Goal: Task Accomplishment & Management: Manage account settings

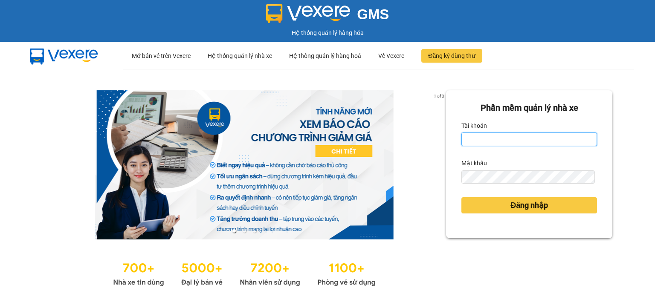
click at [482, 139] on input "Tài khoản" at bounding box center [529, 140] width 136 height 14
type input "thuyha.vtd"
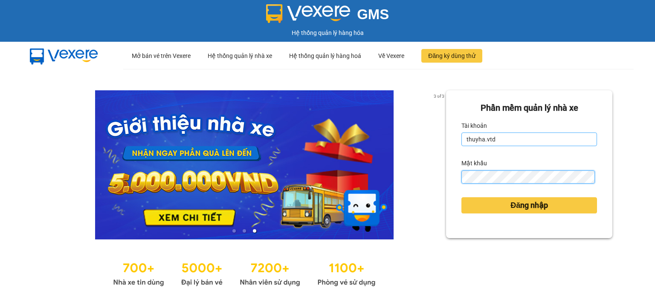
click at [461, 197] on button "Đăng nhập" at bounding box center [529, 205] width 136 height 16
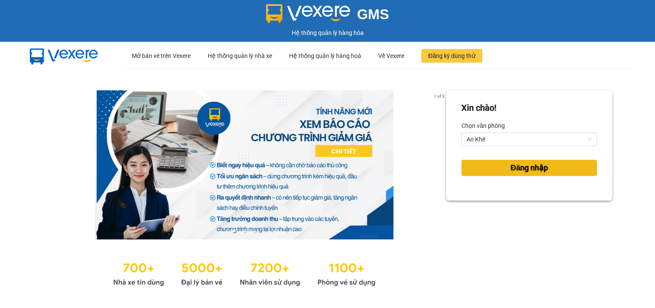
click at [510, 161] on button "Đăng nhập" at bounding box center [529, 168] width 136 height 16
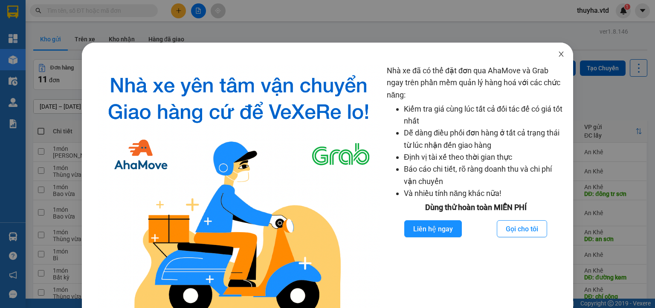
click at [558, 52] on span "Close" at bounding box center [561, 55] width 24 height 24
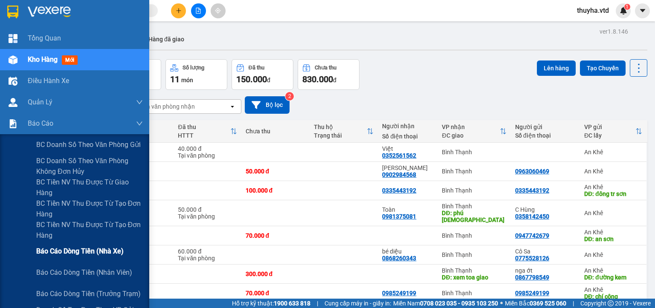
click at [78, 248] on span "Báo cáo dòng tiền (nhà xe)" at bounding box center [79, 251] width 87 height 11
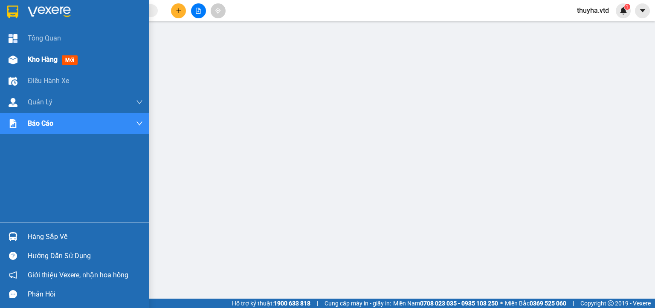
click at [16, 61] on img at bounding box center [13, 59] width 9 height 9
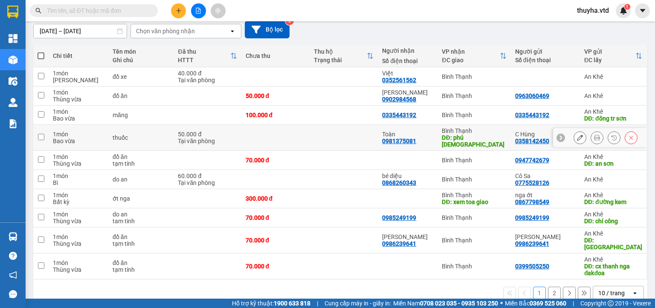
scroll to position [76, 0]
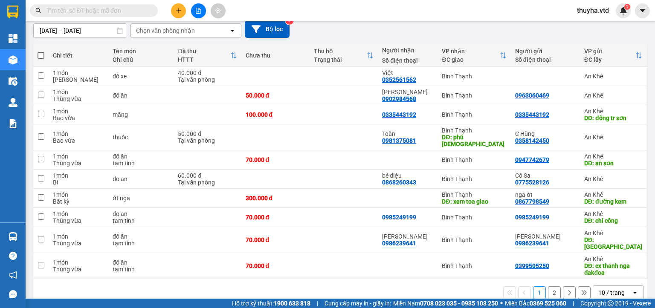
click at [548, 286] on button "2" at bounding box center [554, 292] width 13 height 13
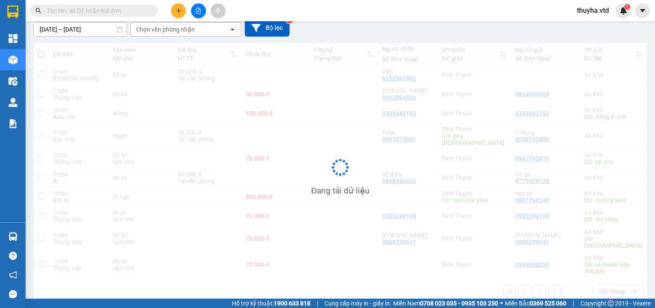
scroll to position [39, 0]
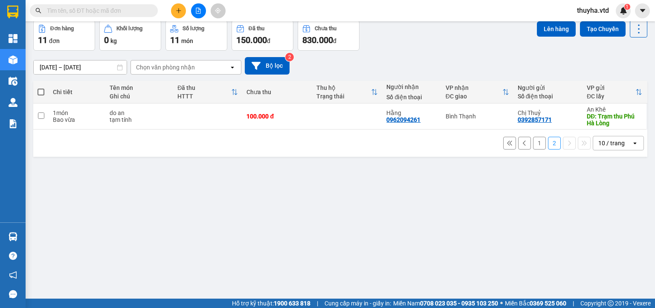
click at [533, 146] on button "1" at bounding box center [539, 143] width 13 height 13
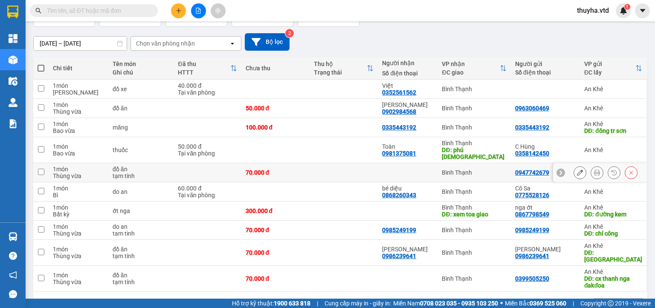
scroll to position [76, 0]
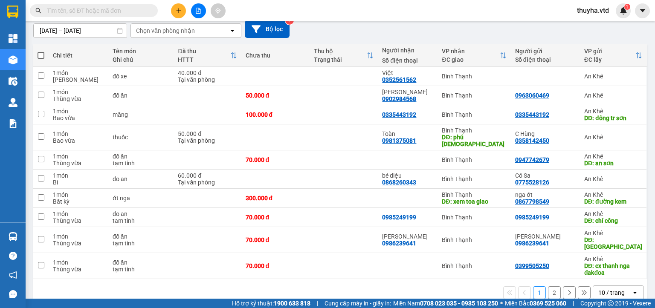
click at [548, 286] on button "2" at bounding box center [554, 292] width 13 height 13
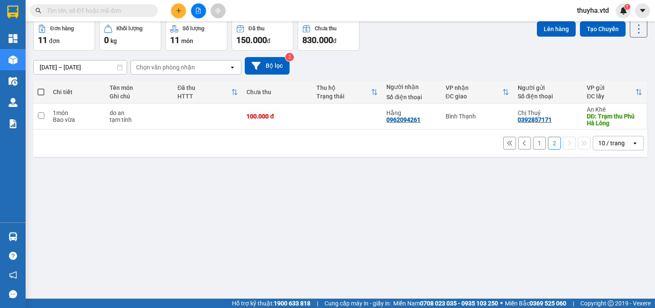
click at [534, 144] on button "1" at bounding box center [539, 143] width 13 height 13
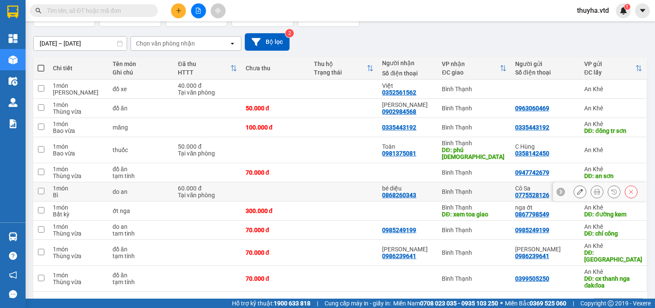
scroll to position [76, 0]
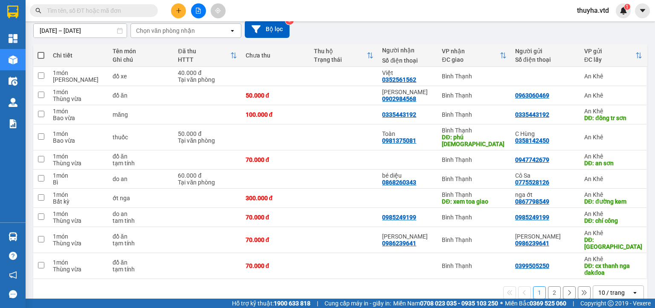
click at [205, 7] on div at bounding box center [198, 10] width 64 height 15
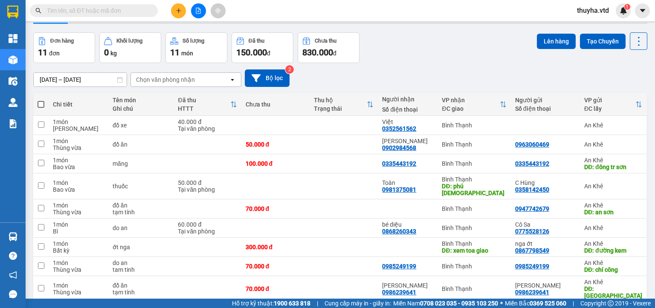
scroll to position [0, 0]
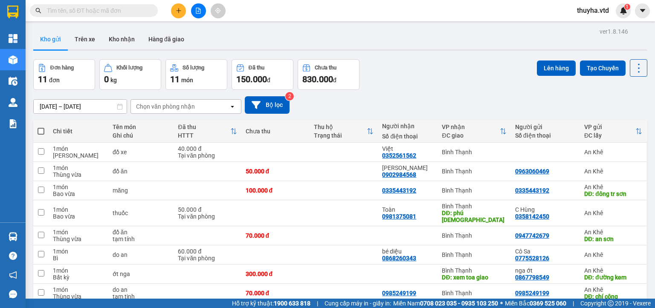
click at [193, 13] on button at bounding box center [198, 10] width 15 height 15
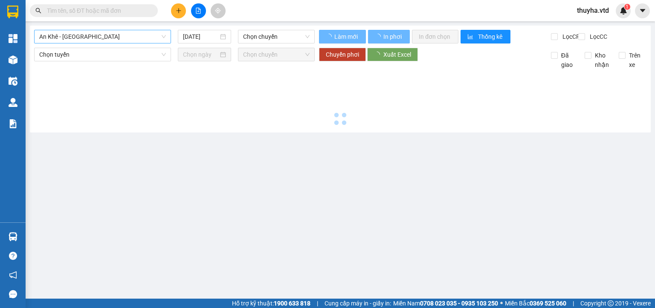
click at [51, 38] on span "An Khê - [GEOGRAPHIC_DATA]" at bounding box center [102, 36] width 127 height 13
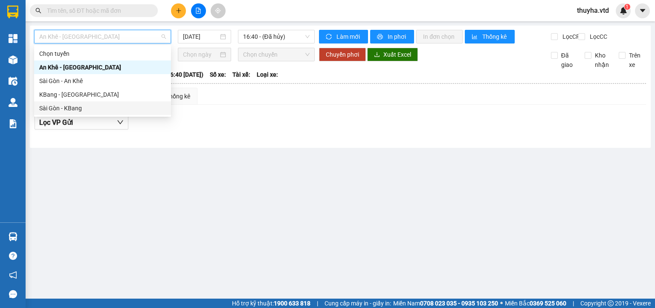
click at [60, 107] on div "Sài Gòn - KBang" at bounding box center [102, 108] width 127 height 9
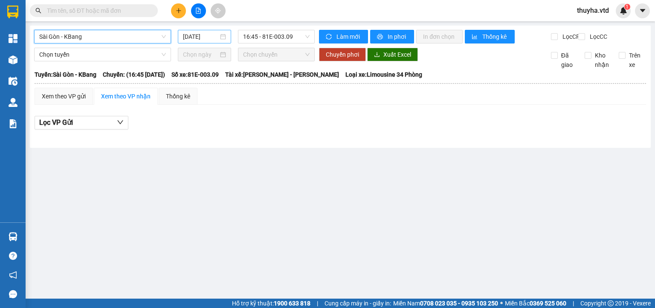
click at [192, 36] on input "[DATE]" at bounding box center [200, 36] width 35 height 9
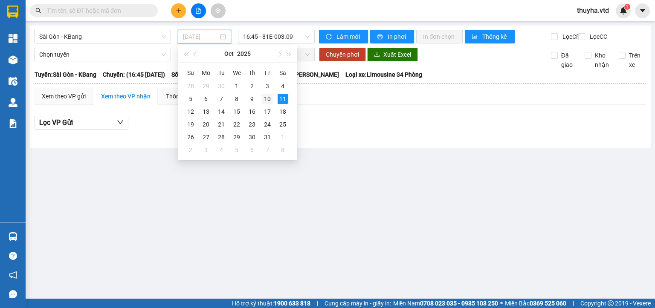
click at [269, 99] on div "10" at bounding box center [267, 99] width 10 height 10
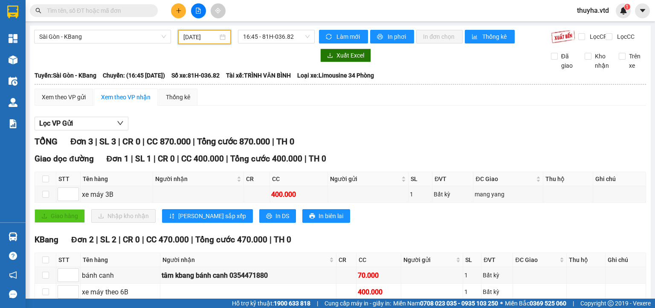
click at [198, 35] on input "[DATE]" at bounding box center [200, 36] width 34 height 9
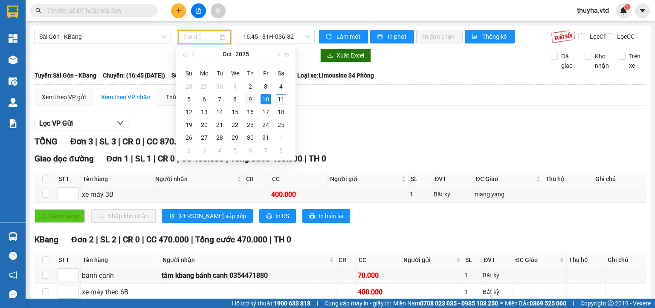
click at [249, 96] on div "9" at bounding box center [250, 99] width 10 height 10
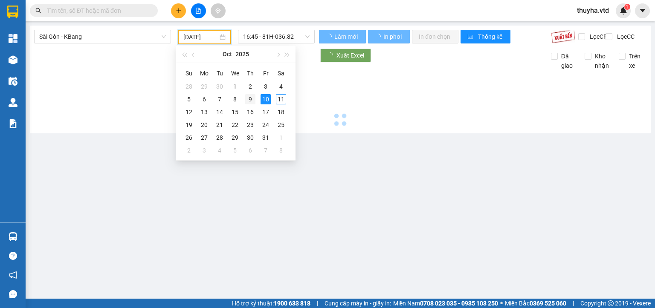
type input "[DATE]"
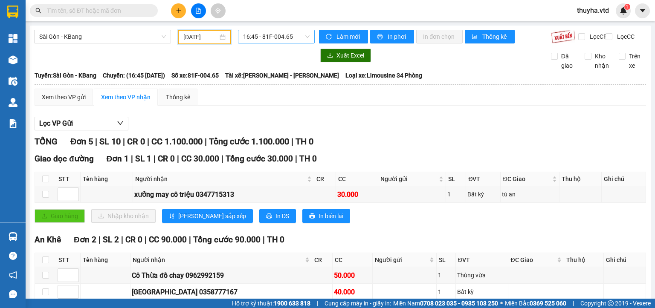
click at [264, 39] on span "16:45 - 81F-004.65" at bounding box center [276, 36] width 67 height 13
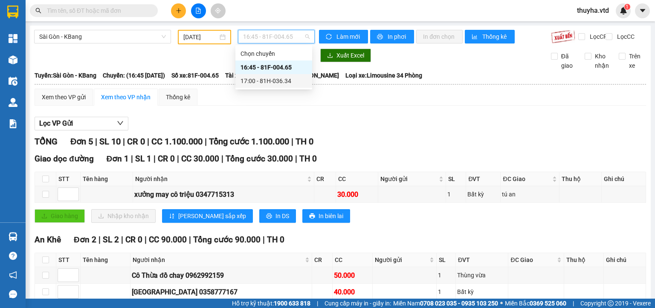
click at [273, 80] on div "17:00 - 81H-036.34" at bounding box center [273, 80] width 66 height 9
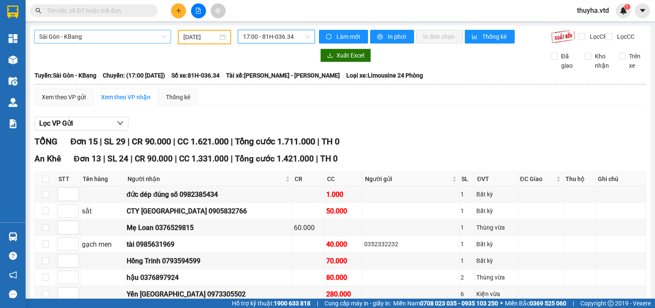
click at [106, 37] on span "Sài Gòn - KBang" at bounding box center [102, 36] width 127 height 13
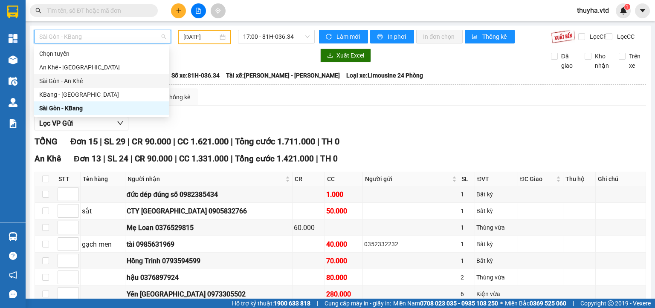
click at [68, 77] on div "Sài Gòn - An Khê" at bounding box center [101, 80] width 125 height 9
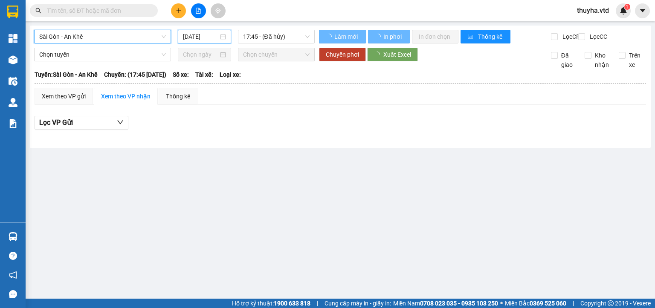
click at [190, 39] on input "[DATE]" at bounding box center [200, 36] width 35 height 9
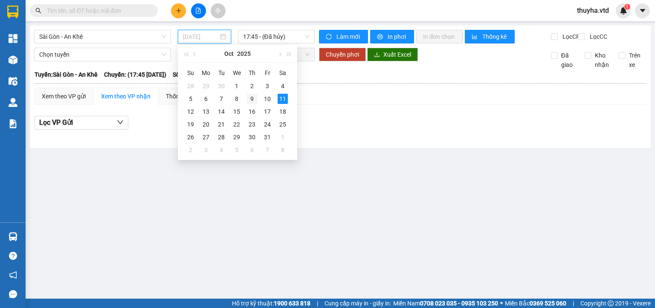
click at [254, 100] on div "9" at bounding box center [252, 99] width 10 height 10
type input "[DATE]"
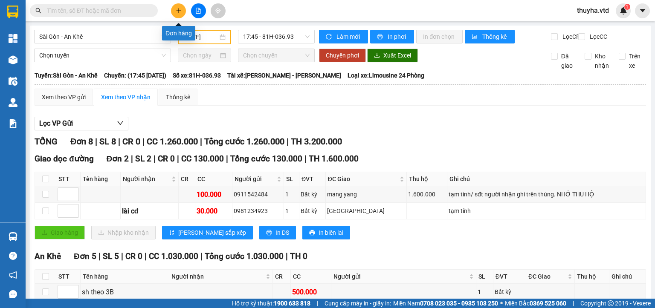
click at [178, 12] on icon "plus" at bounding box center [179, 11] width 6 height 6
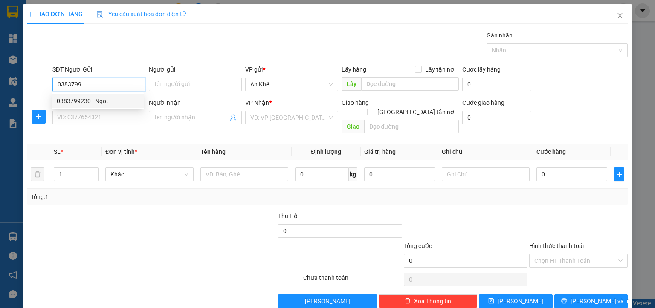
click at [99, 101] on div "0383799230 - Ngọt" at bounding box center [98, 100] width 82 height 9
type input "0383799230"
type input "Ngọt"
type input "0902357857"
type input "c liên"
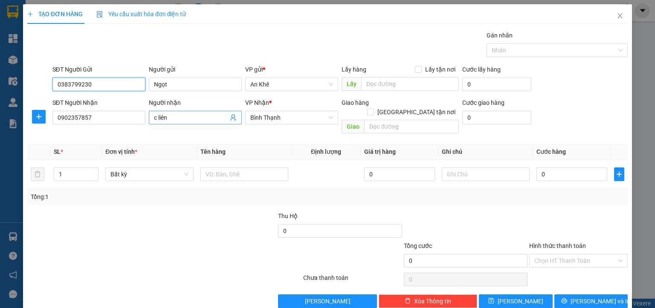
type input "0383799230"
click at [156, 120] on input "c liên" at bounding box center [191, 117] width 74 height 9
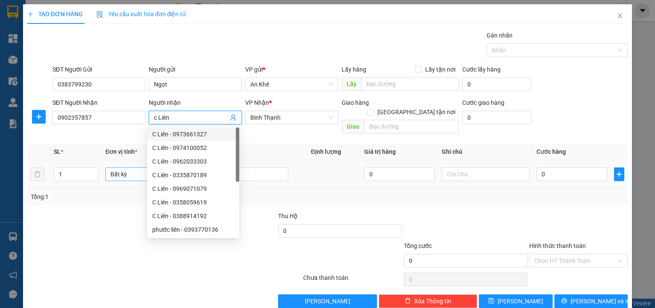
click at [124, 169] on span "Bất kỳ" at bounding box center [149, 174] width 78 height 13
type input "c Liên"
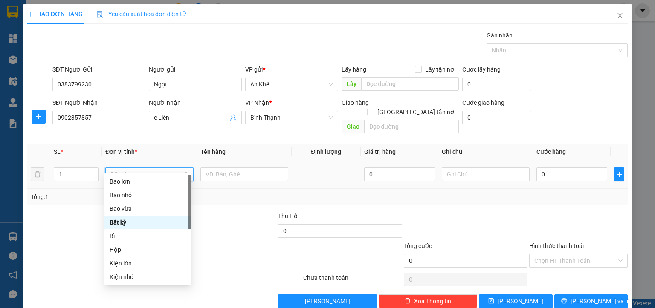
type input "th"
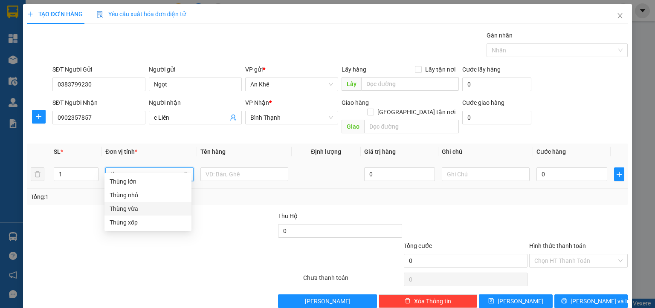
drag, startPoint x: 123, startPoint y: 206, endPoint x: 180, endPoint y: 187, distance: 59.7
click at [124, 207] on div "Thùng vừa" at bounding box center [148, 208] width 77 height 9
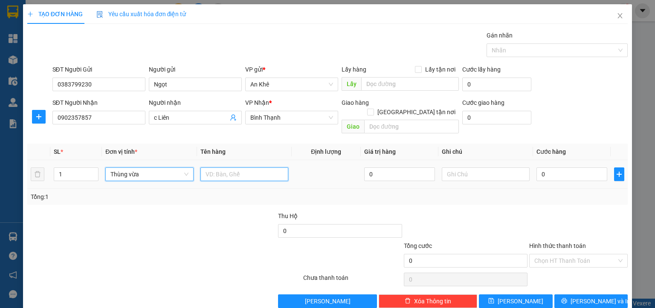
click at [228, 167] on input "text" at bounding box center [244, 174] width 88 height 14
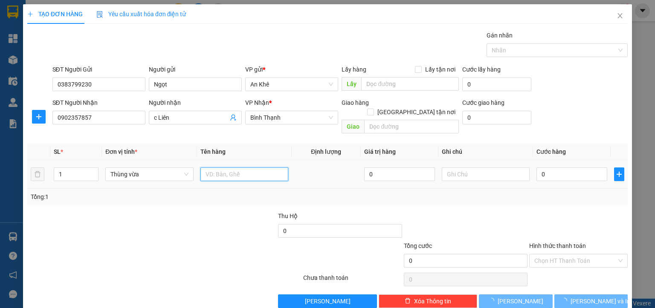
type input "d"
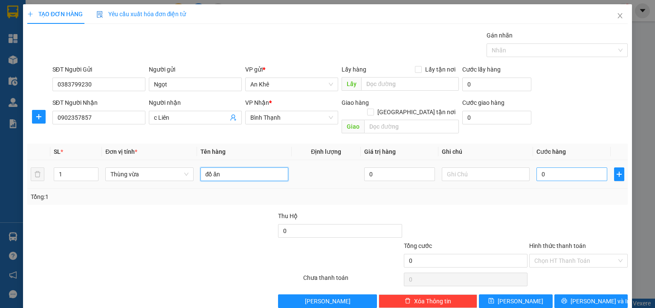
type input "đồ ăn"
click at [549, 167] on input "0" at bounding box center [571, 174] width 71 height 14
type input "7"
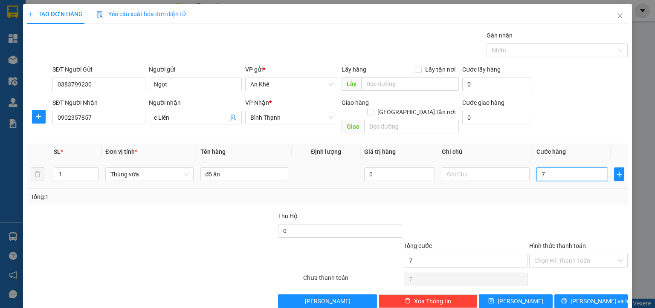
type input "70"
type input "700"
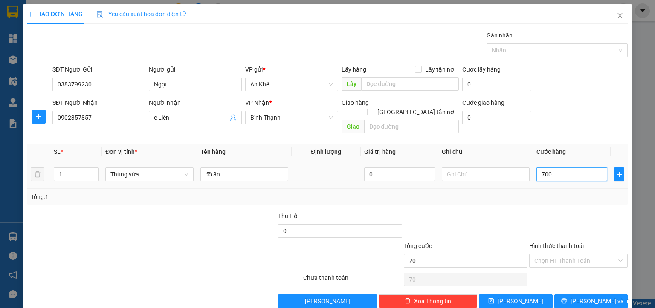
type input "700"
type input "7.000"
type input "70.000"
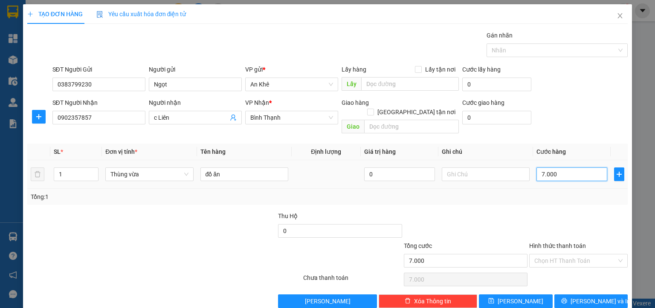
type input "70.000"
click at [600, 297] on span "[PERSON_NAME] và In" at bounding box center [600, 301] width 60 height 9
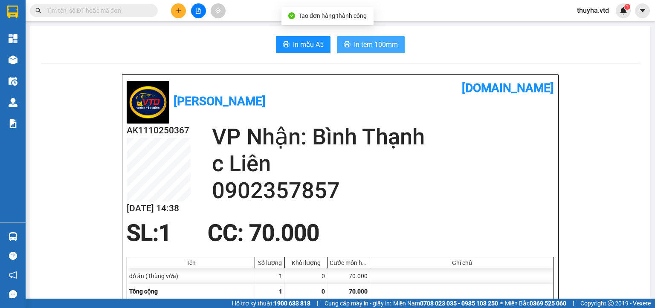
click at [356, 45] on span "In tem 100mm" at bounding box center [376, 44] width 44 height 11
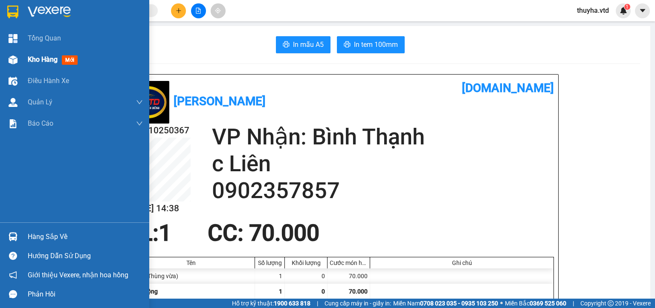
click at [29, 59] on span "Kho hàng" at bounding box center [43, 59] width 30 height 8
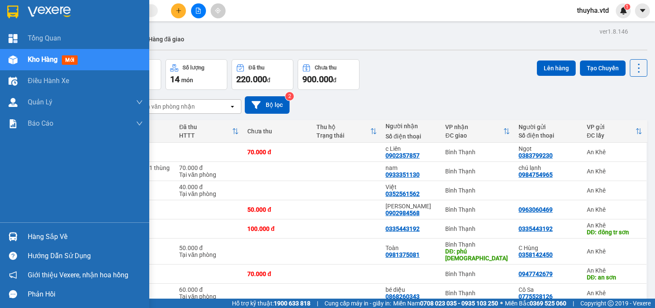
click at [12, 59] on img at bounding box center [13, 59] width 9 height 9
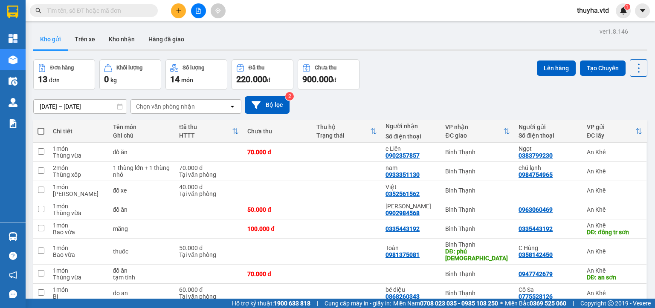
click at [32, 62] on div "ver 1.8.146 Kho gửi Trên xe Kho nhận Hàng đã giao Đơn hàng 13 đơn Khối lượng 0 …" at bounding box center [340, 199] width 620 height 346
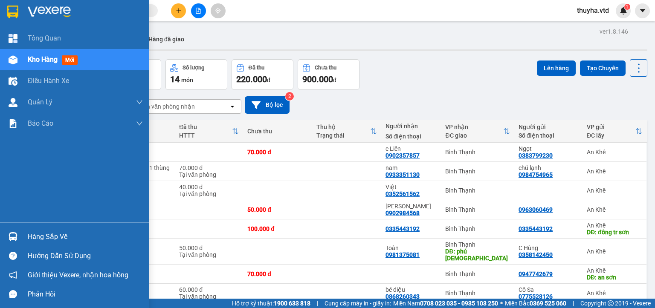
click at [29, 67] on div "Kho hàng mới" at bounding box center [85, 59] width 115 height 21
click at [34, 62] on span "Kho hàng" at bounding box center [43, 59] width 30 height 8
click at [22, 59] on div "Kho hàng mới" at bounding box center [74, 59] width 149 height 21
click at [16, 62] on img at bounding box center [13, 59] width 9 height 9
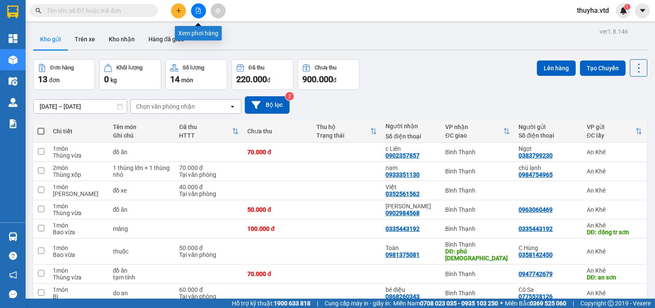
click at [196, 11] on icon "file-add" at bounding box center [198, 11] width 6 height 6
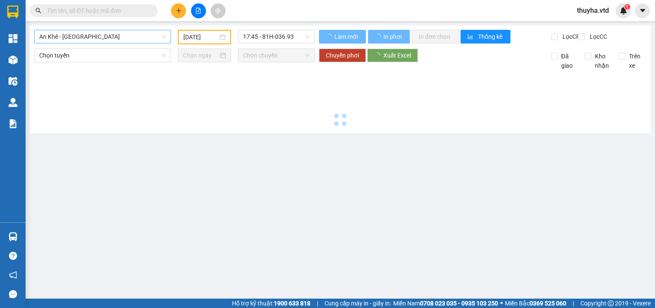
click at [57, 37] on span "An Khê - [GEOGRAPHIC_DATA]" at bounding box center [102, 36] width 127 height 13
type input "[DATE]"
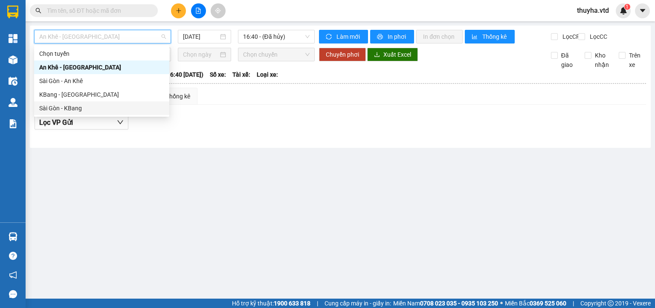
click at [68, 109] on div "Sài Gòn - KBang" at bounding box center [101, 108] width 125 height 9
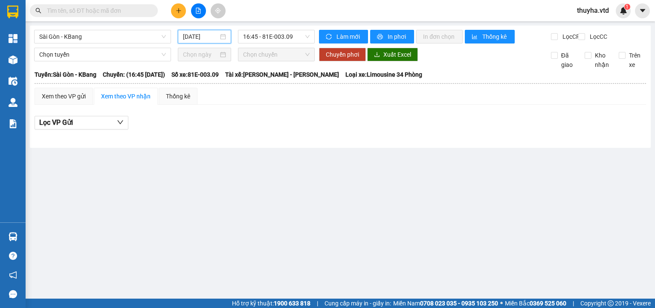
click at [196, 36] on input "[DATE]" at bounding box center [200, 36] width 35 height 9
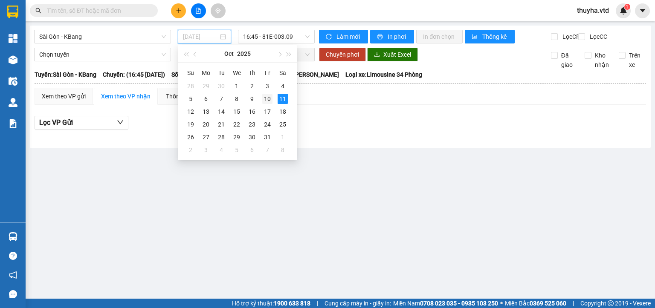
click at [265, 98] on div "10" at bounding box center [267, 99] width 10 height 10
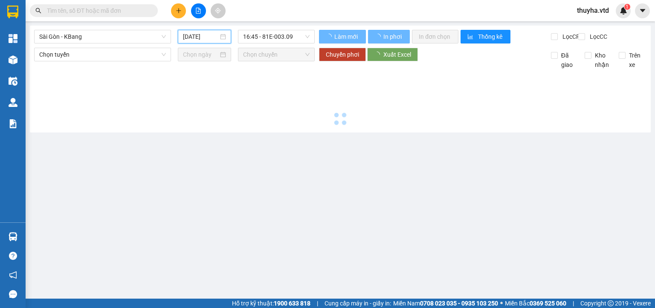
type input "[DATE]"
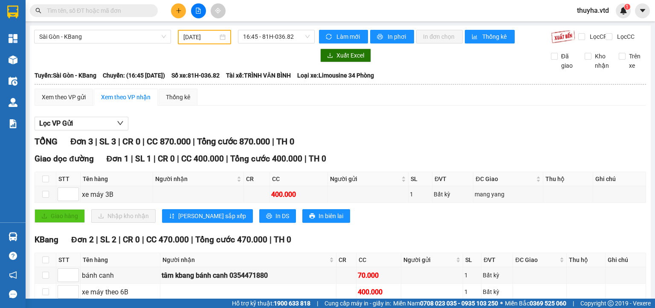
click at [216, 38] on div "[DATE]" at bounding box center [204, 36] width 42 height 9
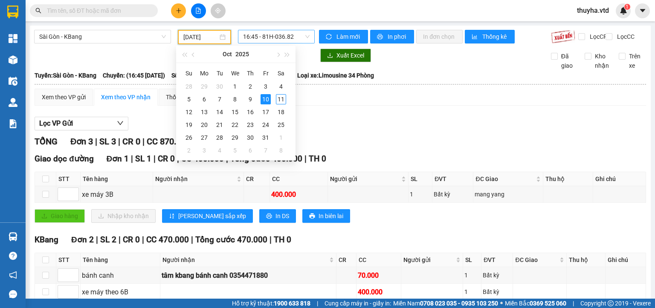
click at [259, 41] on span "16:45 - 81H-036.82" at bounding box center [276, 36] width 67 height 13
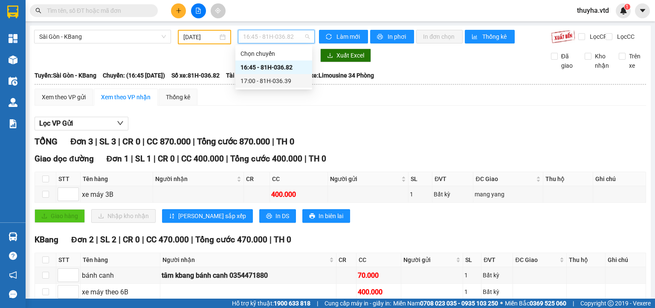
click at [264, 78] on div "17:00 - 81H-036.39" at bounding box center [273, 80] width 66 height 9
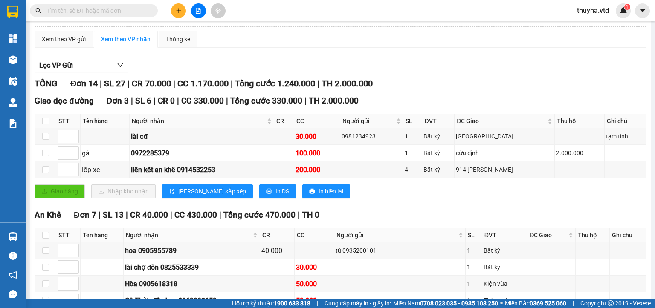
scroll to position [85, 0]
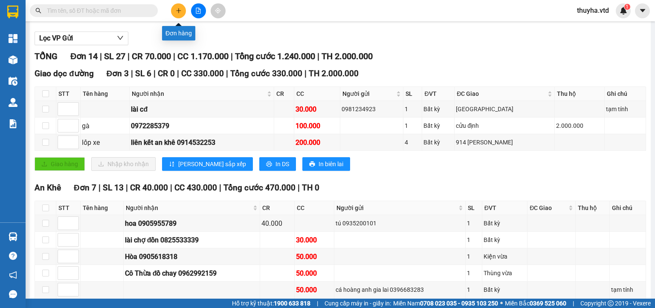
click at [184, 13] on button at bounding box center [178, 10] width 15 height 15
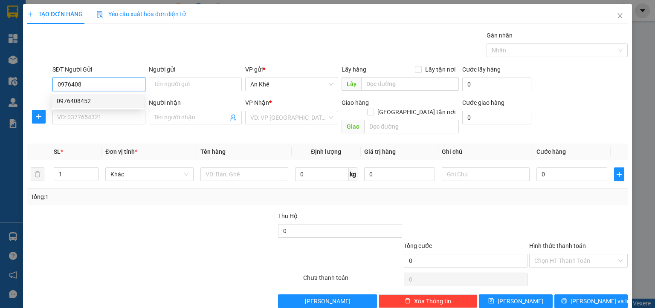
click at [77, 99] on div "0976408452" at bounding box center [98, 100] width 82 height 9
type input "0976408452"
type input "0343002879"
type input "Nguyên"
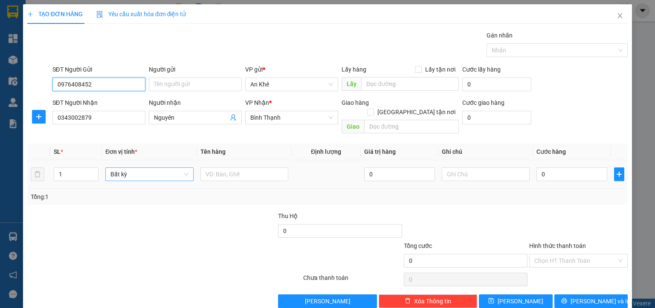
click at [110, 168] on span "Bất kỳ" at bounding box center [149, 174] width 78 height 13
type input "0976408452"
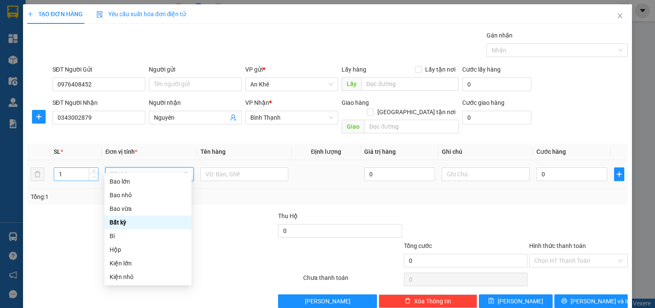
click at [95, 175] on span "down" at bounding box center [93, 177] width 5 height 5
click at [91, 170] on span "up" at bounding box center [93, 172] width 5 height 5
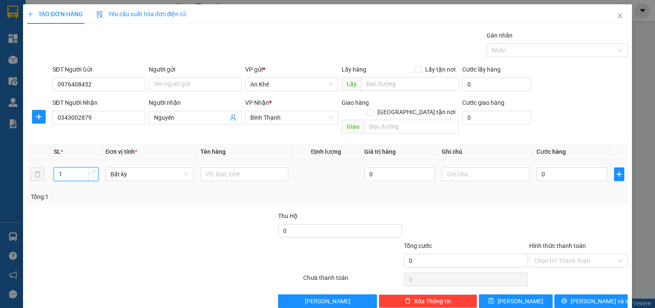
click at [92, 173] on span "Decrease Value" at bounding box center [93, 177] width 9 height 8
type input "2"
click at [92, 171] on icon "up" at bounding box center [93, 172] width 3 height 3
click at [121, 168] on span "Bất kỳ" at bounding box center [149, 174] width 78 height 13
type input "m"
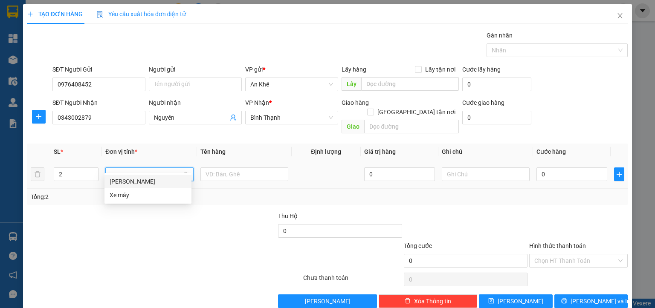
click at [114, 182] on div "[PERSON_NAME]" at bounding box center [148, 181] width 77 height 9
click at [220, 167] on input "text" at bounding box center [246, 174] width 87 height 14
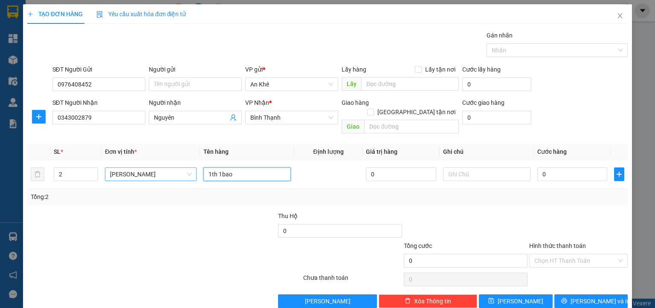
type input "1th 1bao"
click at [69, 120] on input "0343002879" at bounding box center [98, 118] width 93 height 14
click at [477, 167] on input "text" at bounding box center [486, 174] width 87 height 14
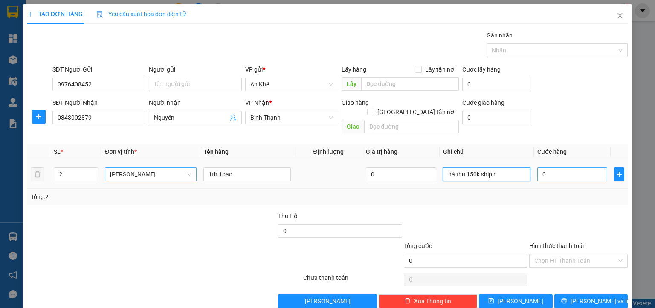
type input "hà thu 150k ship r"
click at [549, 167] on input "0" at bounding box center [572, 174] width 70 height 14
type input "1"
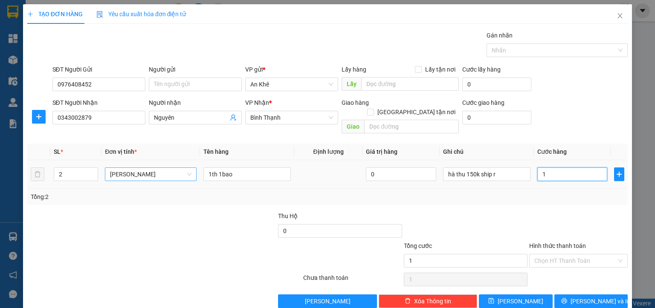
type input "12"
type input "120"
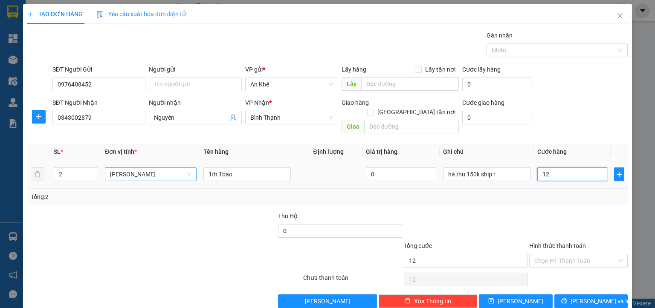
type input "120"
type input "1.200"
type input "12.000"
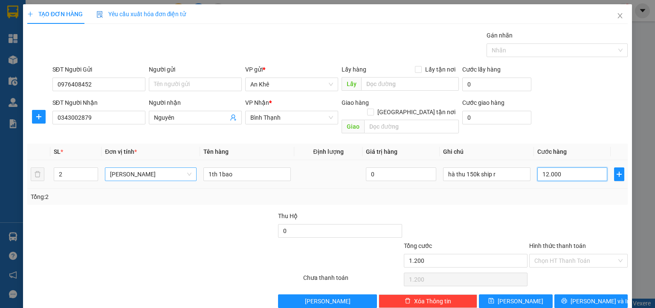
type input "12.000"
type input "120.000"
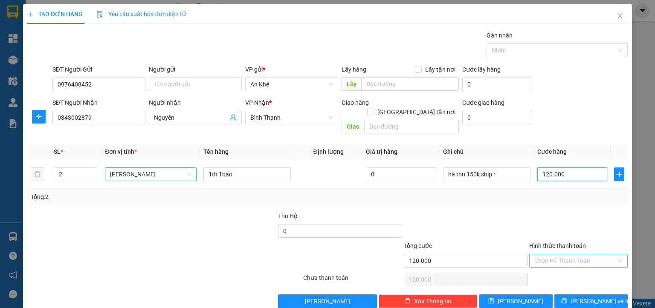
type input "120.000"
click at [562, 254] on input "Hình thức thanh toán" at bounding box center [575, 260] width 82 height 13
click at [552, 267] on div "Tại văn phòng" at bounding box center [571, 267] width 87 height 9
type input "0"
click at [585, 297] on span "[PERSON_NAME] và In" at bounding box center [600, 301] width 60 height 9
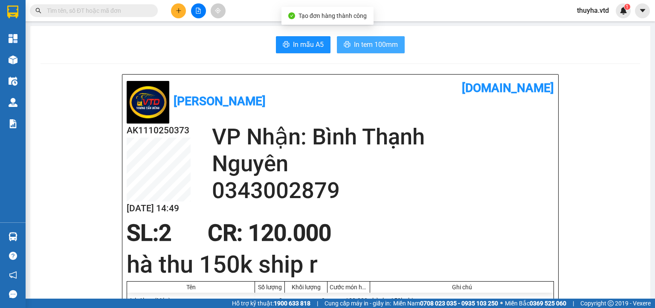
click at [362, 43] on span "In tem 100mm" at bounding box center [376, 44] width 44 height 11
click at [178, 11] on icon "plus" at bounding box center [179, 11] width 6 height 6
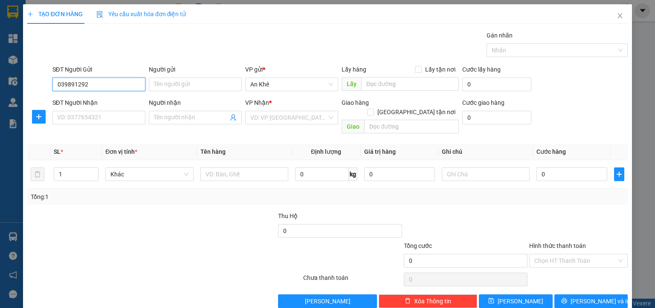
type input "0398912928"
click at [110, 102] on div "0398912928 - Cô cảnh" at bounding box center [98, 100] width 82 height 9
type input "Cô cảnh"
type input "0378967694"
type input "thành"
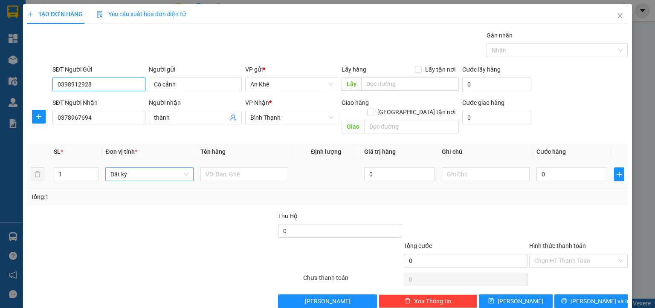
click at [117, 168] on span "Bất kỳ" at bounding box center [149, 174] width 78 height 13
type input "0398912928"
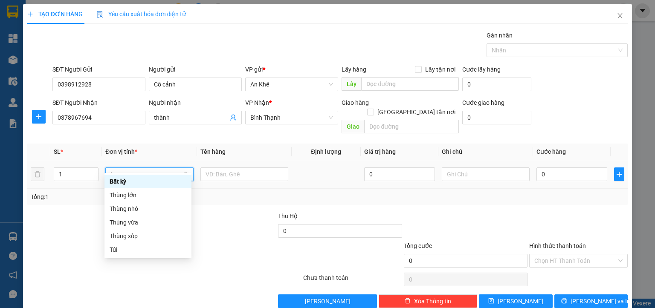
type input "th"
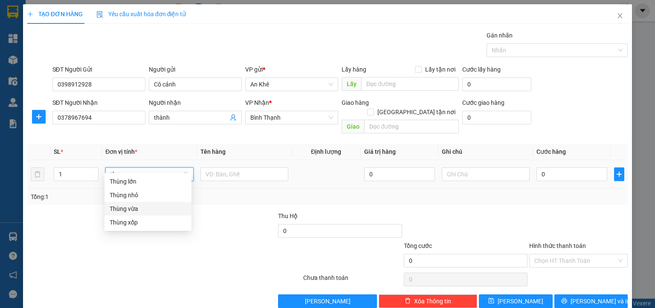
drag, startPoint x: 145, startPoint y: 210, endPoint x: 196, endPoint y: 185, distance: 57.2
click at [145, 210] on div "Thùng vừa" at bounding box center [148, 208] width 77 height 9
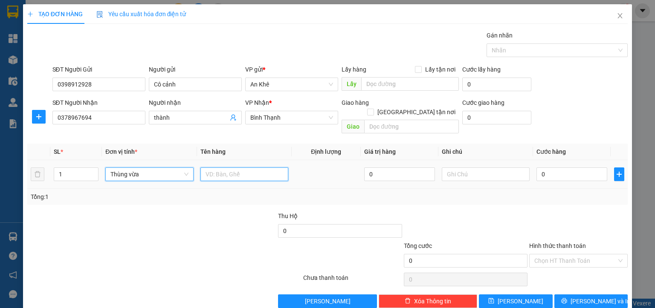
click at [227, 167] on input "text" at bounding box center [244, 174] width 88 height 14
type input "d"
type input "đồ ăn"
click at [549, 173] on td "0" at bounding box center [572, 174] width 78 height 29
click at [547, 167] on input "0" at bounding box center [571, 174] width 71 height 14
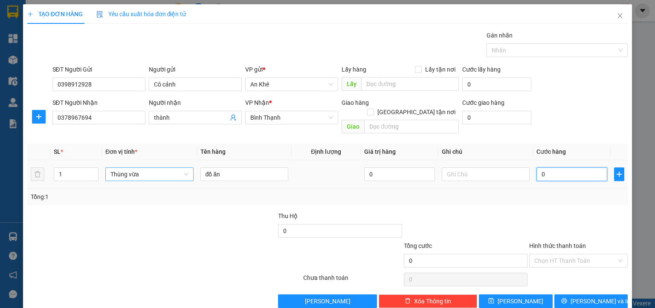
type input "5"
type input "50"
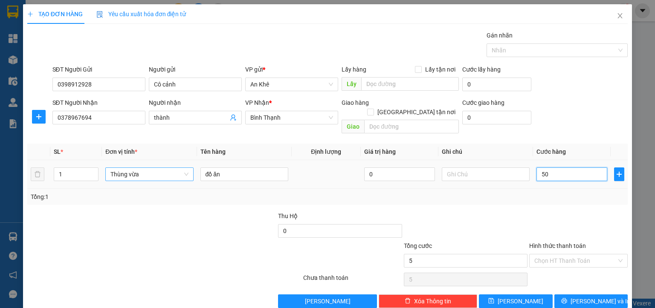
type input "50"
type input "500"
type input "5.000"
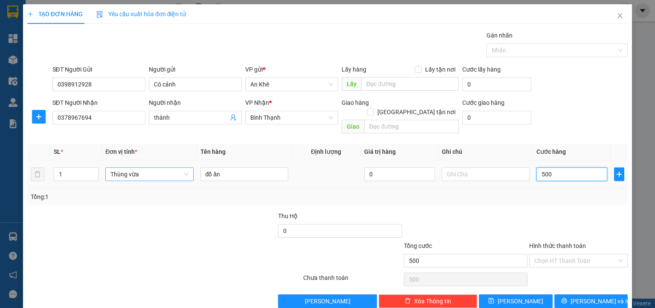
type input "5.000"
type input "50.000"
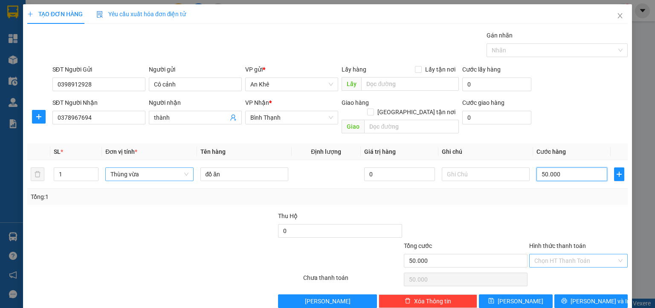
type input "50.000"
click at [541, 254] on input "Hình thức thanh toán" at bounding box center [575, 260] width 82 height 13
click at [542, 268] on div "Tại văn phòng" at bounding box center [571, 267] width 87 height 9
type input "0"
click at [577, 297] on span "[PERSON_NAME] và In" at bounding box center [600, 301] width 60 height 9
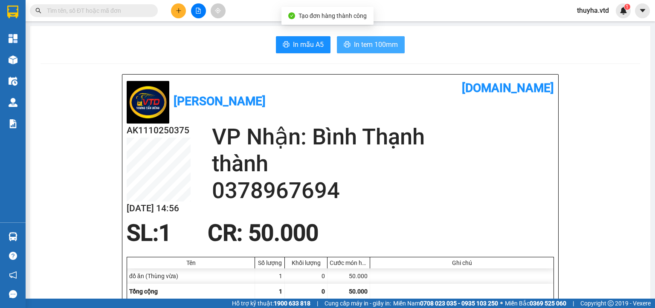
click at [382, 40] on span "In tem 100mm" at bounding box center [376, 44] width 44 height 11
click at [174, 14] on button at bounding box center [178, 10] width 15 height 15
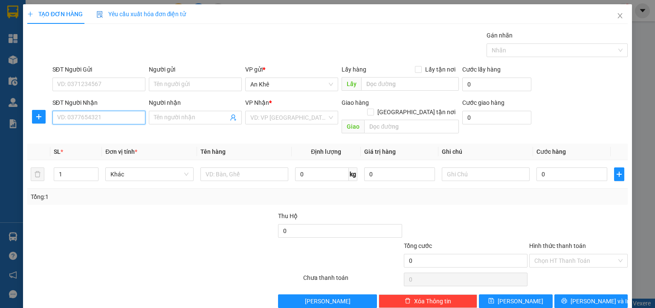
paste input "0343685706"
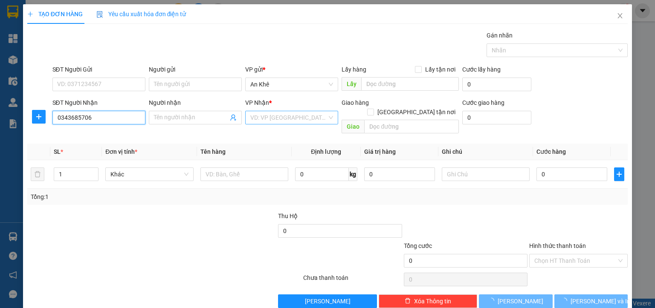
type input "0343685706"
drag, startPoint x: 281, startPoint y: 118, endPoint x: 288, endPoint y: 153, distance: 35.5
click at [282, 119] on input "search" at bounding box center [288, 117] width 77 height 13
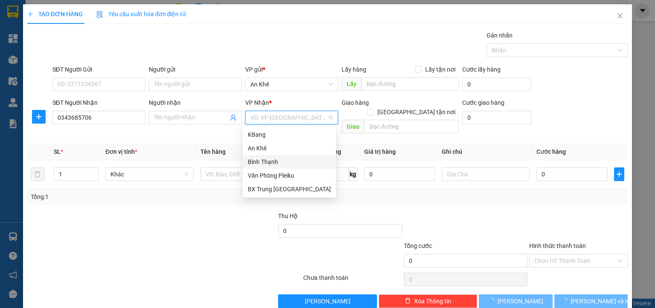
click at [270, 167] on div "Bình Thạnh" at bounding box center [288, 162] width 93 height 14
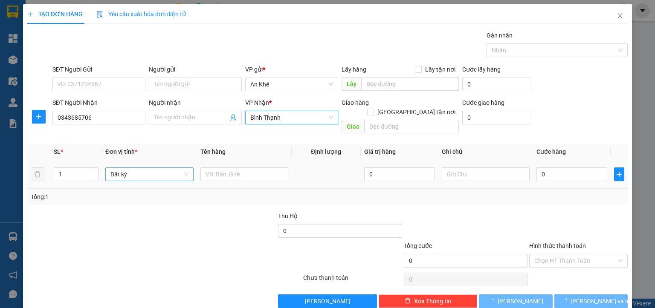
click at [135, 168] on span "Bất kỳ" at bounding box center [149, 174] width 78 height 13
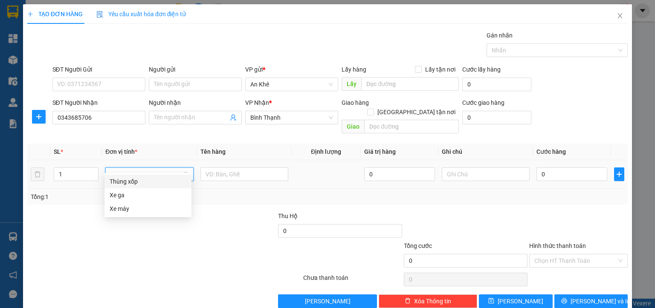
type input "xe"
drag, startPoint x: 122, startPoint y: 193, endPoint x: 217, endPoint y: 172, distance: 97.3
click at [123, 193] on div "Xe máy" at bounding box center [148, 194] width 77 height 9
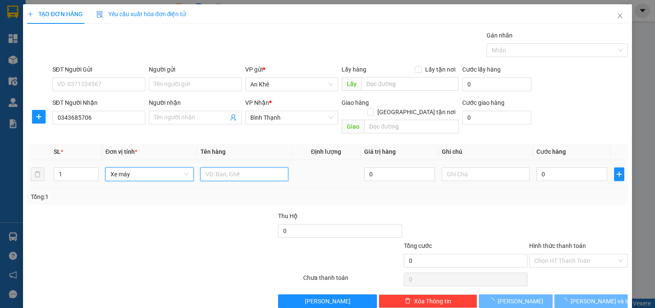
click at [224, 169] on input "text" at bounding box center [244, 174] width 88 height 14
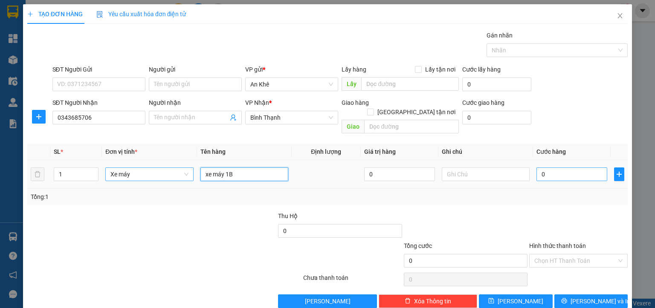
type input "xe máy 1B"
click at [554, 167] on input "0" at bounding box center [571, 174] width 71 height 14
type input "5"
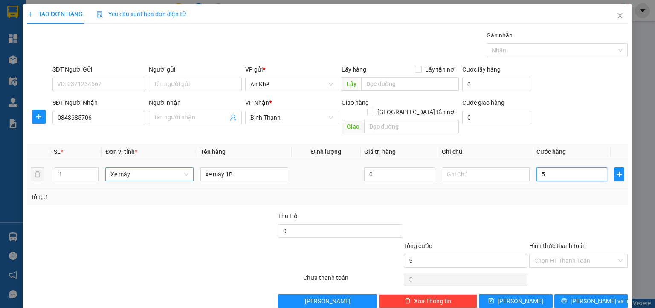
type input "50"
type input "500"
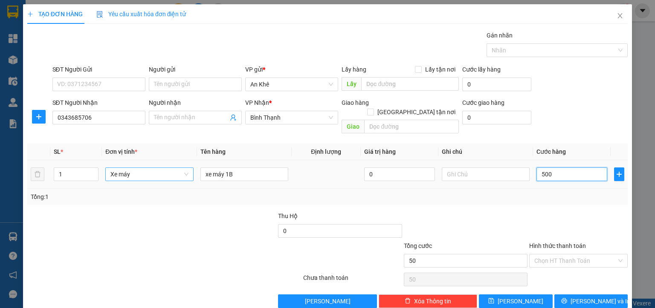
type input "500"
type input "5.000"
type input "50.000"
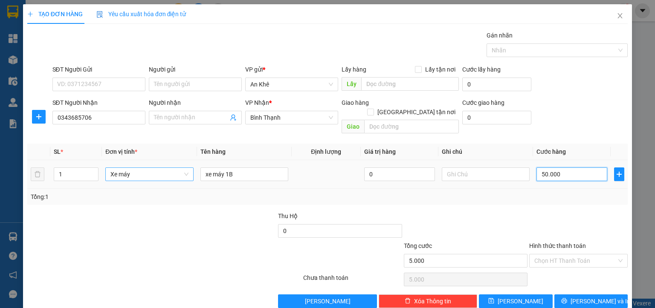
type input "50.000"
type input "500.000"
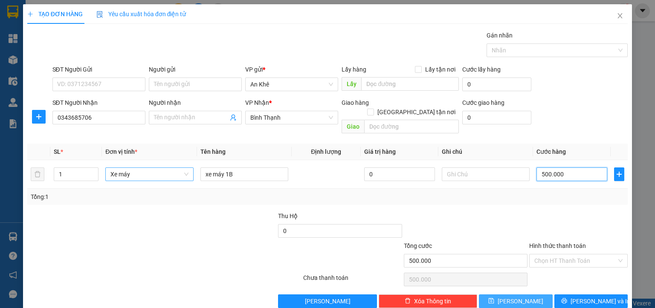
type input "500.000"
click at [517, 297] on span "[PERSON_NAME]" at bounding box center [520, 301] width 46 height 9
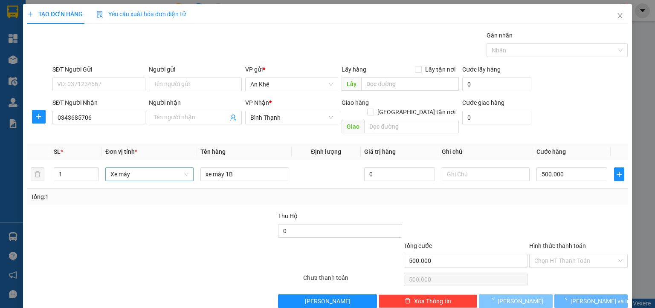
type input "0"
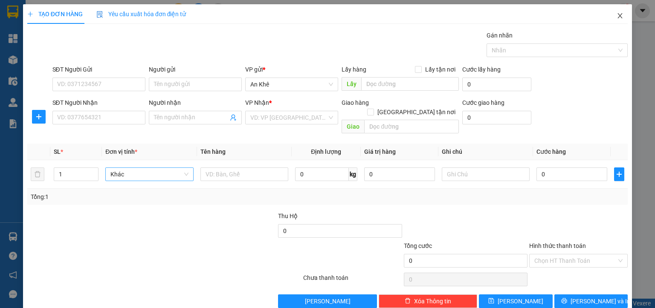
click at [616, 16] on icon "close" at bounding box center [619, 15] width 7 height 7
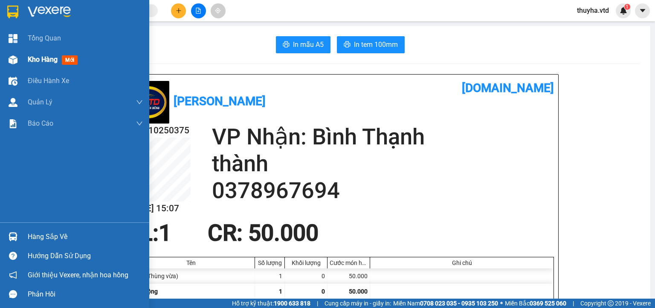
click at [32, 58] on span "Kho hàng" at bounding box center [43, 59] width 30 height 8
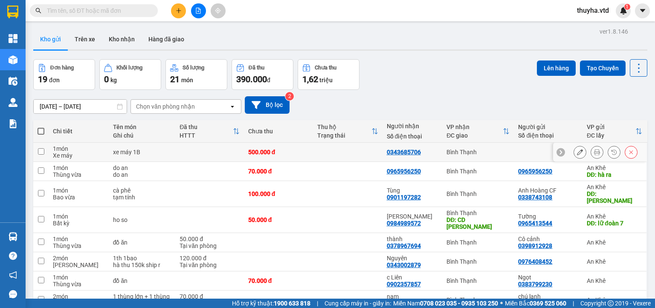
click at [39, 152] on input "checkbox" at bounding box center [41, 151] width 6 height 6
checkbox input "true"
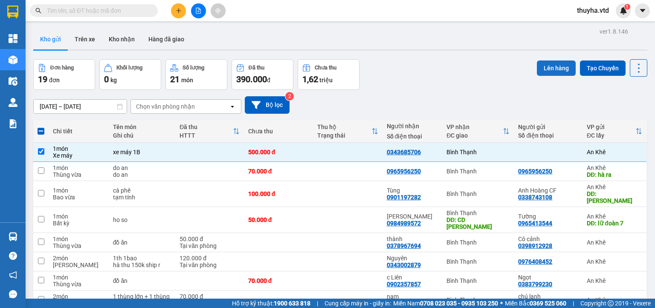
click at [541, 69] on button "Lên hàng" at bounding box center [555, 68] width 39 height 15
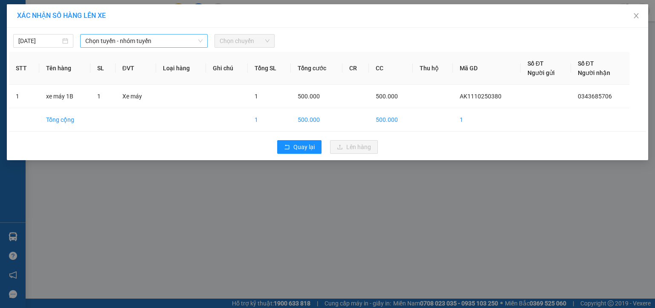
drag, startPoint x: 96, startPoint y: 44, endPoint x: 101, endPoint y: 46, distance: 5.0
click at [97, 44] on span "Chọn tuyến - nhóm tuyến" at bounding box center [143, 41] width 117 height 13
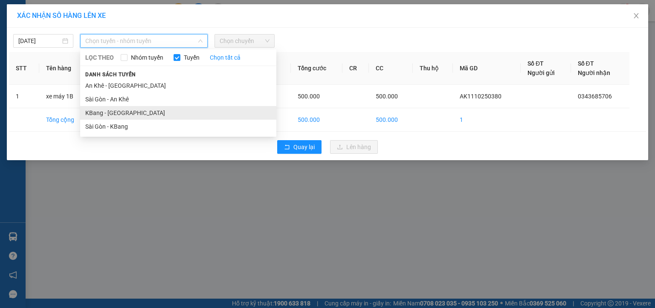
click at [100, 112] on li "KBang - [GEOGRAPHIC_DATA]" at bounding box center [178, 113] width 196 height 14
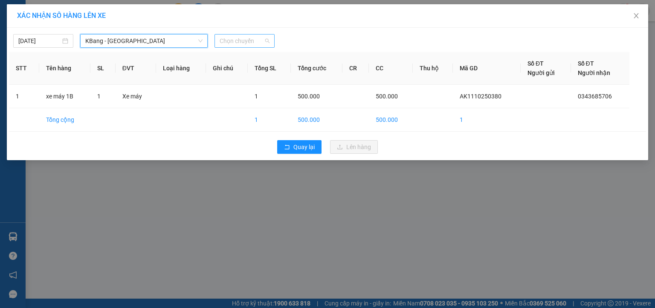
click at [228, 39] on span "Chọn chuyến" at bounding box center [244, 41] width 50 height 13
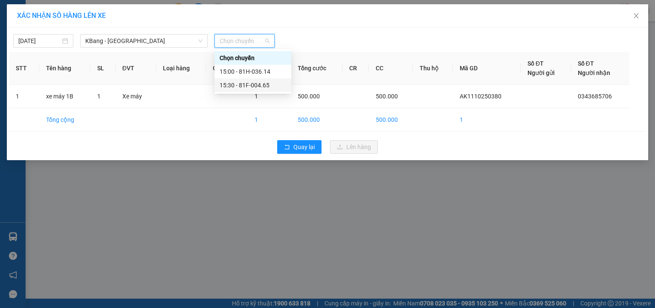
click at [262, 83] on div "15:30 - 81F-004.65" at bounding box center [252, 85] width 66 height 9
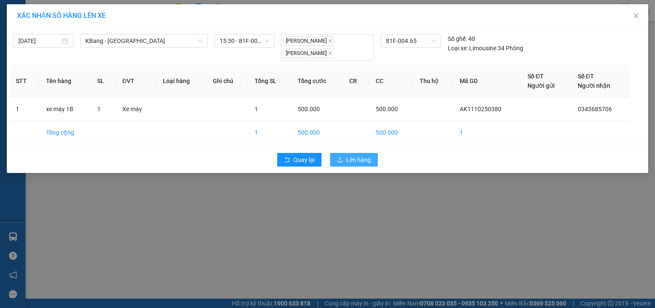
click at [355, 162] on span "Lên hàng" at bounding box center [358, 159] width 25 height 9
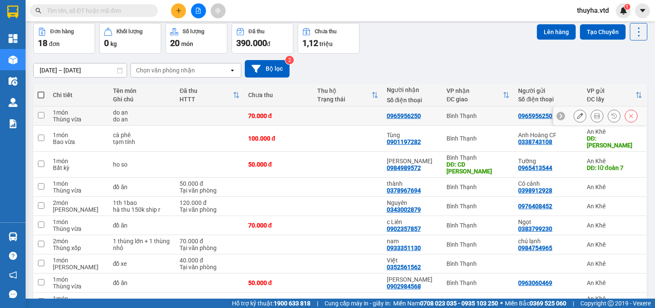
scroll to position [69, 0]
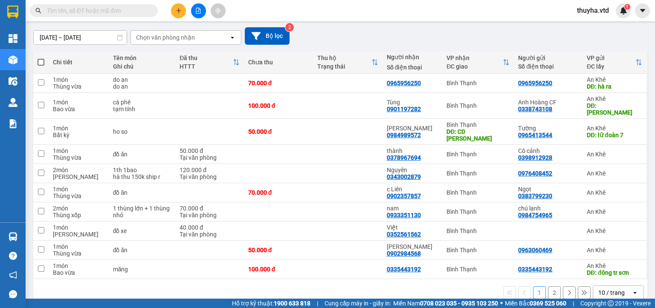
click at [548, 286] on button "2" at bounding box center [554, 292] width 13 height 13
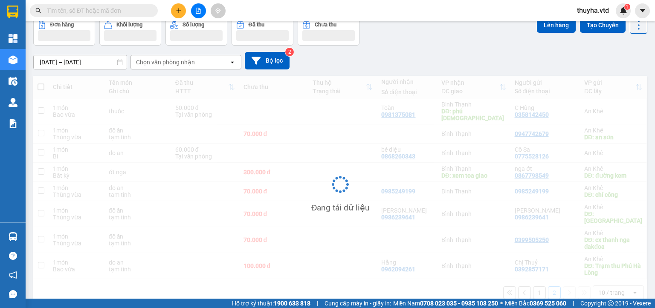
scroll to position [44, 0]
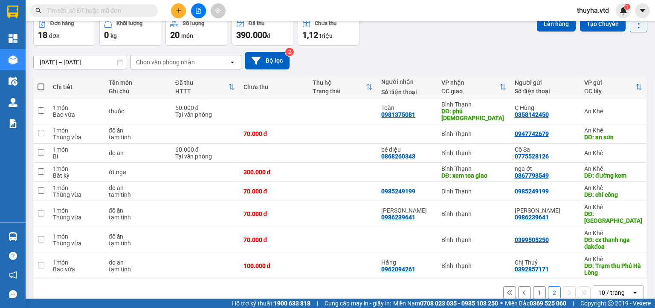
click at [533, 286] on button "1" at bounding box center [539, 292] width 13 height 13
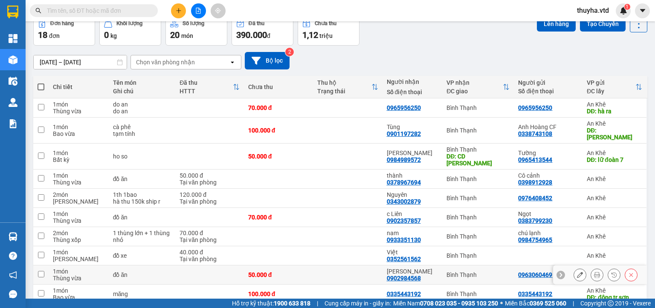
scroll to position [69, 0]
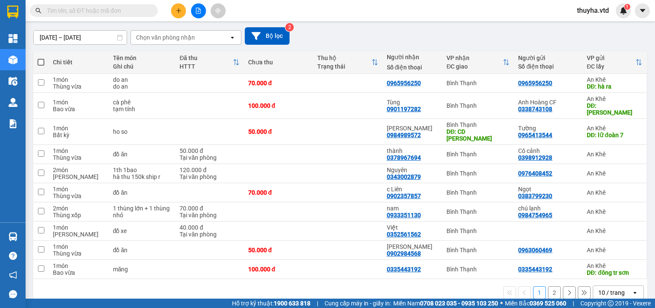
click at [548, 286] on button "2" at bounding box center [554, 292] width 13 height 13
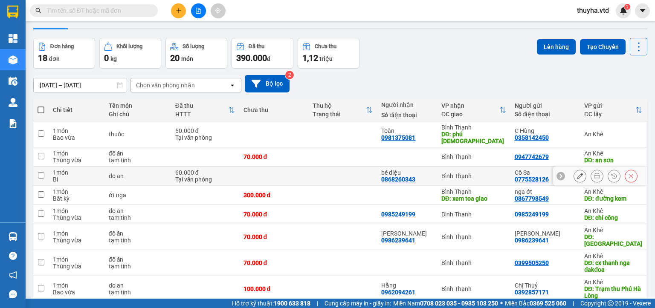
scroll to position [0, 0]
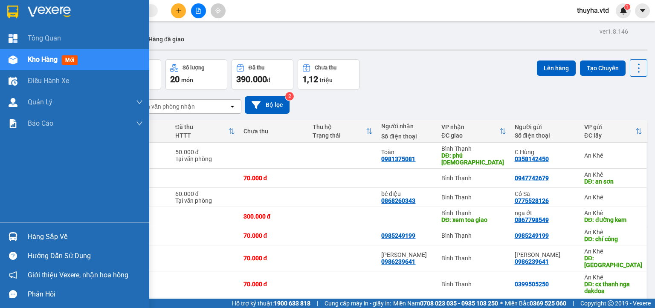
click at [14, 61] on img at bounding box center [13, 59] width 9 height 9
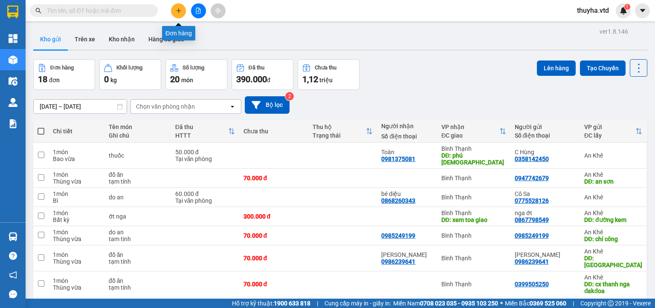
click at [178, 10] on icon "plus" at bounding box center [179, 11] width 6 height 6
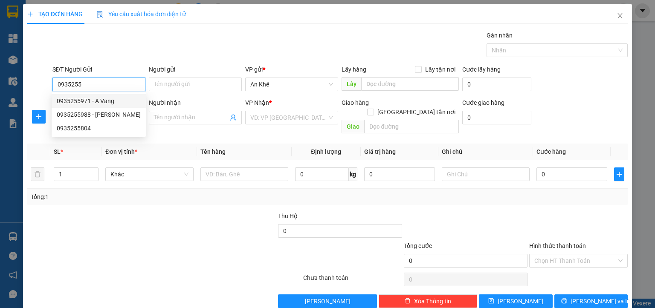
click at [99, 101] on div "0935255971 - A Vang" at bounding box center [99, 100] width 84 height 9
type input "0935255971"
type input "A Vang"
type input "0355674473"
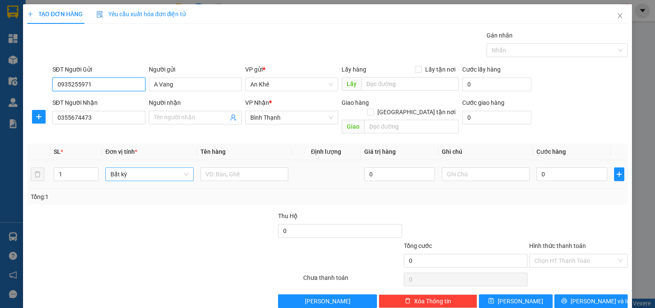
click at [133, 168] on span "Bất kỳ" at bounding box center [149, 174] width 78 height 13
type input "0935255971"
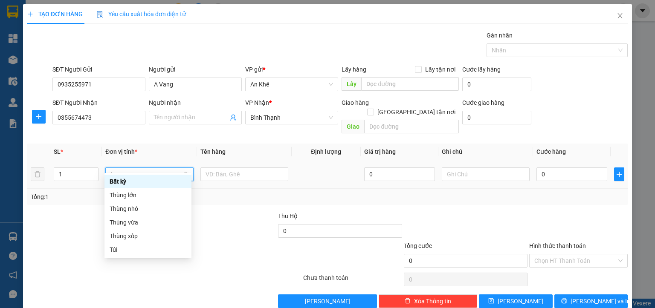
type input "th"
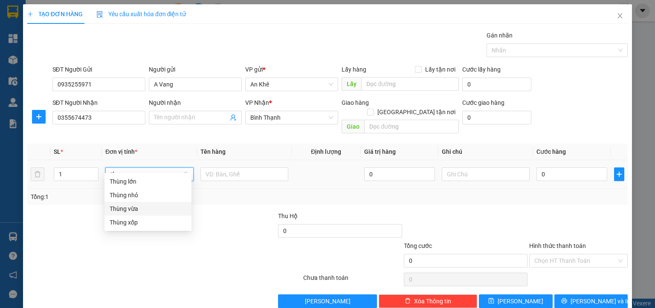
click at [126, 212] on div "Thùng vừa" at bounding box center [148, 208] width 77 height 9
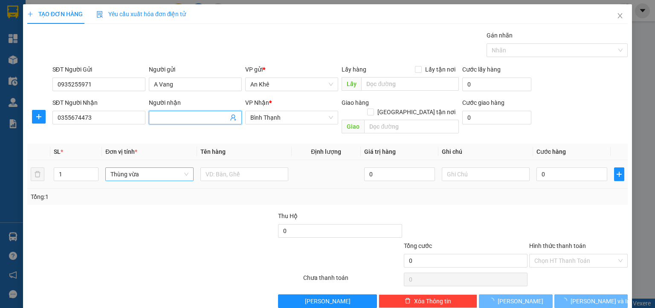
click at [166, 117] on input "Người nhận" at bounding box center [191, 117] width 74 height 9
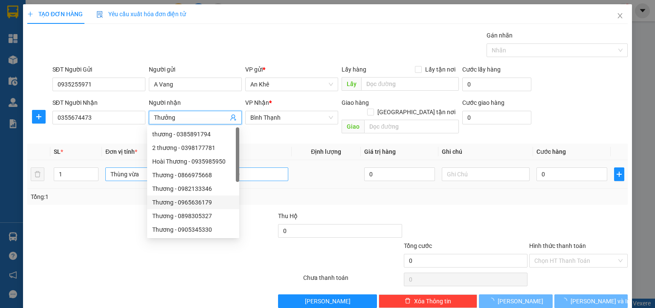
type input "Thưởng"
click at [261, 167] on input "text" at bounding box center [244, 174] width 88 height 14
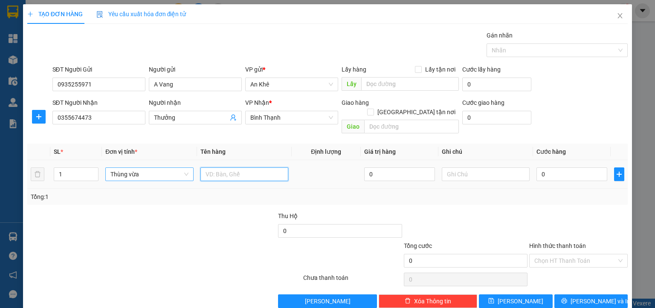
type input "d"
type input "đồ ăn"
click at [536, 167] on input "0" at bounding box center [571, 174] width 71 height 14
type input "4"
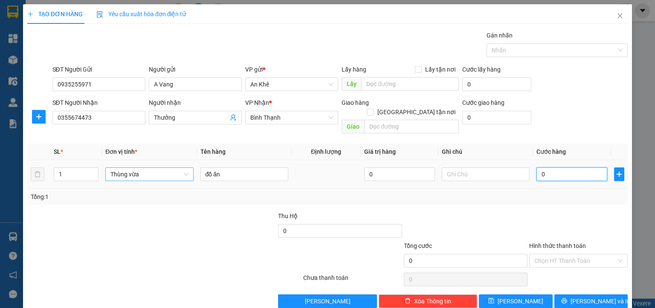
type input "4"
type input "40"
type input "400"
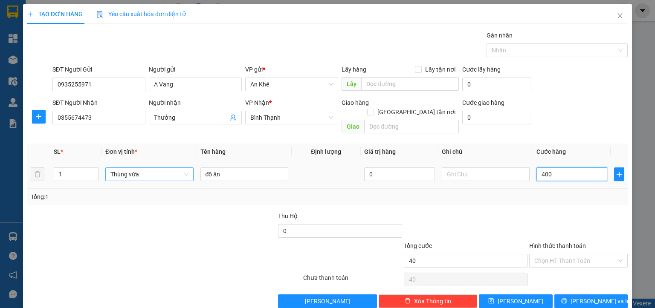
type input "400"
type input "4.000"
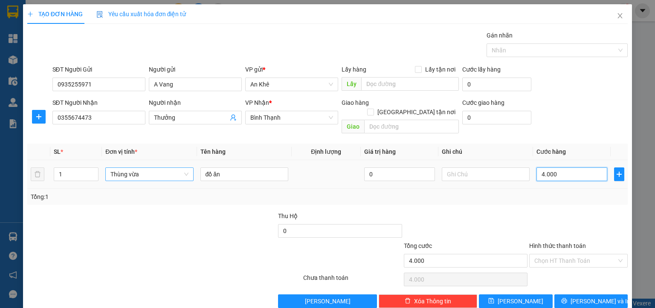
type input "40.000"
click at [553, 254] on input "Hình thức thanh toán" at bounding box center [575, 260] width 82 height 13
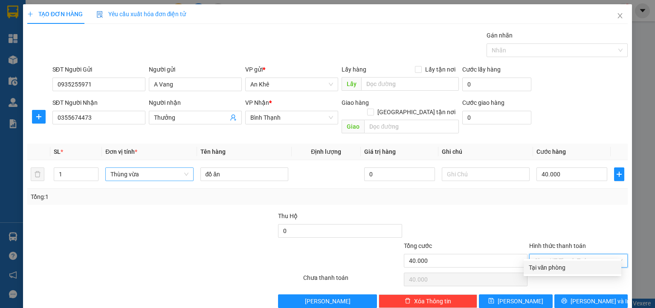
drag, startPoint x: 551, startPoint y: 265, endPoint x: 579, endPoint y: 279, distance: 31.3
click at [551, 265] on div "Tại văn phòng" at bounding box center [571, 267] width 87 height 9
type input "0"
click at [599, 297] on span "[PERSON_NAME] và In" at bounding box center [600, 301] width 60 height 9
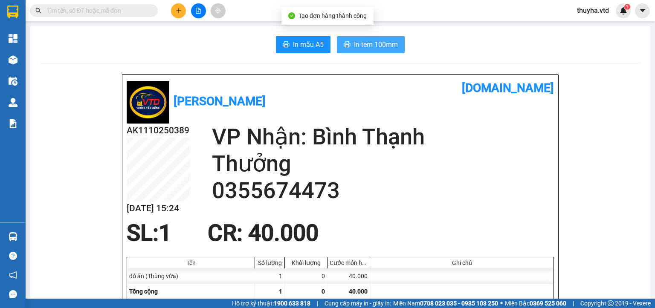
click at [367, 47] on span "In tem 100mm" at bounding box center [376, 44] width 44 height 11
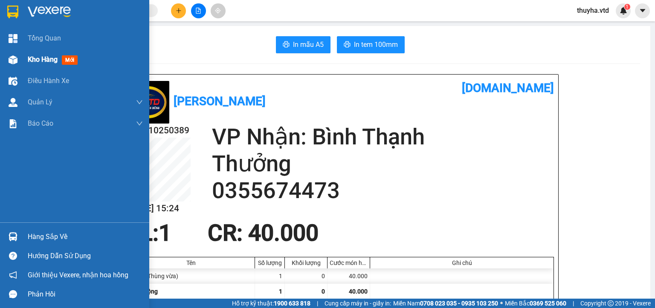
click at [22, 56] on div "Kho hàng mới" at bounding box center [74, 59] width 149 height 21
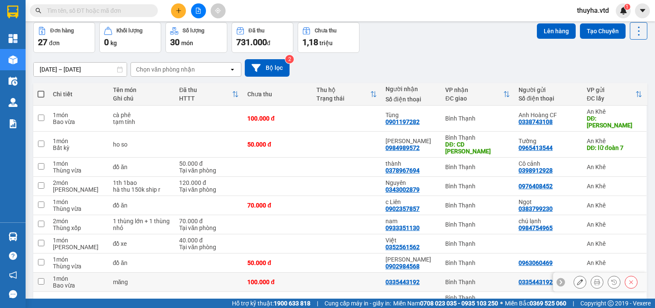
scroll to position [69, 0]
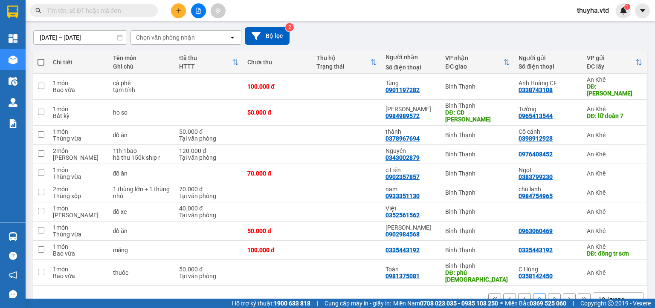
click at [518, 293] on button "1" at bounding box center [524, 299] width 13 height 13
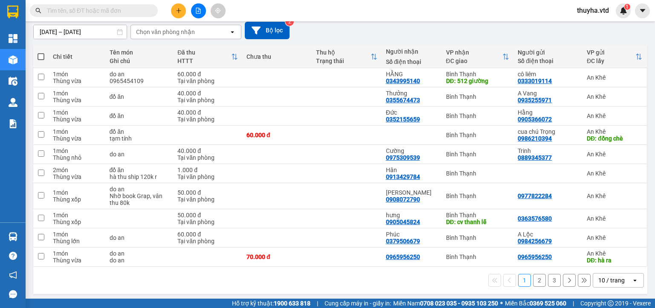
scroll to position [76, 0]
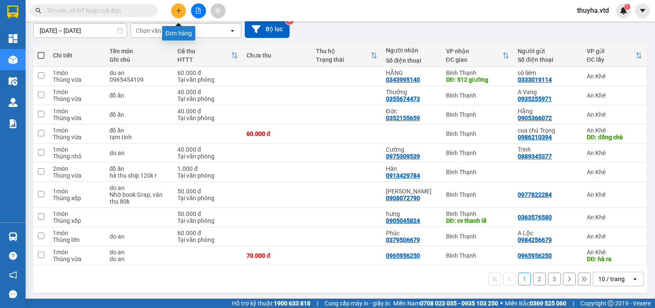
click at [180, 12] on icon "plus" at bounding box center [179, 11] width 6 height 6
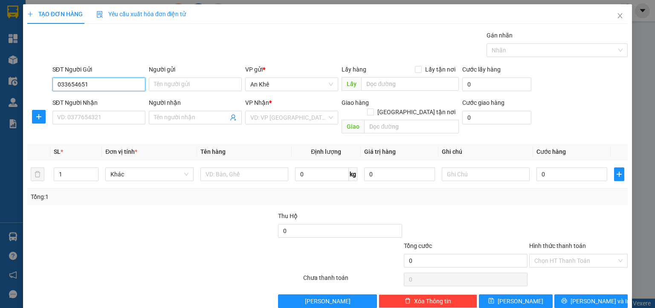
click at [69, 86] on input "033654651" at bounding box center [98, 85] width 93 height 14
click at [67, 86] on input "033654651" at bounding box center [98, 85] width 93 height 14
type input "0333654651"
click at [84, 101] on div "0333654651 - [GEOGRAPHIC_DATA]" at bounding box center [105, 100] width 96 height 9
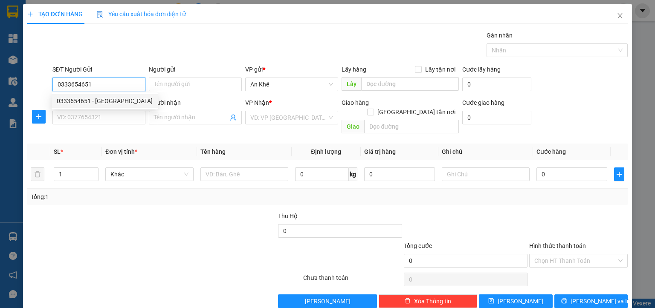
type input "Chú Hòa"
type input "0352360061"
type input "Hoàng"
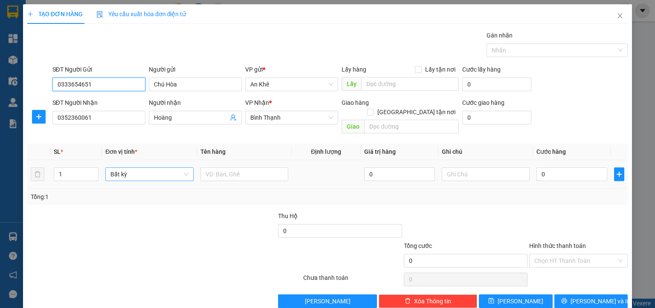
click at [121, 168] on span "Bất kỳ" at bounding box center [149, 174] width 78 height 13
type input "0333654651"
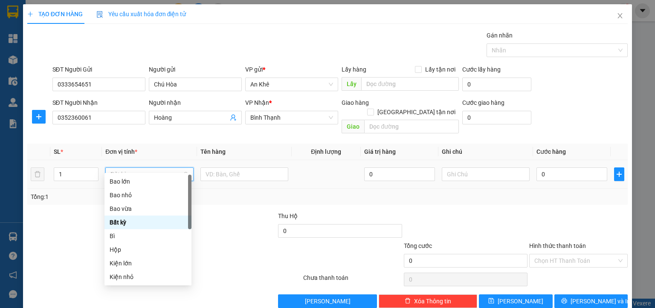
type input "th"
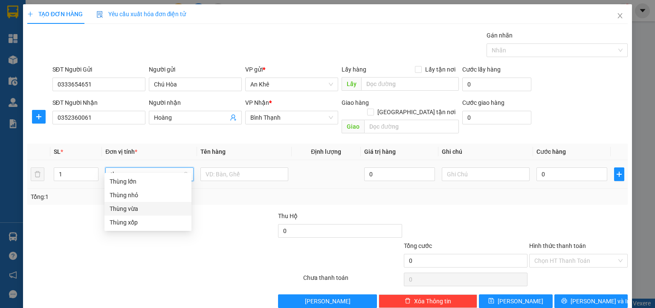
click at [128, 209] on div "Thùng vừa" at bounding box center [148, 208] width 77 height 9
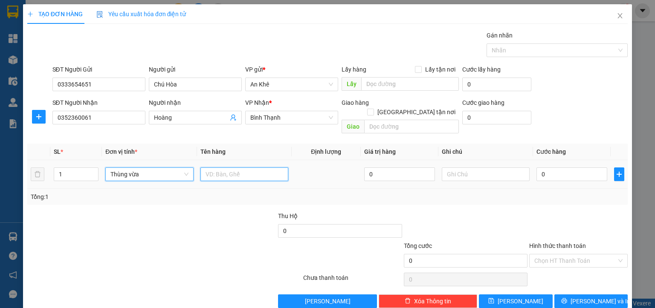
click at [212, 167] on input "text" at bounding box center [244, 174] width 88 height 14
type input "d"
type input "đồ ăn"
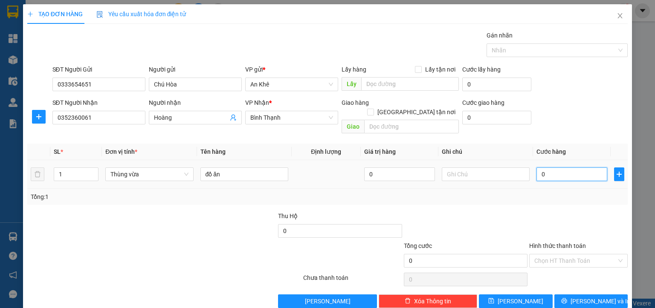
click at [551, 167] on input "0" at bounding box center [571, 174] width 71 height 14
type input "5"
type input "50"
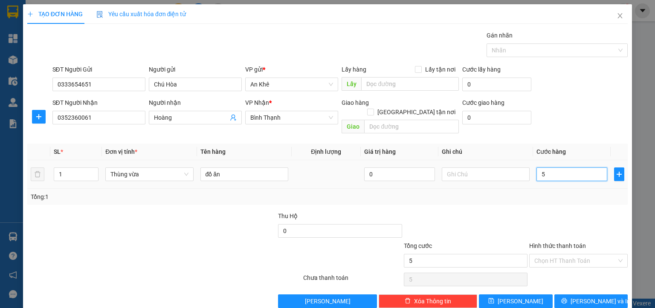
type input "50"
type input "500"
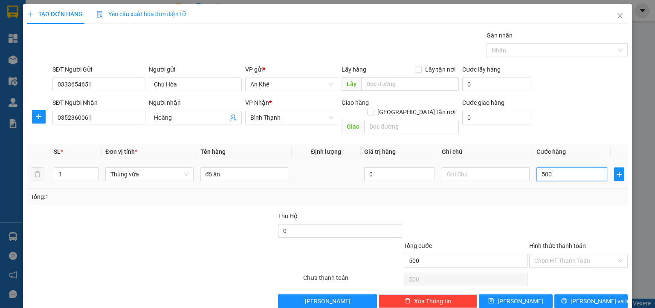
type input "5.000"
type input "50.000"
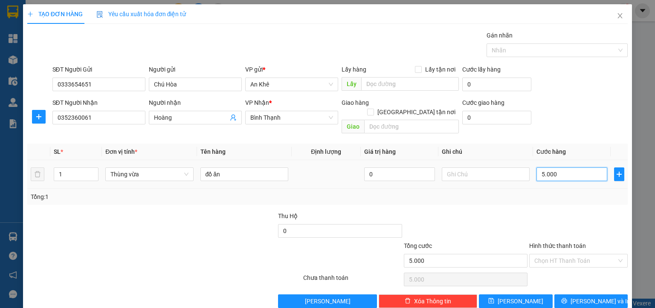
type input "50.000"
click at [545, 257] on input "Hình thức thanh toán" at bounding box center [575, 260] width 82 height 13
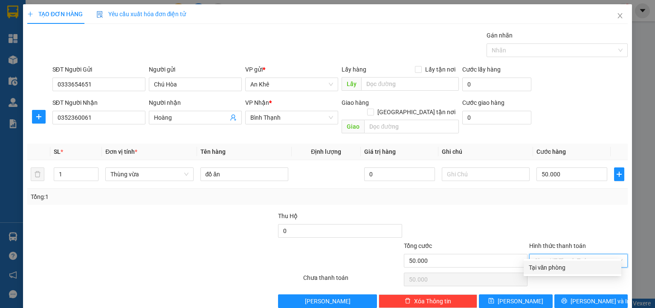
click at [544, 267] on div "Tại văn phòng" at bounding box center [571, 267] width 87 height 9
type input "0"
click at [584, 297] on span "[PERSON_NAME] và In" at bounding box center [600, 301] width 60 height 9
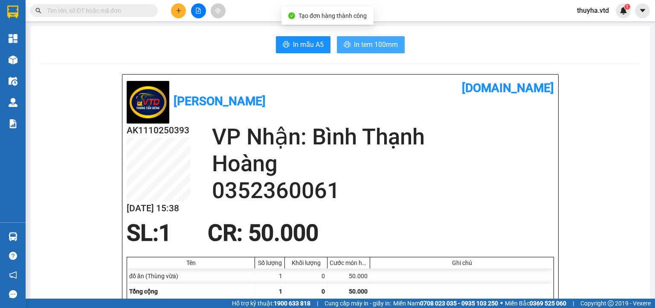
click at [377, 47] on span "In tem 100mm" at bounding box center [376, 44] width 44 height 11
click at [173, 8] on button at bounding box center [178, 10] width 15 height 15
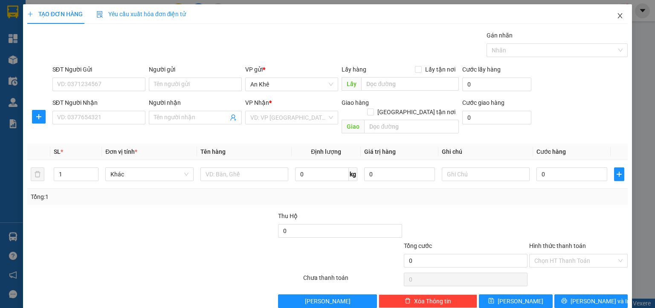
click at [616, 17] on icon "close" at bounding box center [619, 15] width 7 height 7
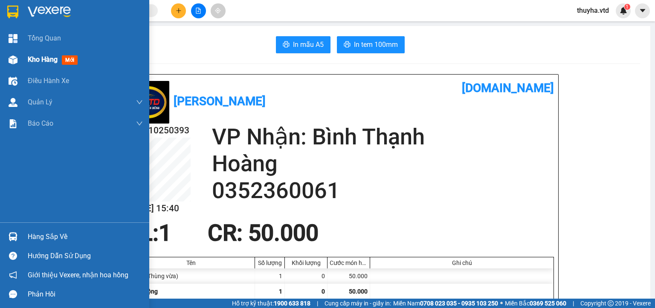
click at [22, 62] on div "Kho hàng mới" at bounding box center [74, 59] width 149 height 21
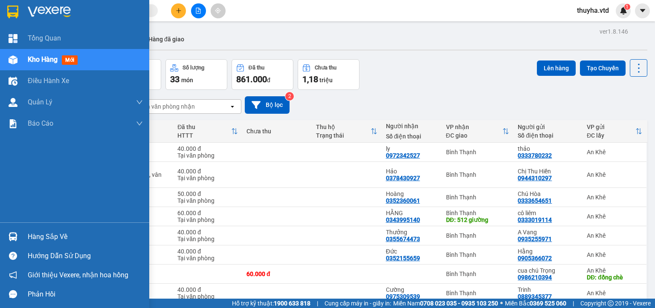
click at [24, 61] on div "Kho hàng mới" at bounding box center [74, 59] width 149 height 21
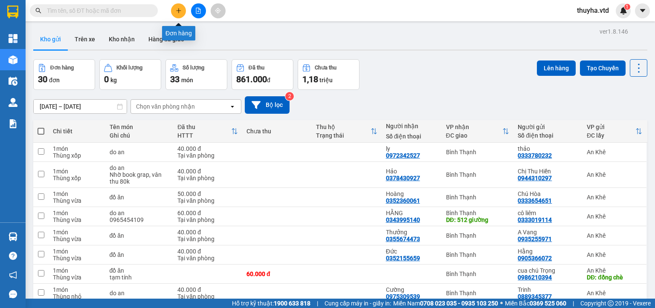
click at [179, 7] on button at bounding box center [178, 10] width 15 height 15
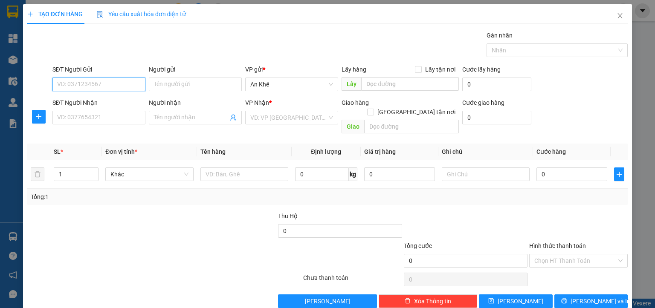
paste input "090 1422089"
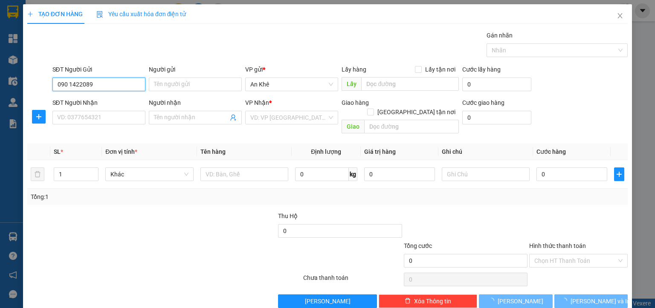
click at [69, 86] on input "090 1422089" at bounding box center [98, 85] width 93 height 14
type input "0901422089"
click at [107, 85] on input "0901422089" at bounding box center [98, 85] width 93 height 14
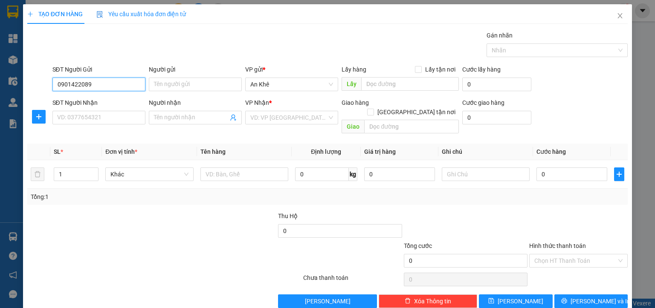
click at [103, 85] on input "0901422089" at bounding box center [98, 85] width 93 height 14
click at [104, 101] on div "0901422089 - Phượng" at bounding box center [98, 100] width 82 height 9
type input "Phượng"
type input "0798675110"
type input "Thảo"
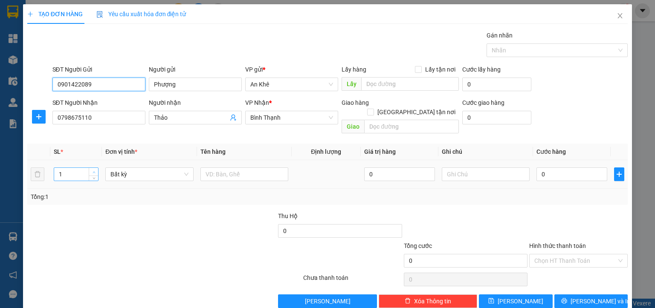
type input "0901422089"
type input "2"
click at [94, 171] on icon "up" at bounding box center [93, 172] width 3 height 3
click at [116, 168] on span "Bất kỳ" at bounding box center [149, 174] width 78 height 13
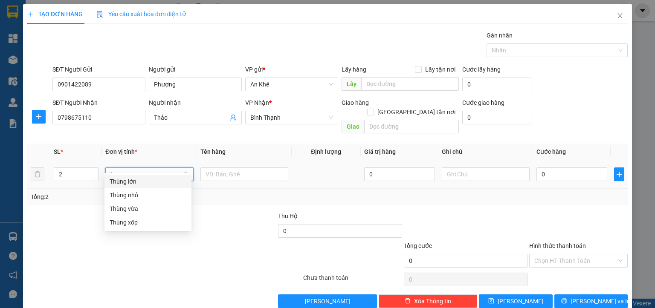
type input "th"
drag, startPoint x: 125, startPoint y: 210, endPoint x: 147, endPoint y: 200, distance: 24.1
click at [126, 210] on div "Thùng vừa" at bounding box center [148, 208] width 77 height 9
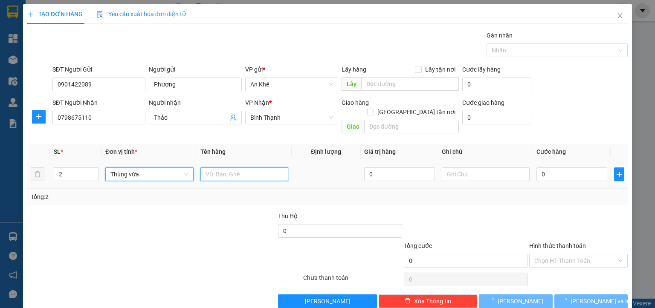
click at [205, 167] on input "text" at bounding box center [244, 174] width 88 height 14
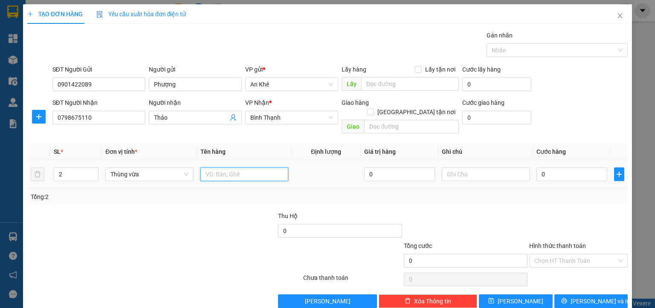
type input "d"
type input "đồ ăn"
click at [554, 170] on input "0" at bounding box center [571, 174] width 71 height 14
type input "1"
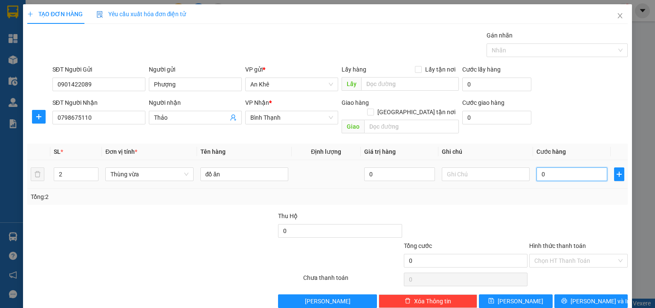
type input "1"
type input "10"
type input "100"
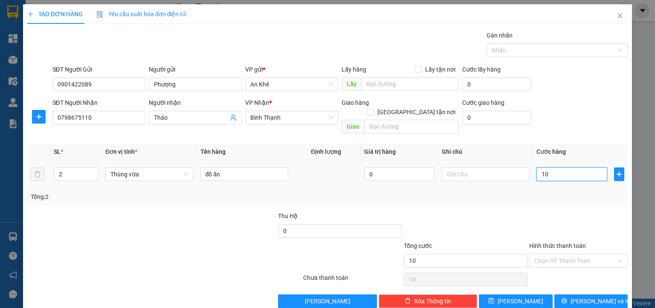
type input "100"
type input "1.000"
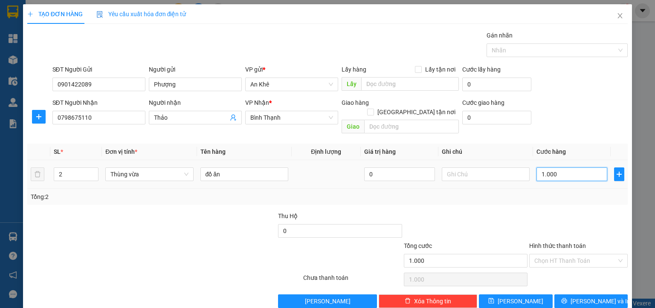
type input "10.000"
type input "100.000"
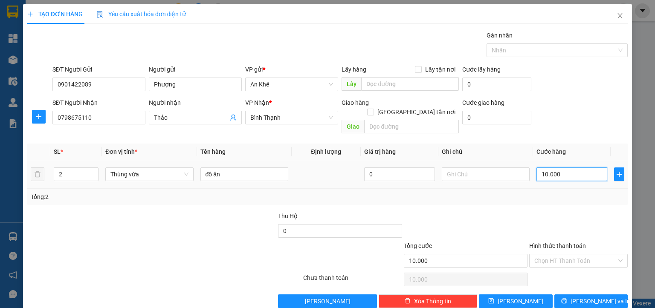
type input "100.000"
drag, startPoint x: 542, startPoint y: 247, endPoint x: 545, endPoint y: 255, distance: 9.0
click at [543, 254] on input "Hình thức thanh toán" at bounding box center [575, 260] width 82 height 13
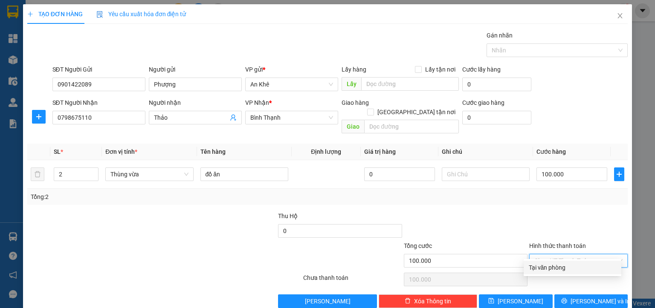
click at [548, 265] on div "Tại văn phòng" at bounding box center [571, 267] width 87 height 9
type input "0"
click at [576, 294] on button "[PERSON_NAME] và In" at bounding box center [591, 301] width 74 height 14
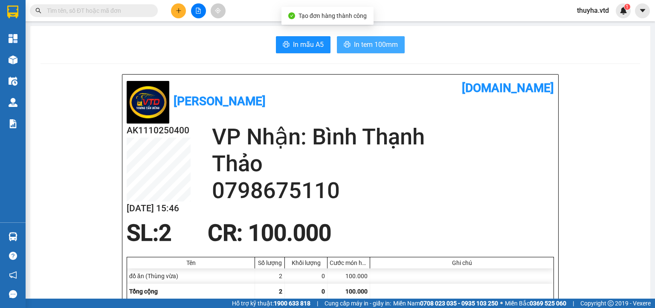
click at [371, 46] on span "In tem 100mm" at bounding box center [376, 44] width 44 height 11
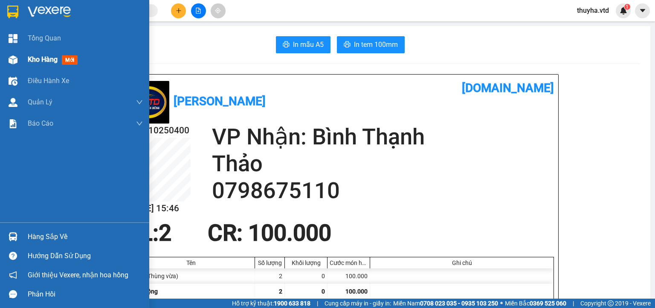
click at [42, 66] on div "Kho hàng mới" at bounding box center [85, 59] width 115 height 21
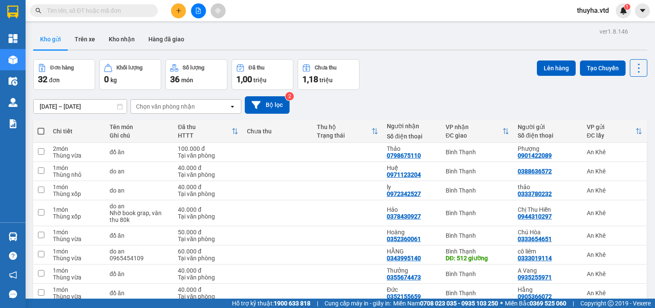
click at [198, 9] on icon "file-add" at bounding box center [198, 11] width 5 height 6
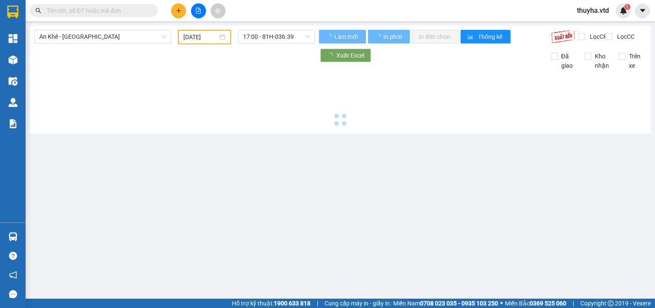
type input "[DATE]"
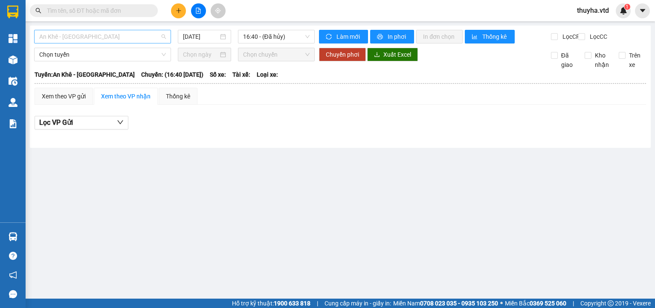
click at [54, 40] on span "An Khê - [GEOGRAPHIC_DATA]" at bounding box center [102, 36] width 127 height 13
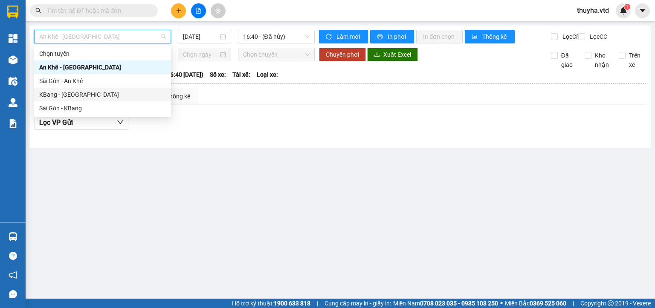
click at [48, 95] on div "KBang - [GEOGRAPHIC_DATA]" at bounding box center [102, 94] width 127 height 9
type input "[DATE]"
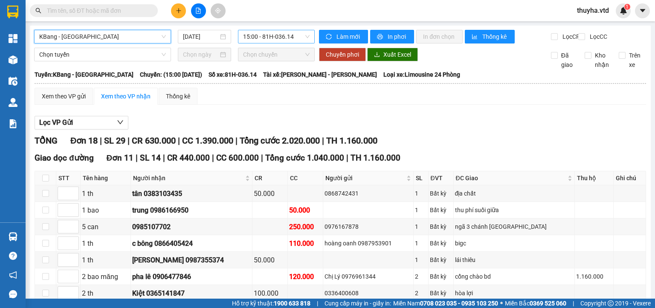
click at [274, 42] on span "15:00 - 81H-036.14" at bounding box center [276, 36] width 67 height 13
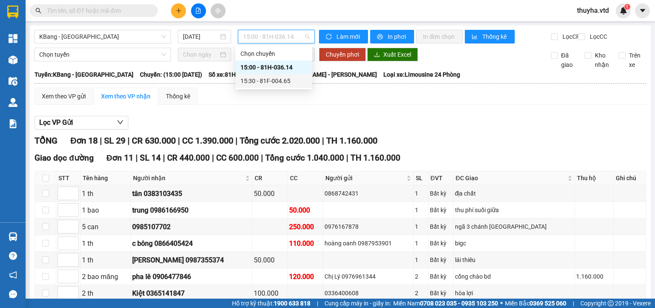
click at [277, 77] on div "15:30 - 81F-004.65" at bounding box center [273, 80] width 66 height 9
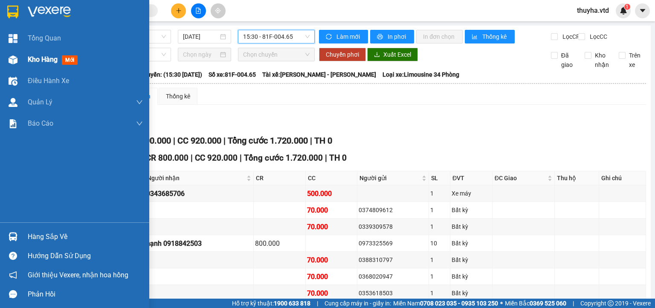
click at [23, 64] on div "Kho hàng mới" at bounding box center [74, 59] width 149 height 21
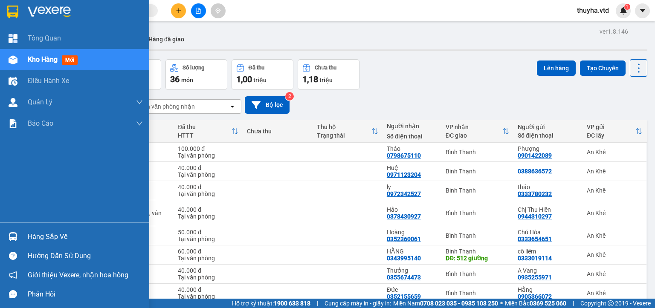
click at [24, 61] on div "Kho hàng mới" at bounding box center [74, 59] width 149 height 21
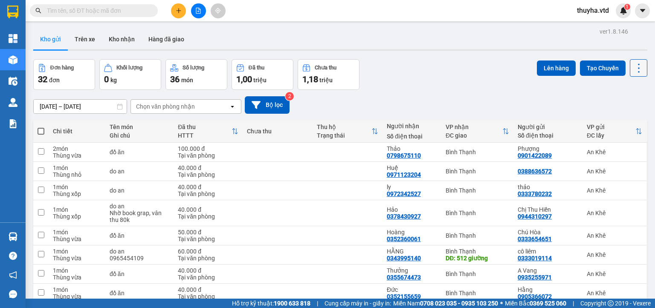
click at [632, 72] on icon at bounding box center [638, 68] width 12 height 12
click at [620, 118] on span "Làm mới" at bounding box center [618, 121] width 23 height 9
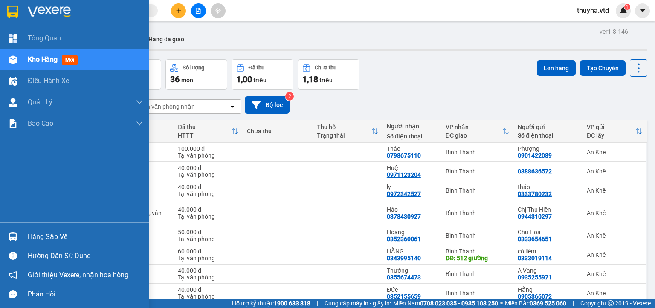
click at [17, 58] on div at bounding box center [13, 59] width 15 height 15
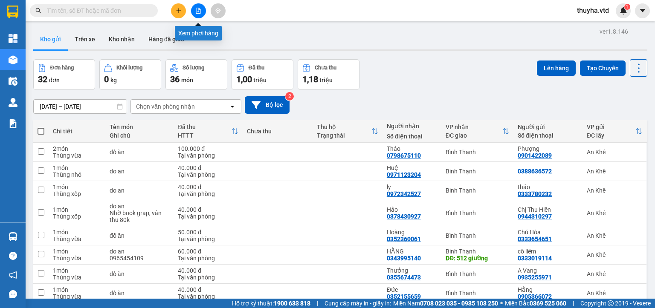
click at [198, 14] on button at bounding box center [198, 10] width 15 height 15
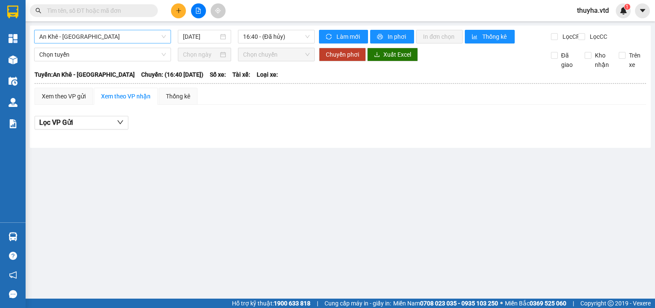
click at [75, 41] on span "An Khê - [GEOGRAPHIC_DATA]" at bounding box center [102, 36] width 127 height 13
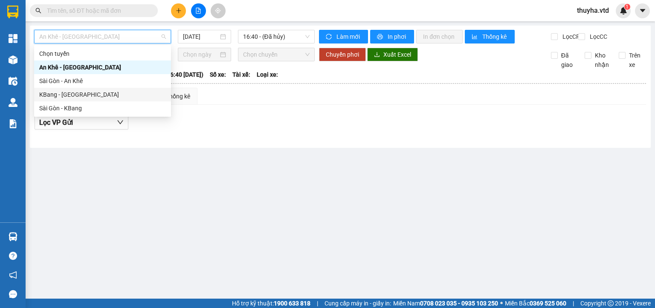
click at [56, 95] on div "KBang - [GEOGRAPHIC_DATA]" at bounding box center [102, 94] width 127 height 9
type input "[DATE]"
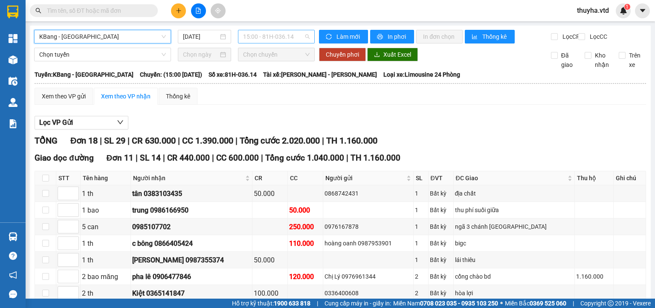
click at [273, 37] on span "15:00 - 81H-036.14" at bounding box center [276, 36] width 67 height 13
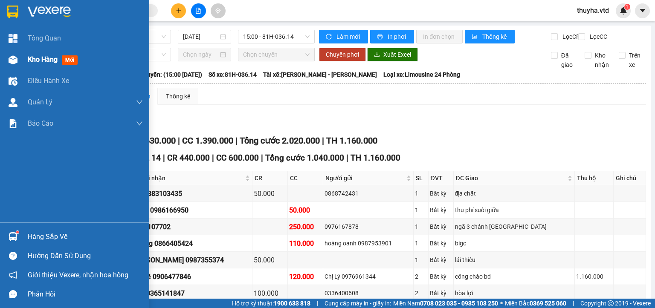
click at [15, 63] on img at bounding box center [13, 59] width 9 height 9
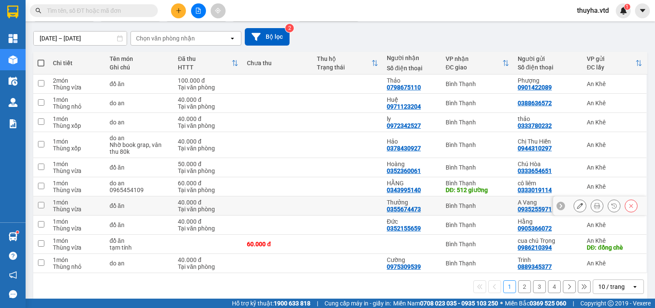
scroll to position [76, 0]
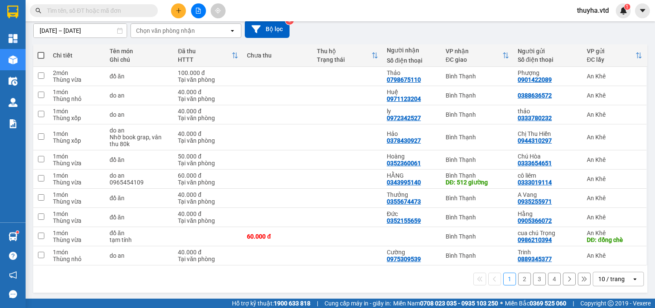
click at [518, 279] on button "2" at bounding box center [524, 279] width 13 height 13
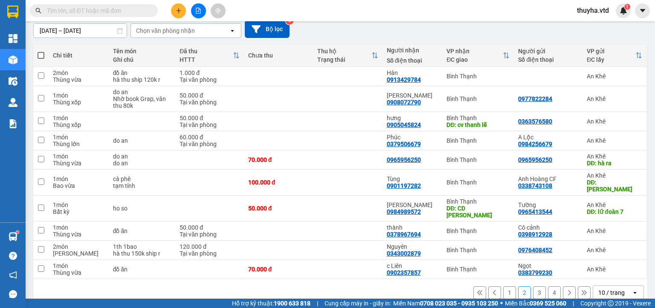
click at [503, 286] on button "1" at bounding box center [509, 292] width 13 height 13
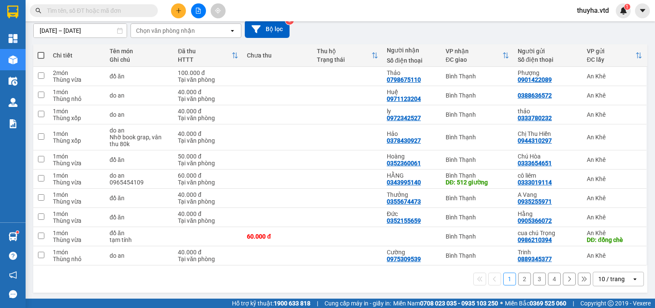
click at [520, 279] on button "2" at bounding box center [524, 279] width 13 height 13
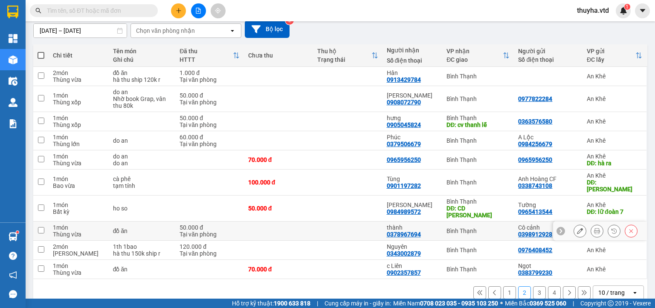
scroll to position [0, 0]
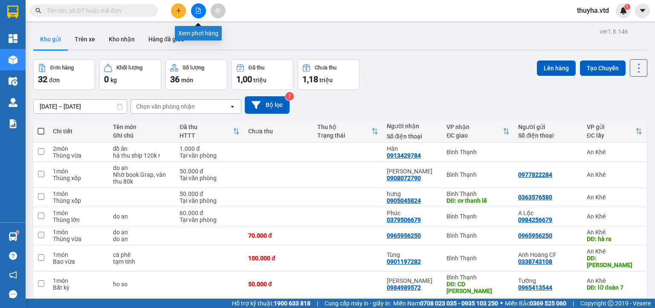
click at [196, 16] on button at bounding box center [198, 10] width 15 height 15
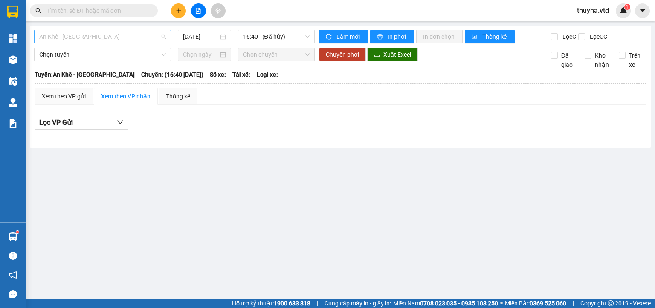
click at [111, 39] on span "An Khê - [GEOGRAPHIC_DATA]" at bounding box center [102, 36] width 127 height 13
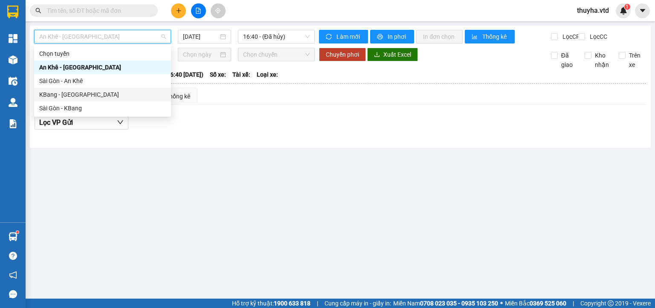
click at [68, 92] on div "KBang - [GEOGRAPHIC_DATA]" at bounding box center [102, 94] width 127 height 9
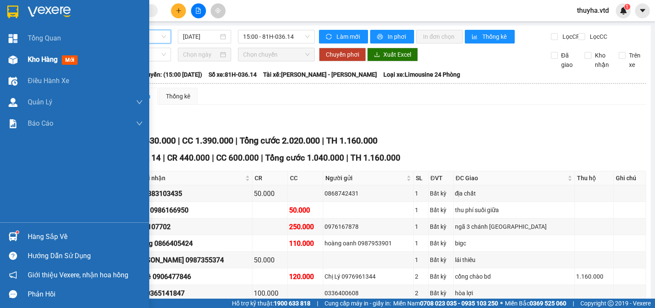
click at [22, 66] on div "Kho hàng mới" at bounding box center [74, 59] width 149 height 21
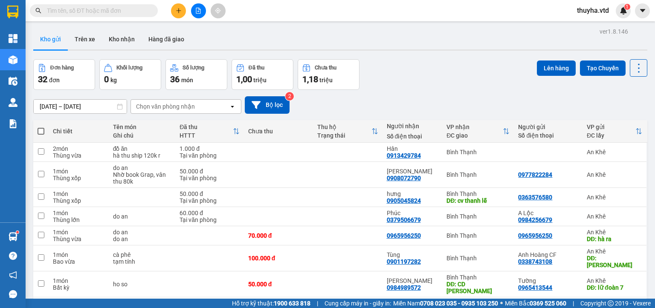
click at [196, 11] on icon "file-add" at bounding box center [198, 11] width 5 height 6
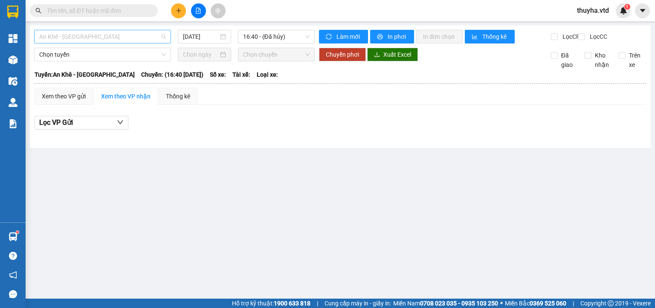
click at [65, 43] on div "An Khê - [GEOGRAPHIC_DATA]" at bounding box center [102, 37] width 137 height 14
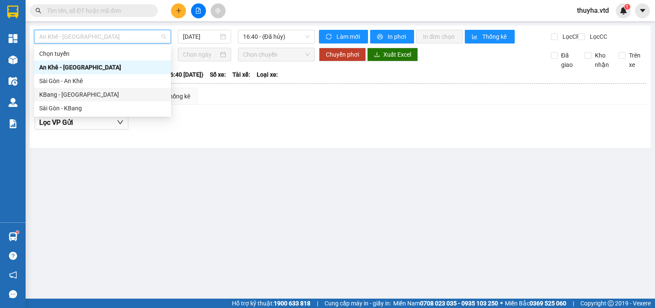
click at [53, 93] on div "KBang - [GEOGRAPHIC_DATA]" at bounding box center [102, 94] width 127 height 9
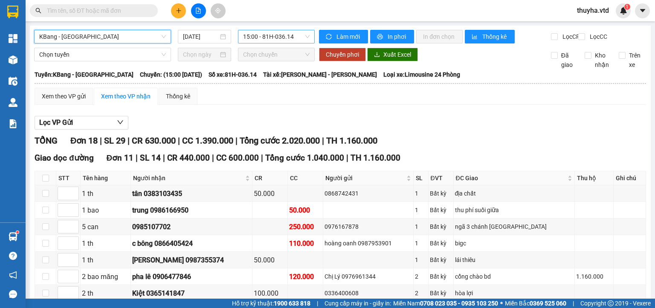
click at [274, 38] on span "15:00 - 81H-036.14" at bounding box center [276, 36] width 67 height 13
click at [293, 124] on div "Lọc VP Gửi" at bounding box center [340, 123] width 611 height 14
click at [269, 37] on span "15:00 - 81H-036.14" at bounding box center [276, 36] width 67 height 13
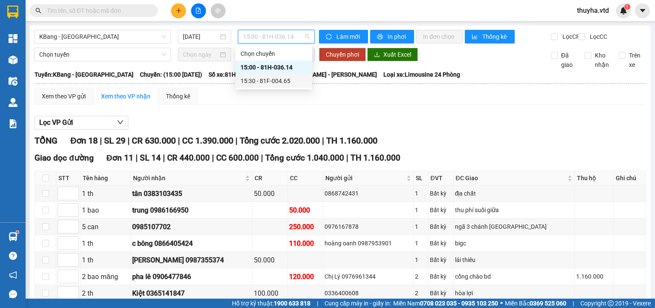
click at [291, 105] on div "Xem theo VP gửi Xem theo VP nhận Thống kê" at bounding box center [340, 96] width 611 height 17
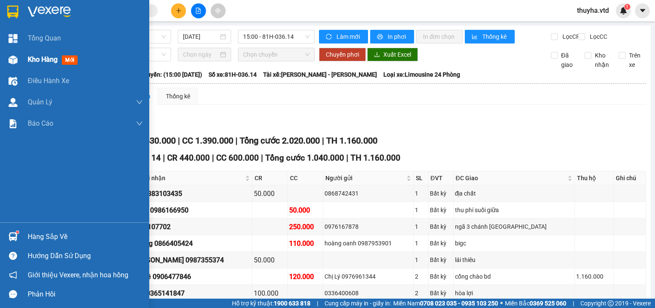
click at [21, 60] on div "Kho hàng mới" at bounding box center [74, 59] width 149 height 21
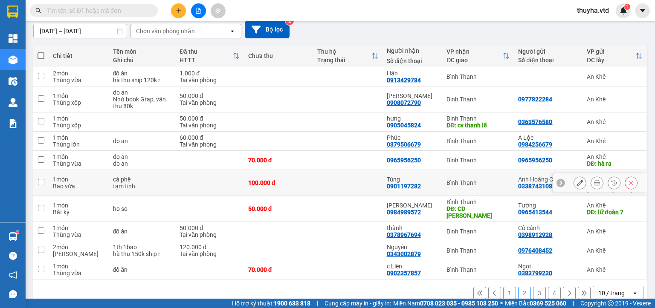
scroll to position [76, 0]
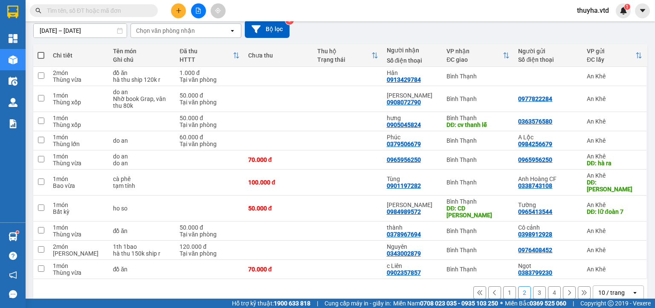
click at [503, 286] on button "1" at bounding box center [509, 292] width 13 height 13
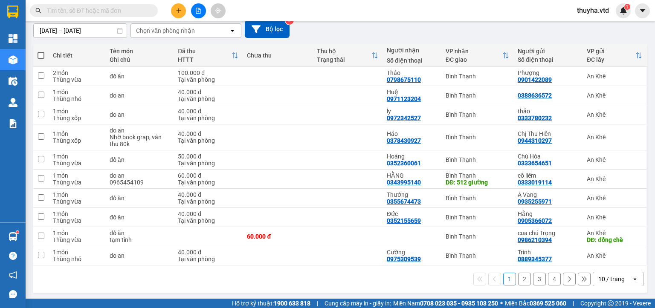
click at [518, 280] on button "2" at bounding box center [524, 279] width 13 height 13
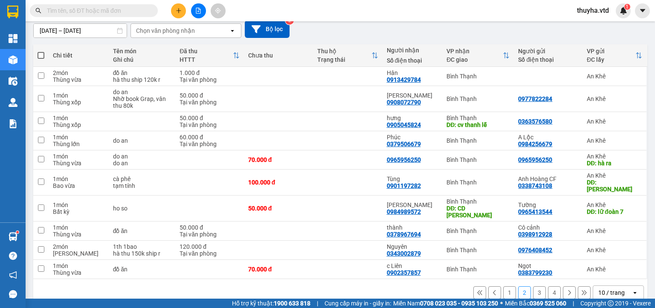
click at [533, 286] on button "3" at bounding box center [539, 292] width 13 height 13
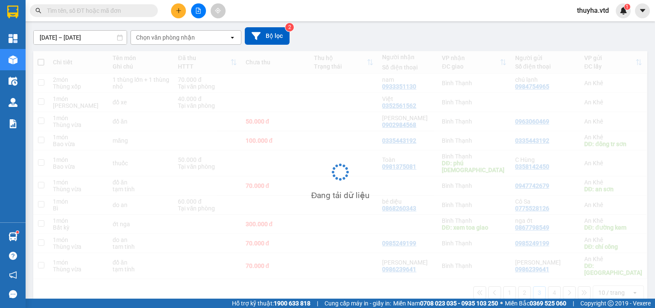
scroll to position [69, 0]
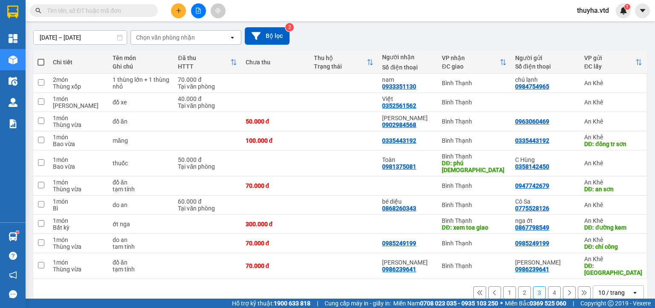
click at [548, 286] on button "4" at bounding box center [554, 292] width 13 height 13
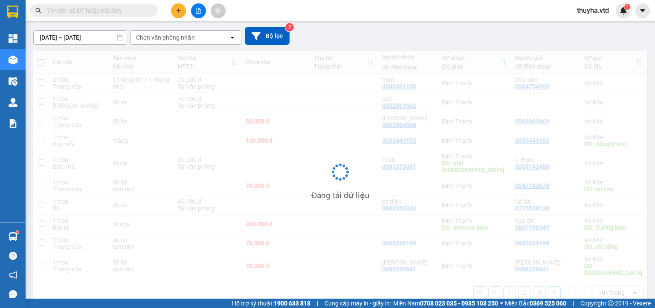
scroll to position [39, 0]
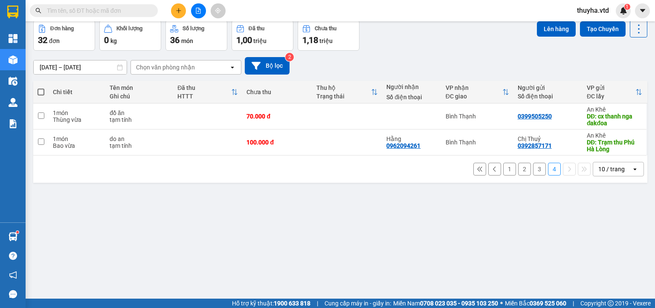
click at [533, 170] on button "3" at bounding box center [539, 169] width 13 height 13
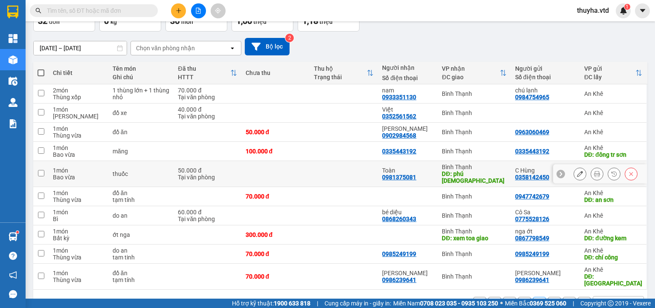
scroll to position [69, 0]
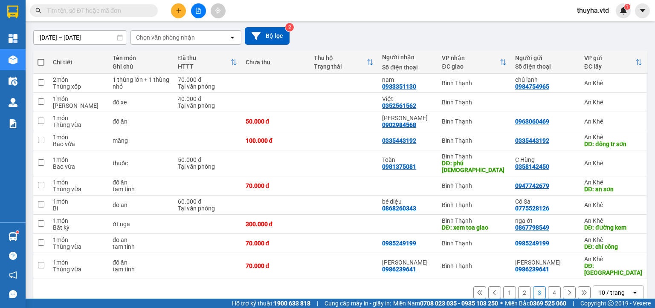
click at [518, 286] on button "2" at bounding box center [524, 292] width 13 height 13
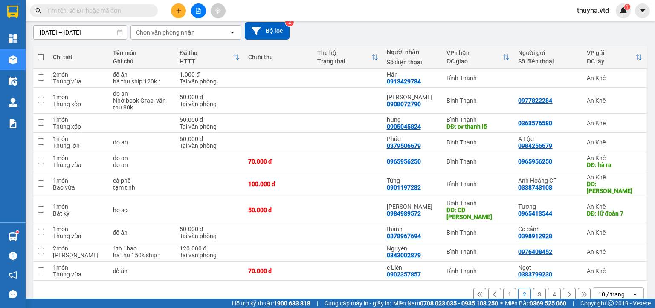
scroll to position [76, 0]
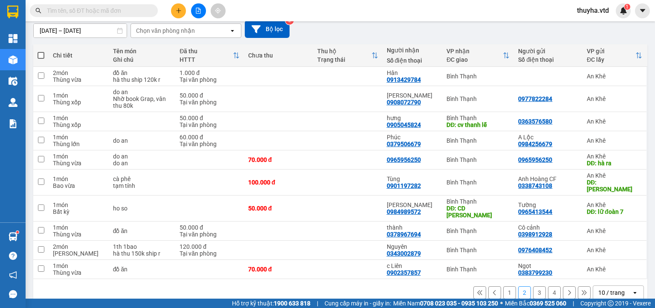
click at [503, 286] on button "1" at bounding box center [509, 292] width 13 height 13
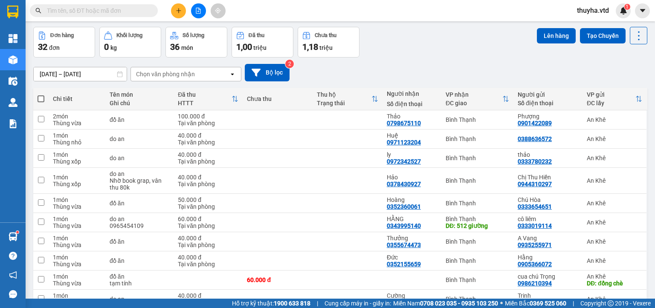
scroll to position [0, 0]
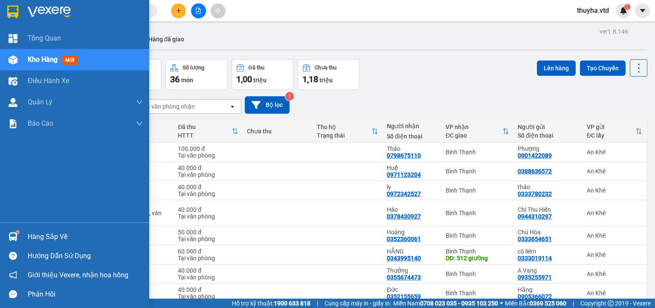
click at [19, 62] on div at bounding box center [13, 59] width 15 height 15
click at [36, 61] on span "Kho hàng" at bounding box center [43, 59] width 30 height 8
click at [12, 62] on img at bounding box center [13, 59] width 9 height 9
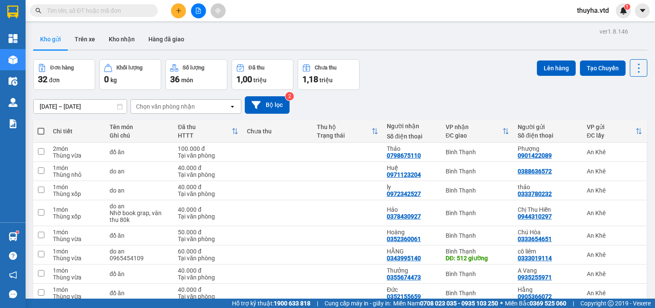
click at [477, 84] on div "Đơn hàng 32 đơn Khối lượng 0 kg Số lượng 36 món Đã thu 1,00 triệu Chưa thu 1,18…" at bounding box center [340, 74] width 614 height 31
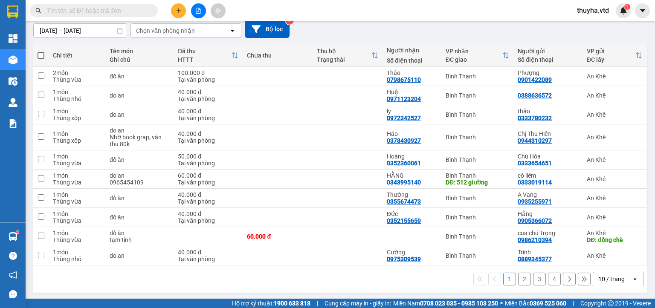
click at [518, 280] on button "2" at bounding box center [524, 279] width 13 height 13
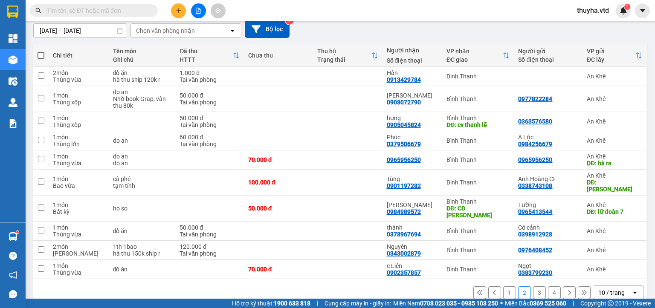
click at [518, 286] on button "2" at bounding box center [524, 292] width 13 height 13
click at [533, 286] on button "3" at bounding box center [539, 292] width 13 height 13
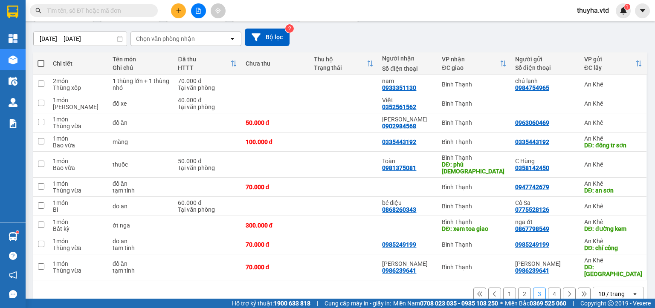
scroll to position [69, 0]
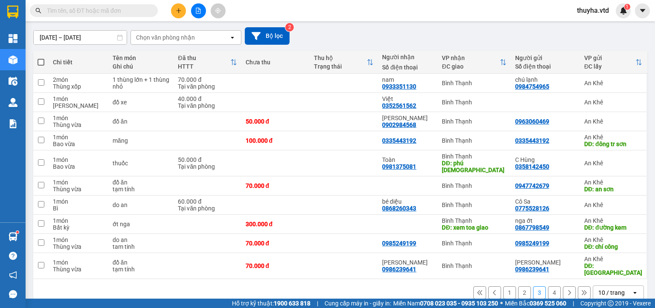
click at [549, 286] on button "4" at bounding box center [554, 292] width 13 height 13
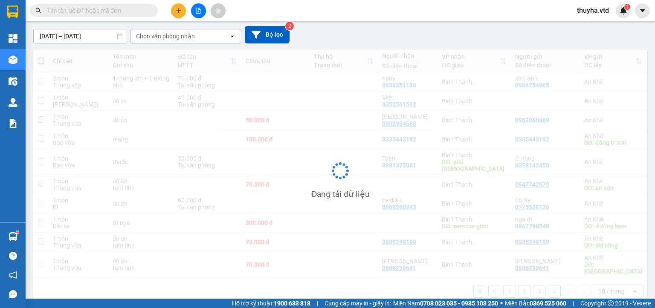
scroll to position [39, 0]
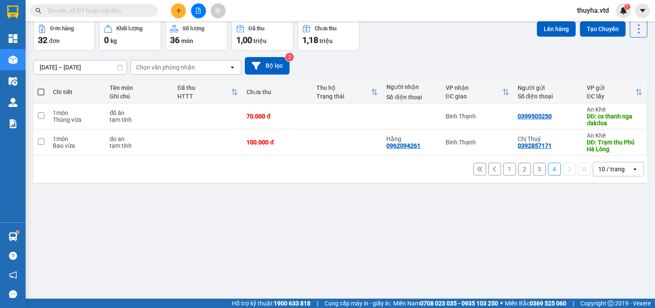
click at [534, 173] on button "3" at bounding box center [539, 169] width 13 height 13
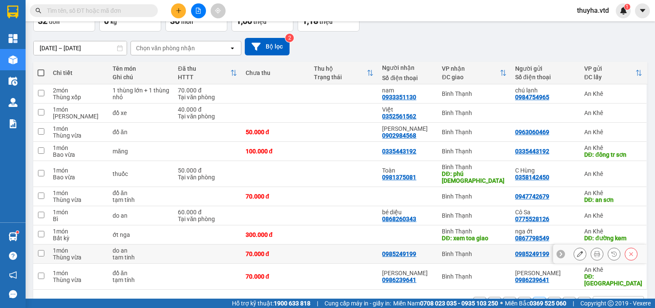
scroll to position [69, 0]
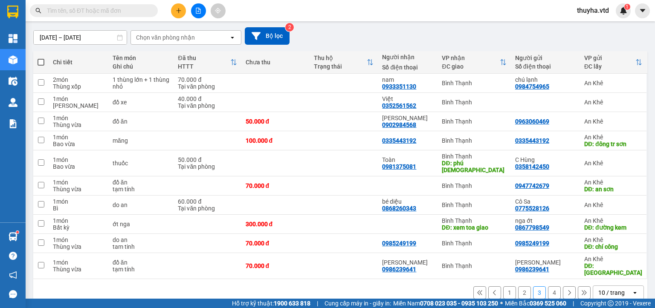
click at [518, 286] on button "2" at bounding box center [524, 292] width 13 height 13
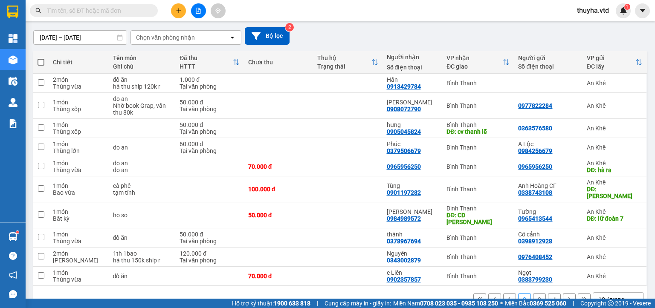
click at [503, 293] on button "1" at bounding box center [509, 299] width 13 height 13
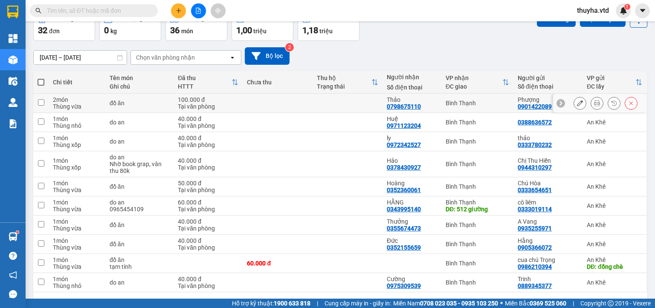
scroll to position [76, 0]
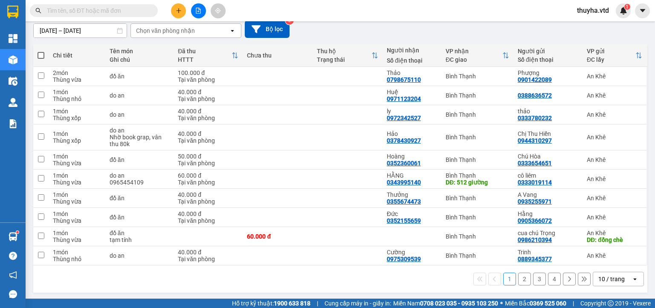
click at [518, 280] on button "2" at bounding box center [524, 279] width 13 height 13
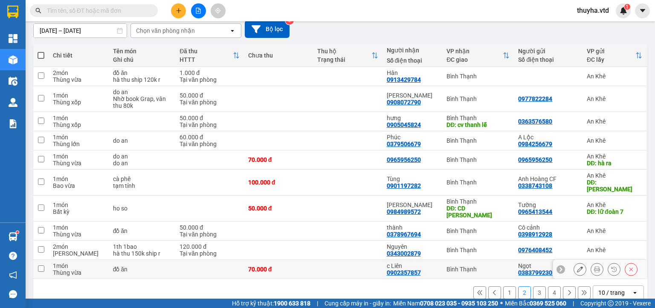
scroll to position [0, 0]
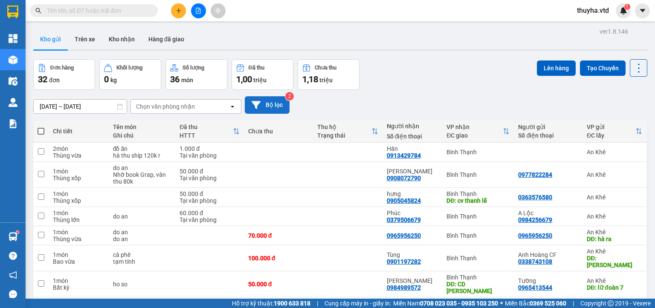
click at [262, 105] on button "Bộ lọc" at bounding box center [267, 104] width 45 height 17
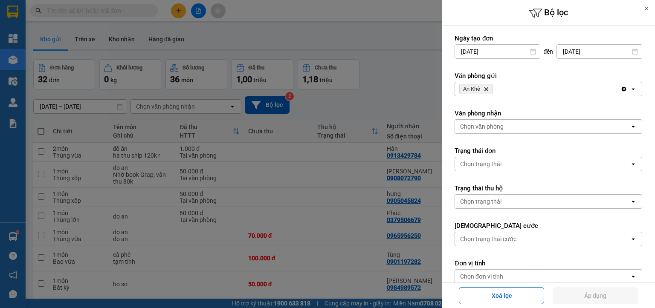
click at [486, 88] on icon "An Khê, close by backspace" at bounding box center [486, 89] width 4 height 4
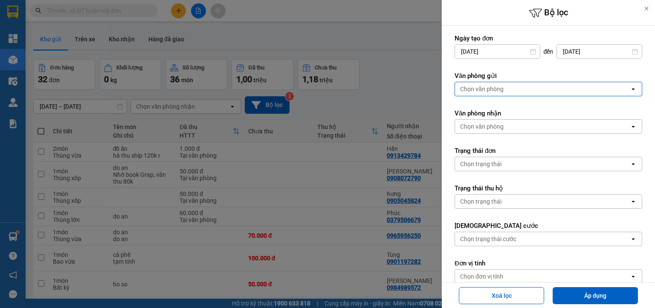
click at [387, 103] on div at bounding box center [327, 154] width 655 height 308
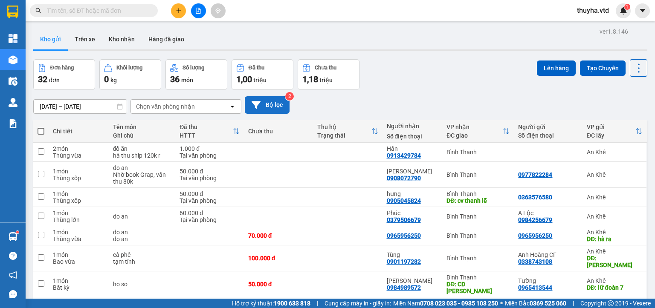
click at [266, 109] on button "Bộ lọc" at bounding box center [267, 104] width 45 height 17
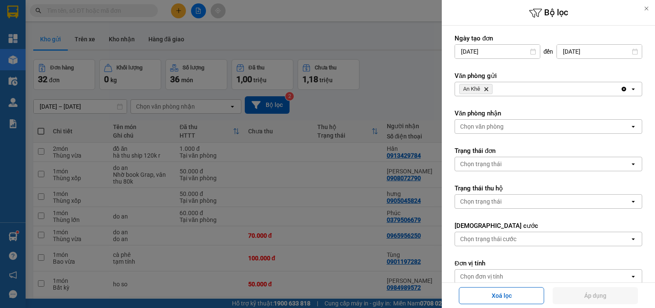
click at [489, 88] on span "An Khê Delete" at bounding box center [475, 89] width 33 height 10
click at [487, 89] on icon "Delete" at bounding box center [485, 89] width 5 height 5
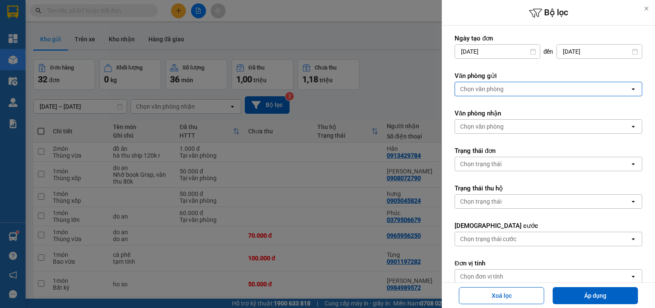
click at [413, 90] on div at bounding box center [327, 154] width 655 height 308
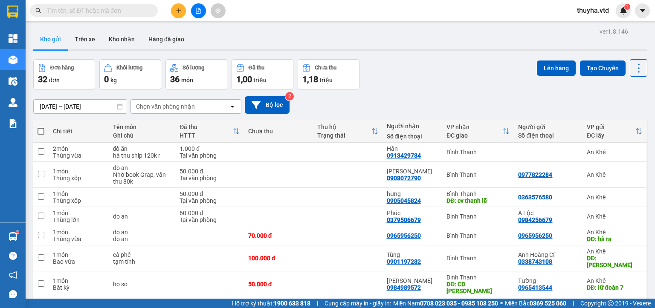
click at [196, 11] on icon "file-add" at bounding box center [198, 11] width 6 height 6
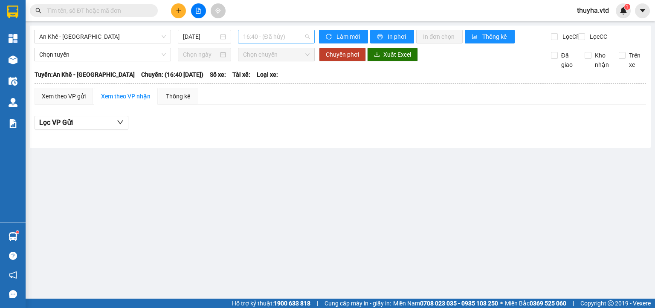
click at [252, 38] on span "16:40 - (Đã hủy)" at bounding box center [276, 36] width 67 height 13
click at [63, 34] on span "An Khê - [GEOGRAPHIC_DATA]" at bounding box center [102, 36] width 127 height 13
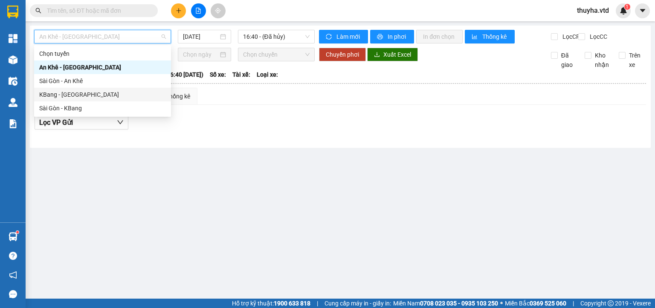
click at [55, 92] on div "KBang - [GEOGRAPHIC_DATA]" at bounding box center [102, 94] width 127 height 9
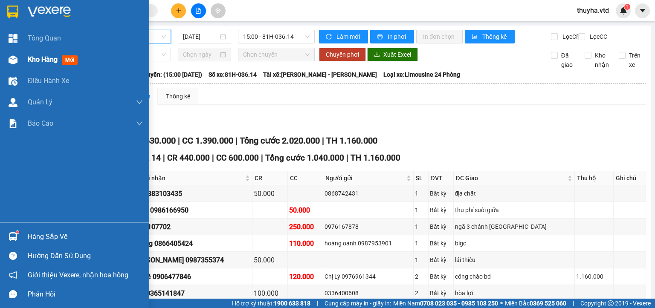
click at [23, 59] on div "Kho hàng mới" at bounding box center [74, 59] width 149 height 21
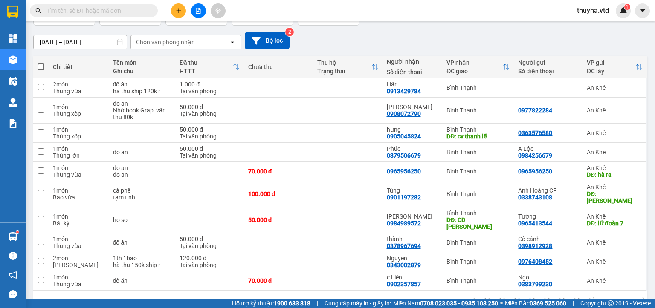
scroll to position [76, 0]
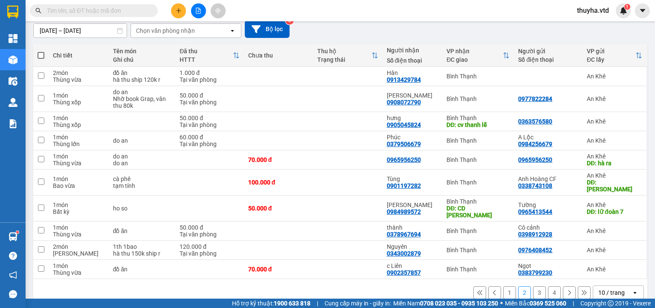
click at [504, 286] on button "1" at bounding box center [509, 292] width 13 height 13
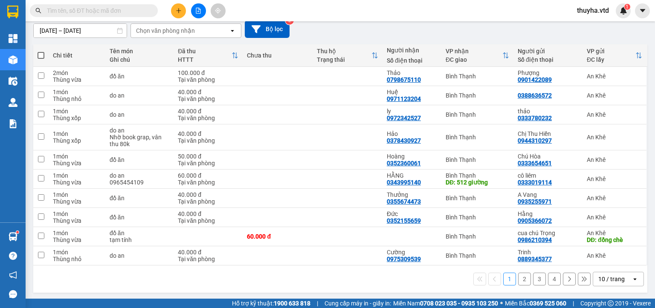
click at [548, 279] on button "4" at bounding box center [554, 279] width 13 height 13
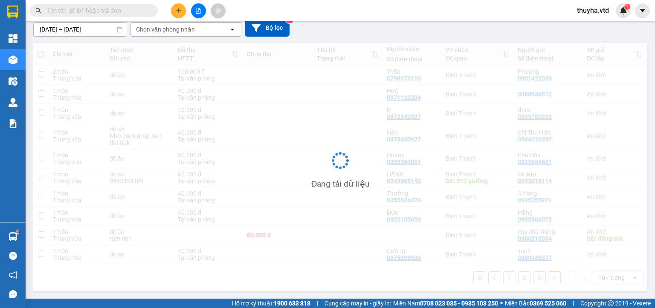
scroll to position [39, 0]
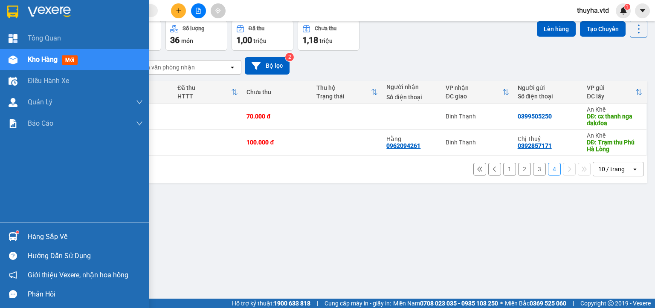
click at [12, 63] on img at bounding box center [13, 59] width 9 height 9
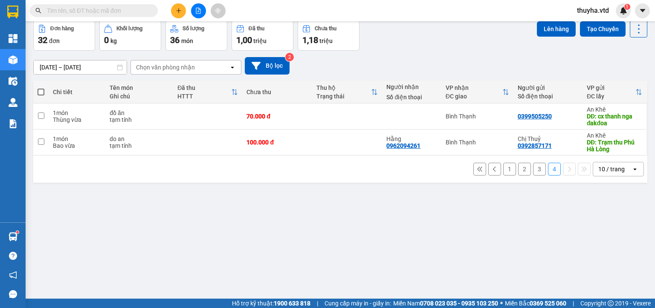
click at [166, 251] on div "ver 1.8.146 Kho gửi Trên xe Kho nhận Hàng đã giao Đơn hàng 32 đơn Khối lượng 0 …" at bounding box center [340, 140] width 620 height 308
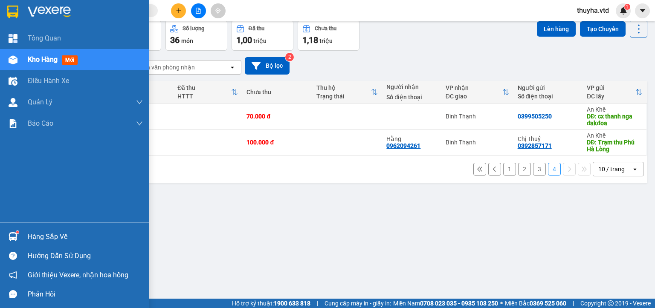
click at [17, 54] on div at bounding box center [13, 59] width 15 height 15
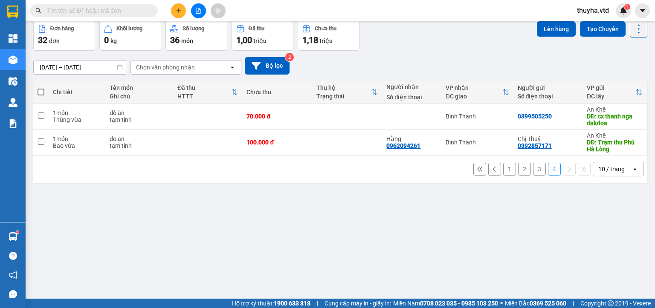
click at [438, 53] on div "[DATE] – [DATE] Press the down arrow key to interact with the calendar and sele…" at bounding box center [340, 66] width 614 height 30
click at [198, 10] on icon "file-add" at bounding box center [198, 11] width 5 height 6
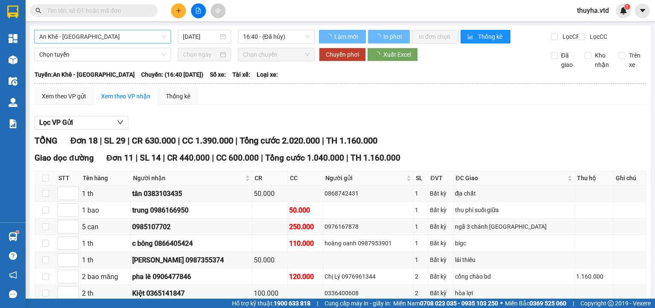
click at [65, 41] on span "An Khê - [GEOGRAPHIC_DATA]" at bounding box center [102, 36] width 127 height 13
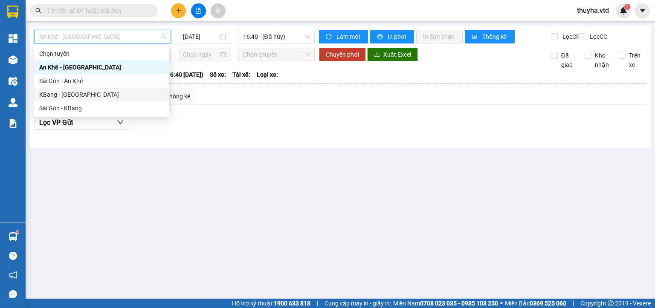
click at [61, 95] on div "KBang - [GEOGRAPHIC_DATA]" at bounding box center [101, 94] width 125 height 9
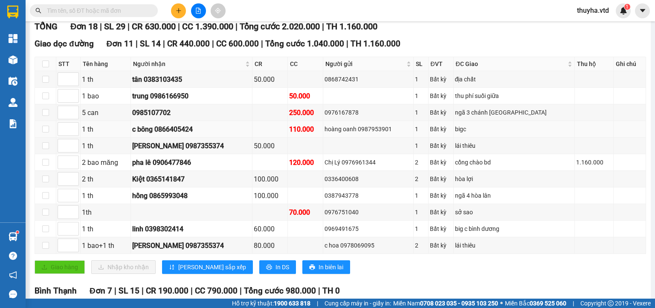
scroll to position [170, 0]
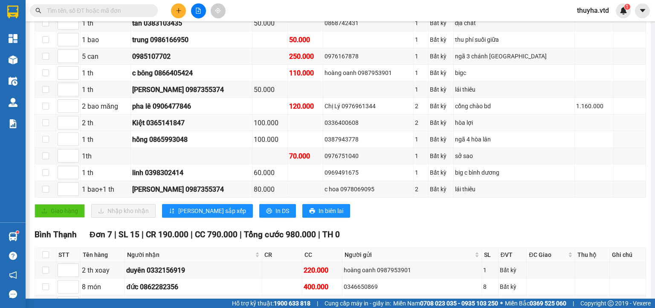
click at [316, 131] on td at bounding box center [305, 123] width 35 height 17
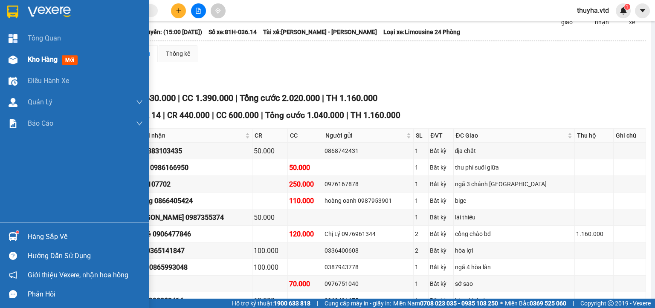
click at [23, 62] on div "Kho hàng mới" at bounding box center [74, 59] width 149 height 21
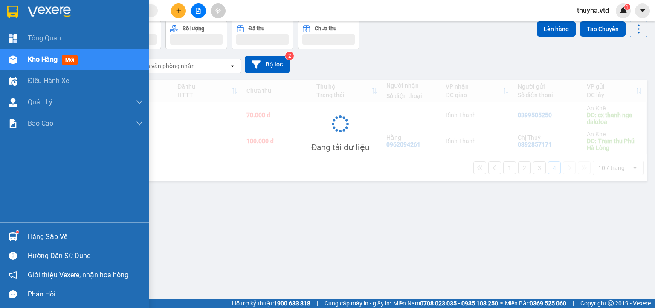
scroll to position [39, 0]
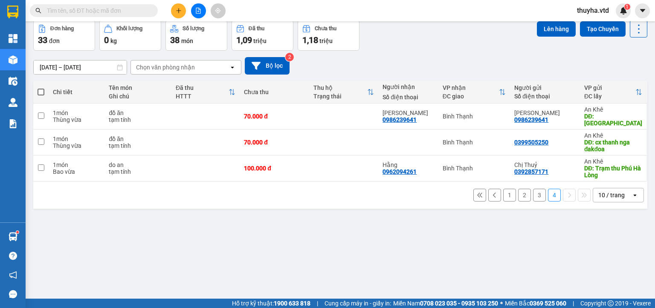
click at [503, 189] on button "1" at bounding box center [509, 195] width 13 height 13
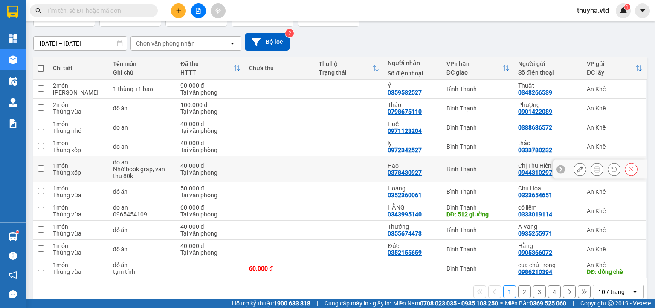
scroll to position [76, 0]
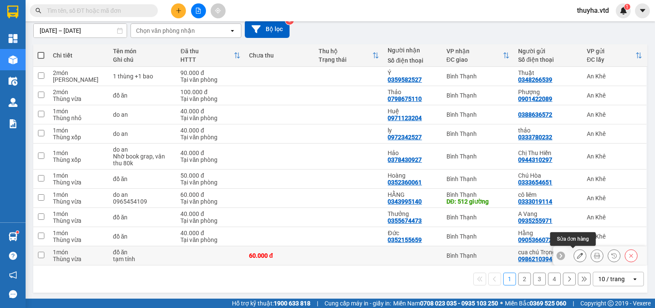
click at [577, 254] on icon at bounding box center [580, 256] width 6 height 6
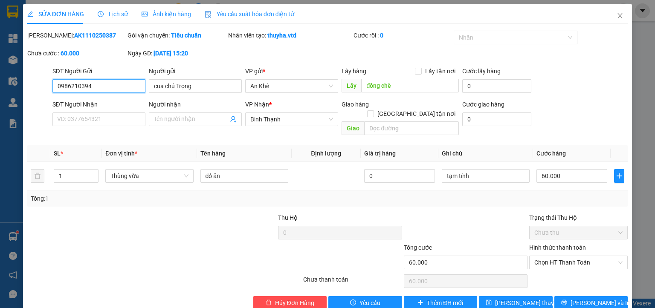
click at [70, 88] on input "0986210394" at bounding box center [98, 86] width 93 height 14
paste input "05023735"
click at [178, 85] on input "cua chú Trọng" at bounding box center [195, 86] width 93 height 14
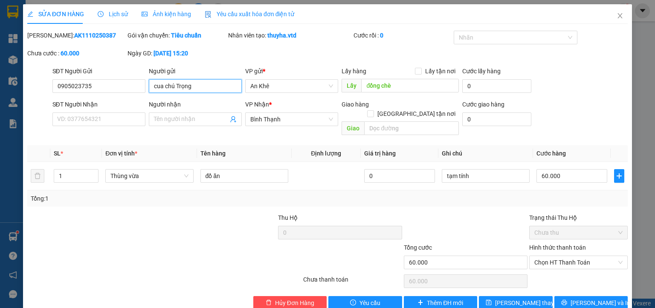
click at [178, 85] on input "cua chú Trọng" at bounding box center [195, 86] width 93 height 14
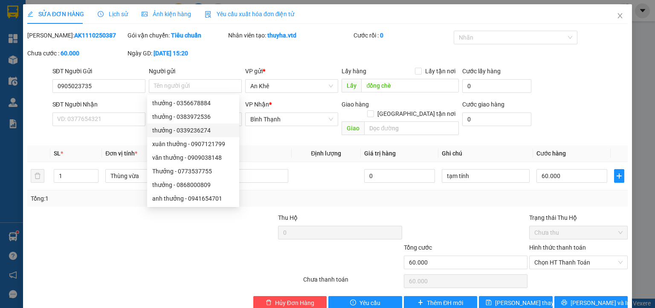
click at [448, 200] on div "Total Paid Fee 0 Total UnPaid Fee 60.000 Cash Collection Total Fee Mã ĐH: AK111…" at bounding box center [327, 170] width 600 height 279
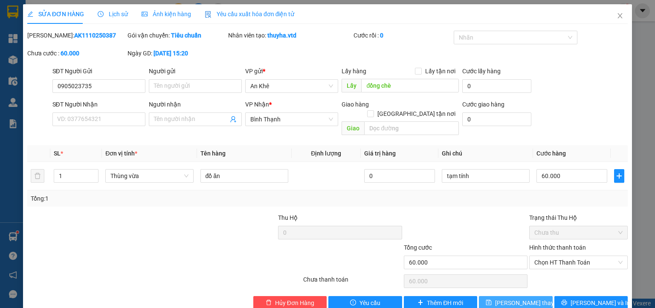
click at [504, 298] on span "[PERSON_NAME] thay đổi" at bounding box center [529, 302] width 68 height 9
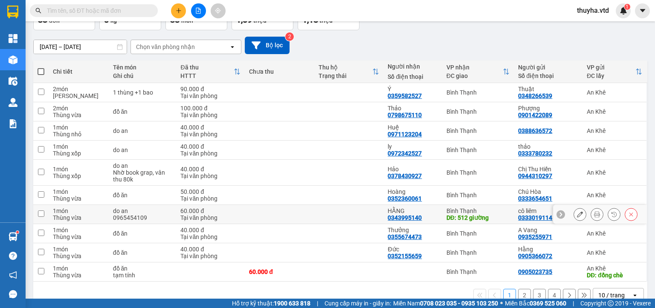
scroll to position [76, 0]
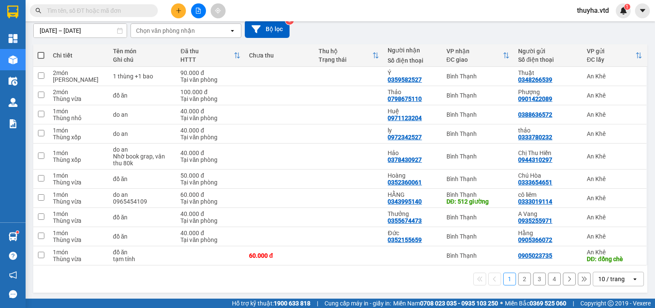
click at [518, 277] on button "2" at bounding box center [524, 279] width 13 height 13
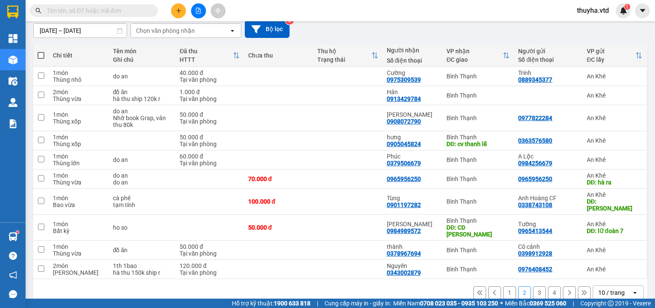
click at [533, 286] on button "3" at bounding box center [539, 292] width 13 height 13
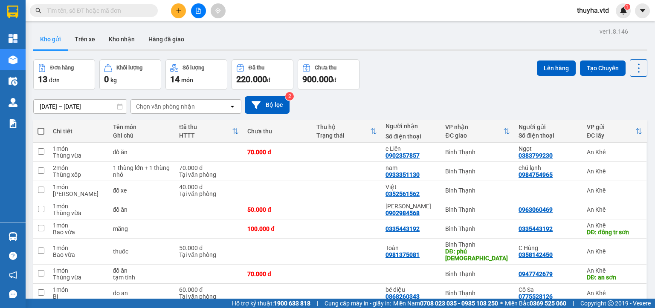
click at [86, 12] on input "text" at bounding box center [97, 10] width 101 height 9
paste input "0343002879"
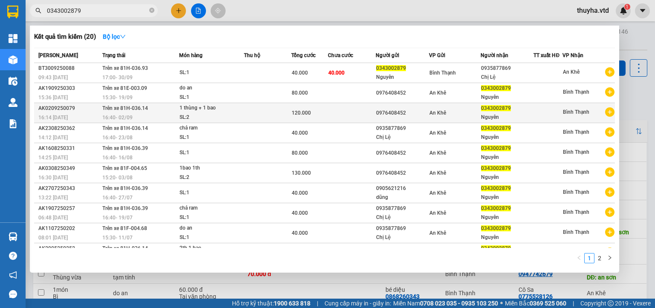
type input "0343002879"
click at [121, 114] on span "16:40 - 02/09" at bounding box center [117, 117] width 30 height 7
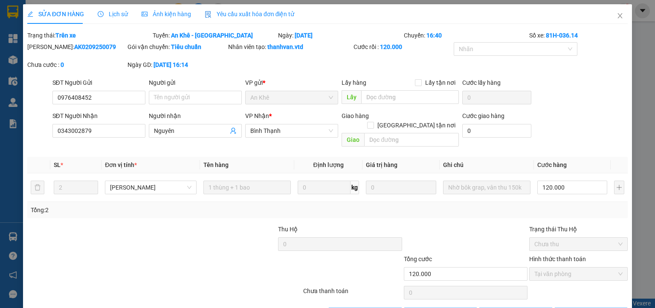
type input "0976408452"
type input "0343002879"
type input "Nguyên"
type input "120.000"
click at [616, 16] on icon "close" at bounding box center [619, 15] width 7 height 7
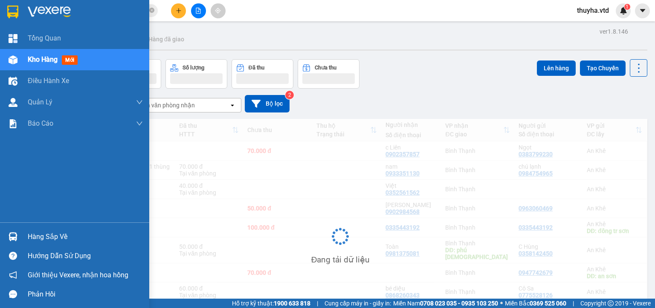
click at [16, 60] on img at bounding box center [13, 59] width 9 height 9
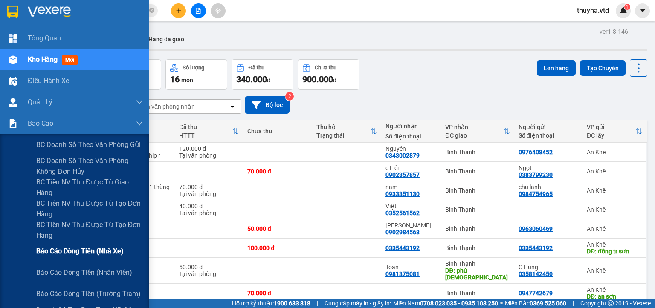
click at [81, 251] on span "Báo cáo dòng tiền (nhà xe)" at bounding box center [79, 251] width 87 height 11
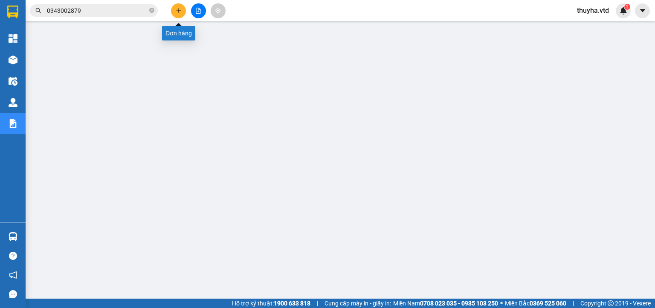
click at [179, 7] on button at bounding box center [178, 10] width 15 height 15
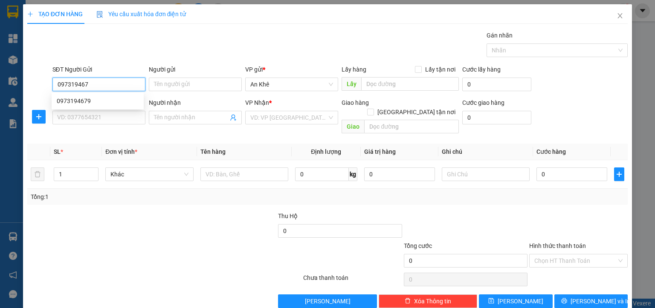
type input "0973194679"
click at [80, 103] on div "0973194679" at bounding box center [98, 100] width 82 height 9
type input "0913429784"
type input "Hân"
type input "0973194679"
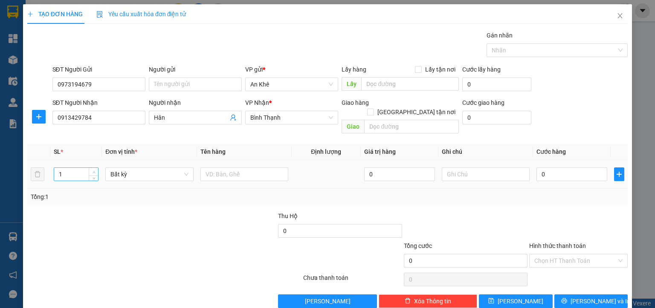
click at [94, 170] on span "up" at bounding box center [93, 172] width 5 height 5
type input "2"
click at [118, 168] on span "Bất kỳ" at bounding box center [149, 174] width 78 height 13
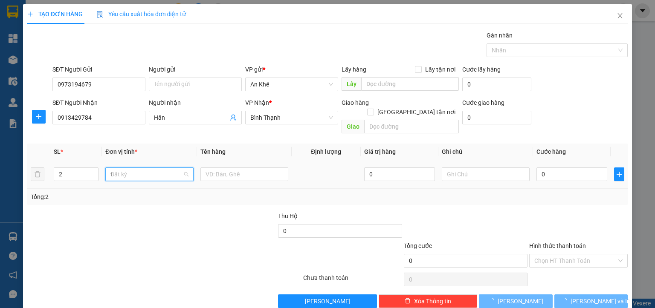
type input "th"
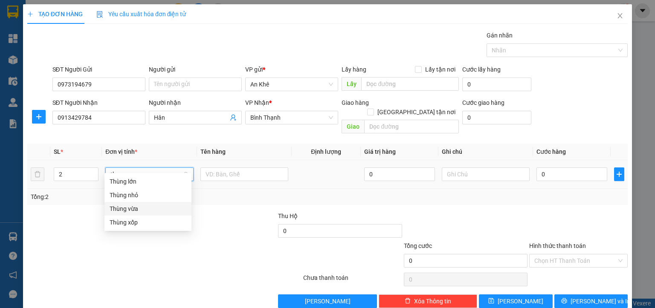
drag, startPoint x: 129, startPoint y: 211, endPoint x: 179, endPoint y: 186, distance: 55.6
click at [134, 209] on div "Thùng vừa" at bounding box center [148, 208] width 77 height 9
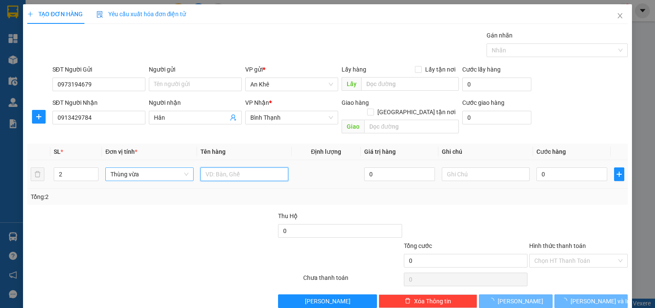
click at [212, 171] on input "text" at bounding box center [244, 174] width 88 height 14
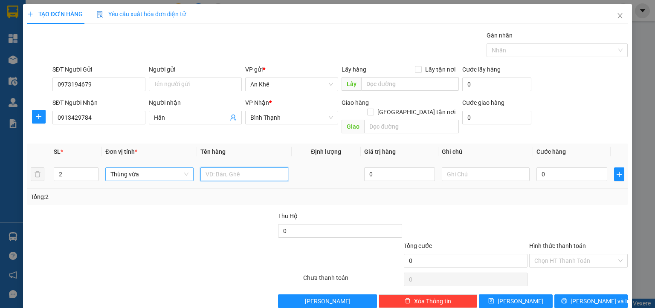
type input "d"
type input "đồ ăn"
click at [536, 167] on input "0" at bounding box center [571, 174] width 71 height 14
type input "1"
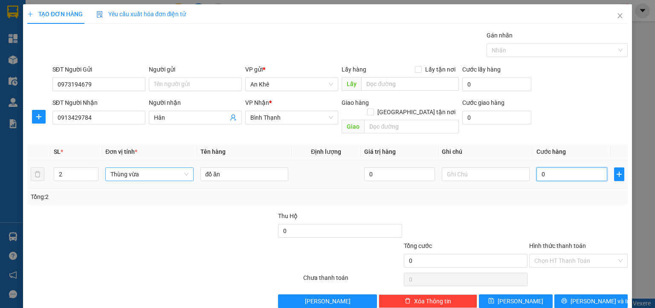
type input "1"
type input "10"
type input "100"
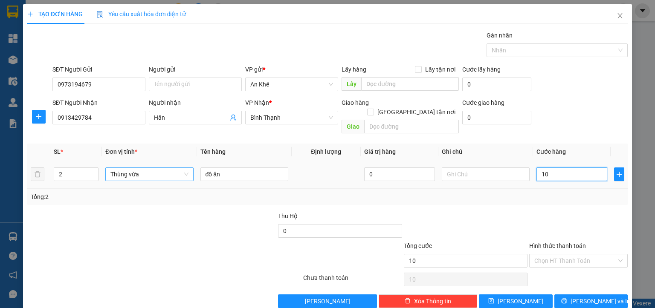
type input "100"
type input "1.000"
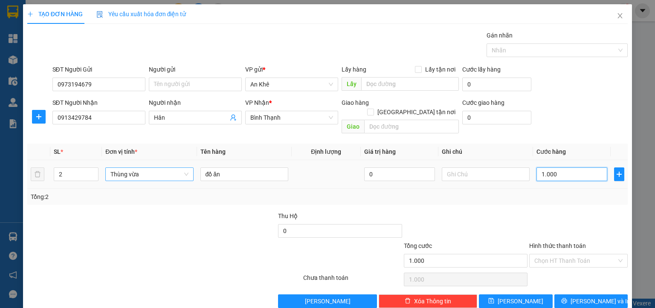
type input "10.000"
type input "100.000"
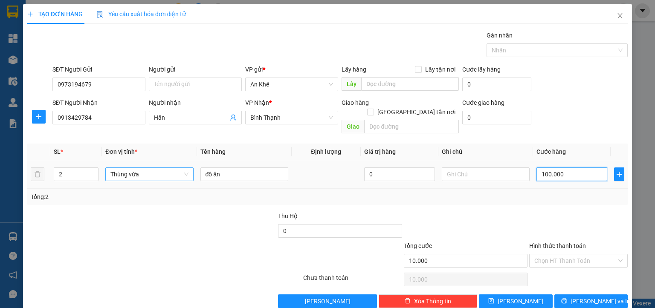
type input "100.000"
click at [481, 167] on input "text" at bounding box center [485, 174] width 88 height 14
click at [450, 167] on input "text" at bounding box center [485, 174] width 88 height 14
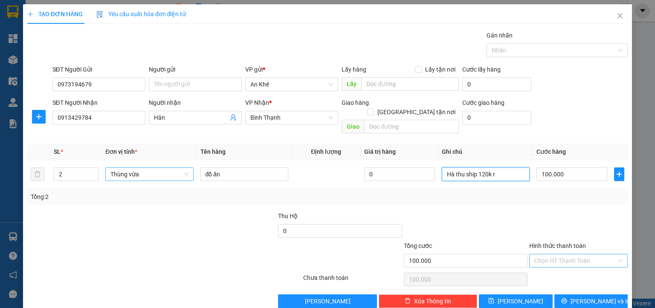
type input "Hà thu ship 120k r"
click at [553, 255] on input "Hình thức thanh toán" at bounding box center [575, 260] width 82 height 13
click at [544, 268] on div "Tại văn phòng" at bounding box center [571, 267] width 87 height 9
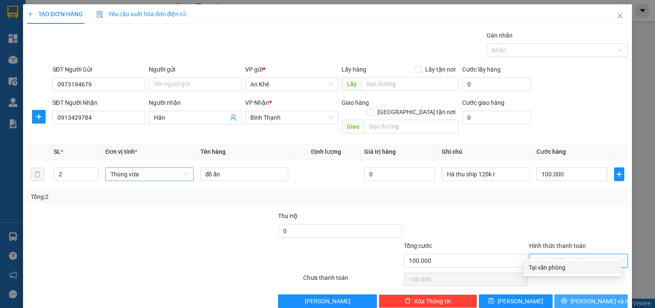
type input "0"
click at [586, 297] on span "[PERSON_NAME] và In" at bounding box center [600, 301] width 60 height 9
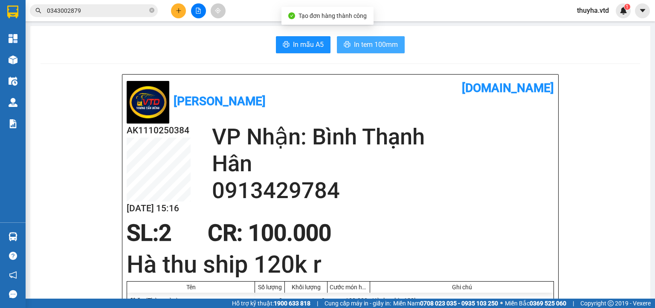
click at [374, 43] on span "In tem 100mm" at bounding box center [376, 44] width 44 height 11
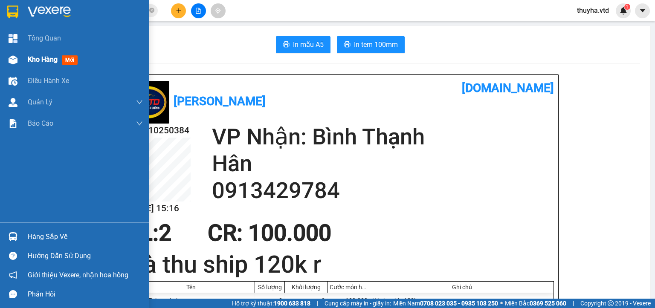
click at [9, 66] on div at bounding box center [13, 59] width 15 height 15
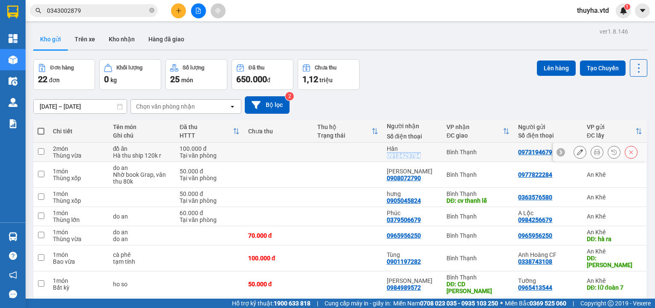
drag, startPoint x: 395, startPoint y: 155, endPoint x: 415, endPoint y: 158, distance: 19.8
click at [415, 158] on td "Hân 0913429784" at bounding box center [412, 152] width 60 height 19
checkbox input "true"
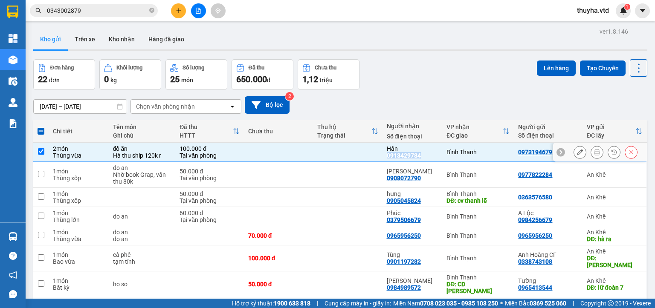
copy div "0913429784"
click at [173, 8] on button at bounding box center [178, 10] width 15 height 15
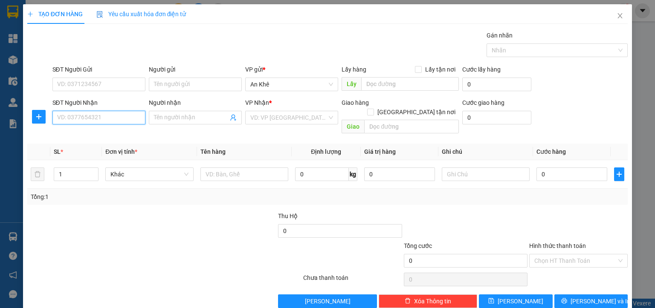
click at [80, 119] on input "SĐT Người Nhận" at bounding box center [98, 118] width 93 height 14
paste input "0913429784"
type input "0913429784"
click at [99, 118] on input "0913429784" at bounding box center [98, 118] width 93 height 14
click at [101, 134] on div "0913429784 - Hân" at bounding box center [98, 134] width 82 height 9
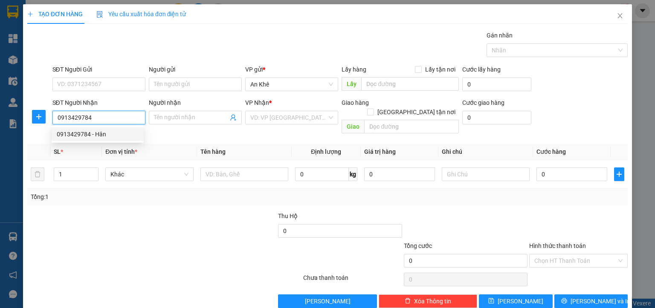
type input "Hân"
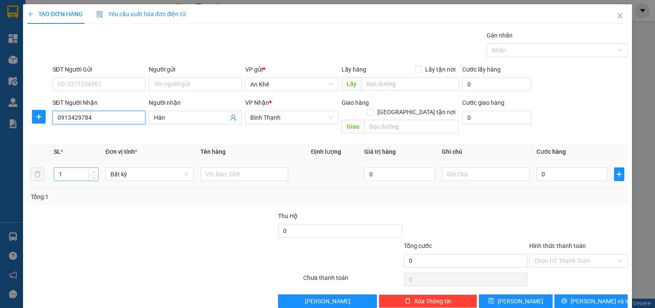
type input "0913429784"
type input "2"
click at [95, 170] on span "up" at bounding box center [93, 172] width 5 height 5
click at [124, 168] on span "Bất kỳ" at bounding box center [149, 174] width 78 height 13
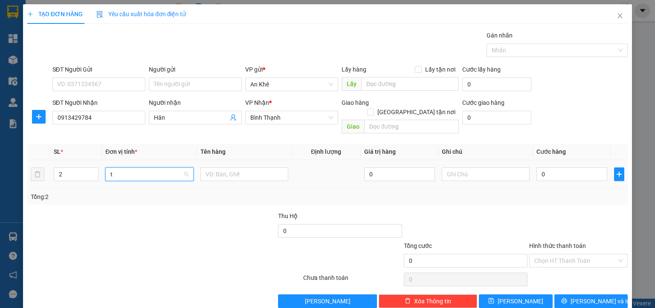
type input "th"
drag, startPoint x: 131, startPoint y: 208, endPoint x: 183, endPoint y: 185, distance: 57.0
click at [134, 208] on div "Thùng vừa" at bounding box center [148, 208] width 77 height 9
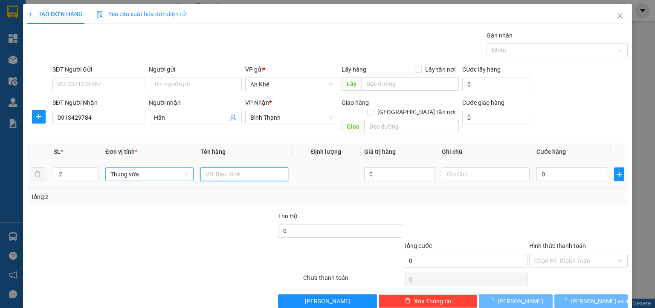
click at [226, 167] on input "text" at bounding box center [244, 174] width 88 height 14
type input "d"
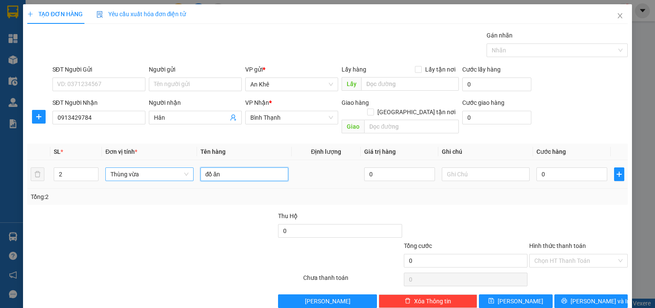
type input "đồ ăn"
drag, startPoint x: 537, startPoint y: 176, endPoint x: 538, endPoint y: 162, distance: 13.7
click at [537, 175] on td "0" at bounding box center [572, 174] width 78 height 29
click at [538, 167] on input "0" at bounding box center [571, 174] width 71 height 14
type input "1"
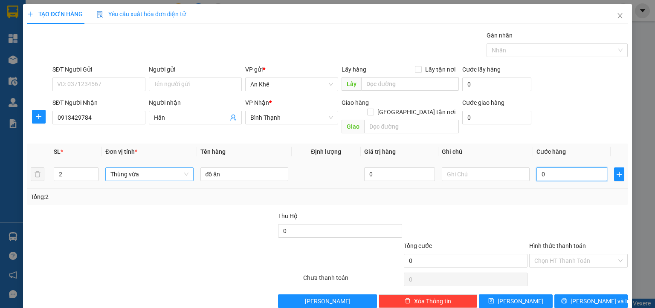
type input "1"
type input "1.000"
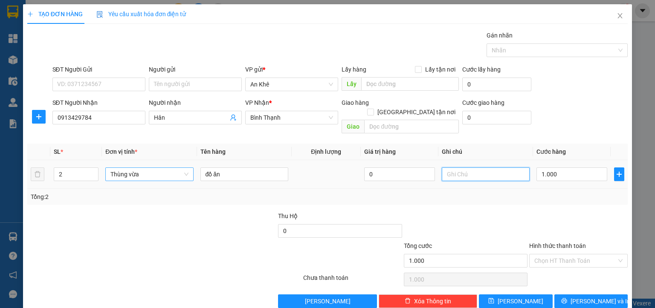
click at [496, 168] on input "text" at bounding box center [485, 174] width 88 height 14
type input "hà thu ship 120k r"
drag, startPoint x: 542, startPoint y: 247, endPoint x: 544, endPoint y: 260, distance: 13.8
click at [542, 254] on input "Hình thức thanh toán" at bounding box center [575, 260] width 82 height 13
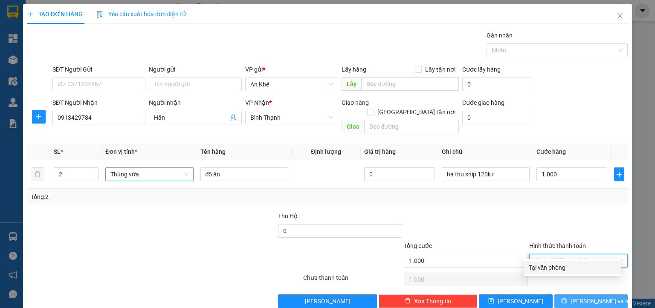
drag, startPoint x: 542, startPoint y: 270, endPoint x: 579, endPoint y: 292, distance: 43.2
click at [543, 271] on div "Tại văn phòng" at bounding box center [571, 267] width 87 height 9
type input "0"
click at [588, 297] on span "[PERSON_NAME] và In" at bounding box center [600, 301] width 60 height 9
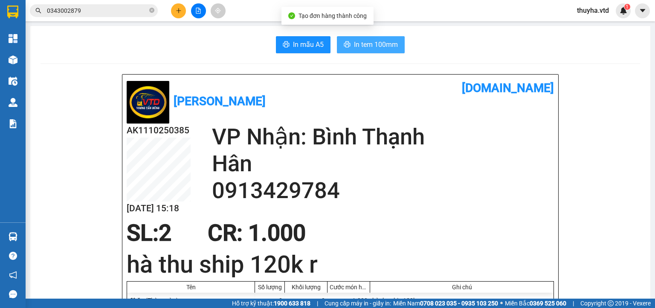
click at [382, 45] on span "In tem 100mm" at bounding box center [376, 44] width 44 height 11
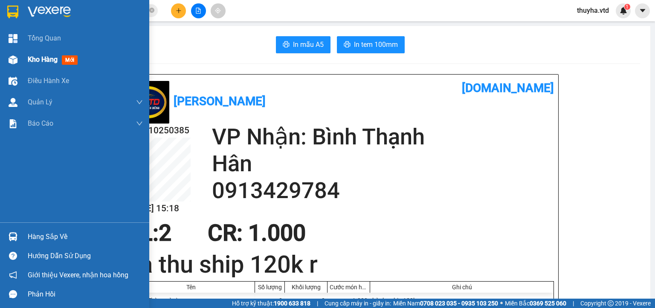
click at [32, 60] on span "Kho hàng" at bounding box center [43, 59] width 30 height 8
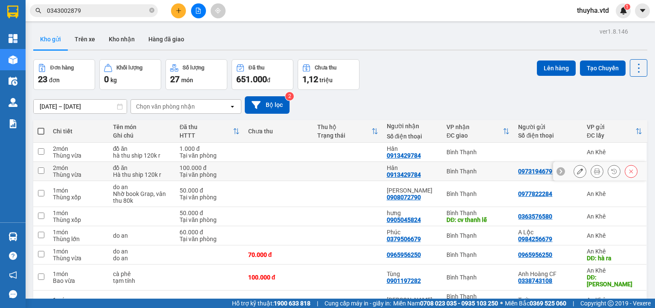
click at [629, 170] on icon at bounding box center [631, 172] width 4 height 4
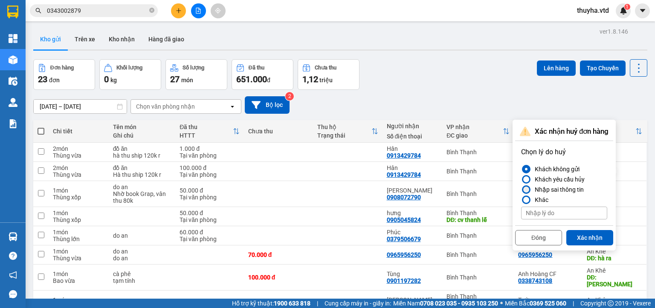
click at [573, 188] on div "Nhập sai thông tin" at bounding box center [557, 190] width 52 height 10
click at [521, 190] on input "Nhập sai thông tin" at bounding box center [521, 190] width 0 height 0
click at [583, 236] on button "Xác nhận" at bounding box center [589, 237] width 47 height 15
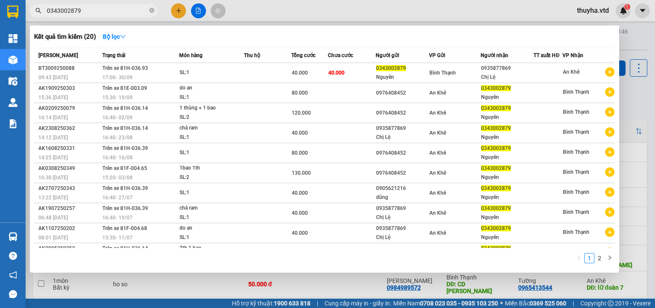
click at [121, 14] on input "0343002879" at bounding box center [97, 10] width 101 height 9
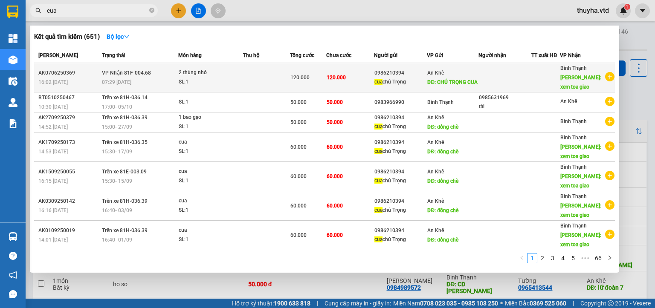
type input "cua"
click at [389, 83] on div "cua chú Trọng" at bounding box center [400, 82] width 52 height 9
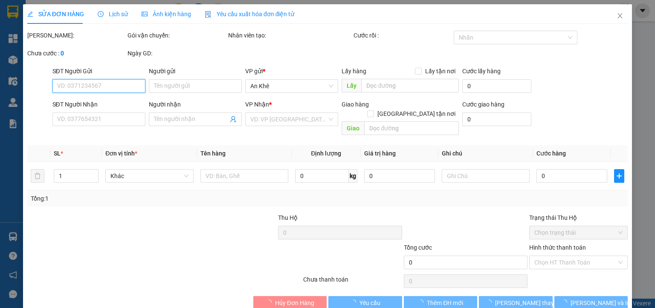
type input "0986210394"
type input "cua chú Trọng"
type input "CHÚ TRỌNG CUA"
type input "xem toa giao"
type input "120.000"
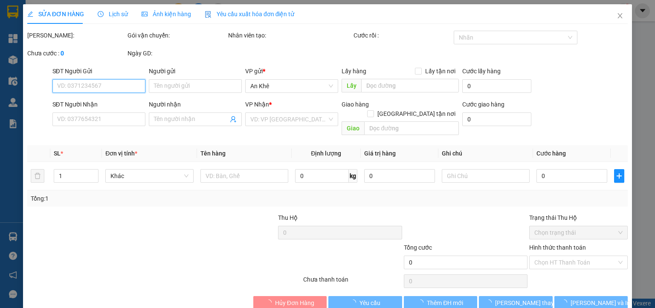
type input "120.000"
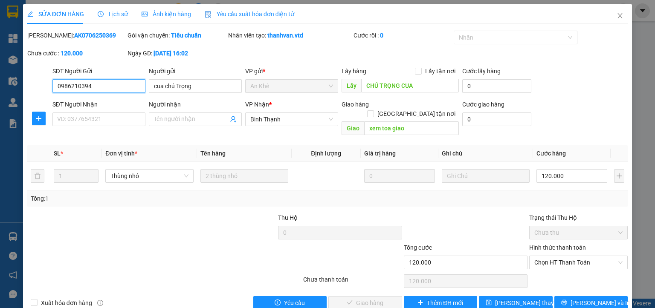
click at [75, 84] on input "0986210394" at bounding box center [98, 86] width 93 height 14
drag, startPoint x: 612, startPoint y: 17, endPoint x: 185, endPoint y: 22, distance: 427.0
click at [616, 17] on icon "close" at bounding box center [619, 15] width 7 height 7
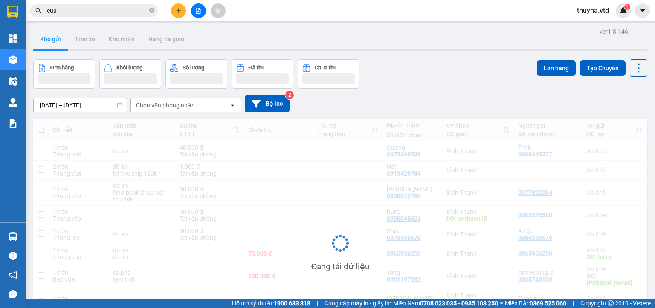
click at [180, 11] on icon "plus" at bounding box center [179, 11] width 6 height 6
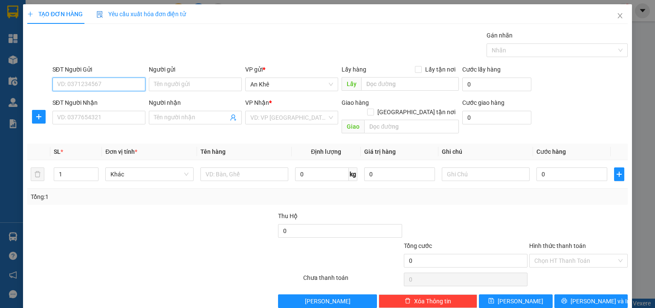
paste input "0986210394"
type input "0986210394"
click at [111, 83] on input "0986210394" at bounding box center [98, 85] width 93 height 14
drag, startPoint x: 102, startPoint y: 102, endPoint x: 255, endPoint y: 134, distance: 156.3
click at [102, 102] on div "0986210394 - cua chú Trọng" at bounding box center [98, 100] width 82 height 9
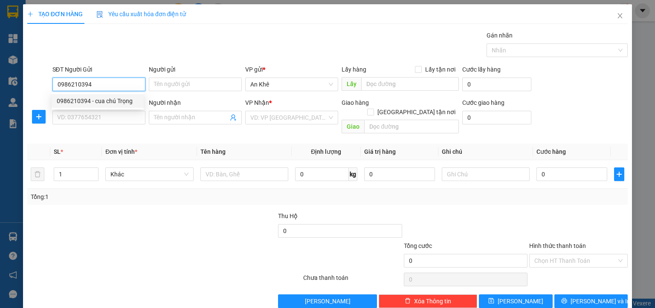
type input "cua chú Trọng"
type input "đồng chè"
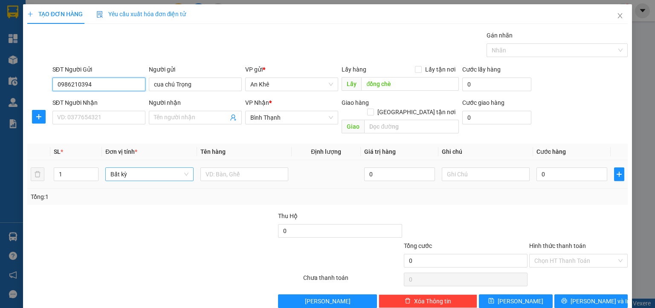
click at [153, 168] on span "Bất kỳ" at bounding box center [149, 174] width 78 height 13
type input "0986210394"
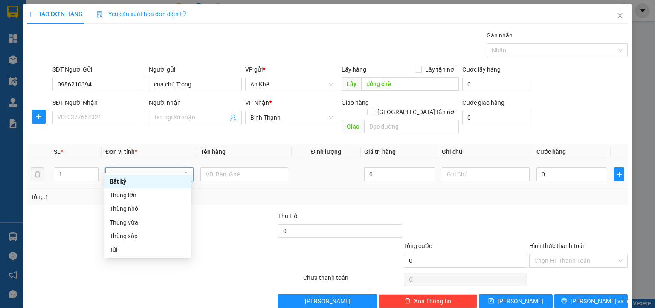
type input "th"
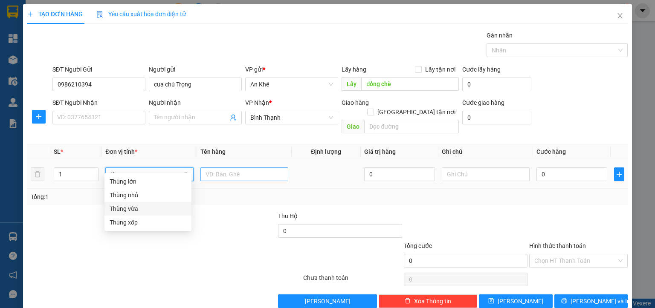
drag, startPoint x: 136, startPoint y: 209, endPoint x: 233, endPoint y: 163, distance: 106.9
click at [137, 208] on div "Thùng vừa" at bounding box center [148, 208] width 77 height 9
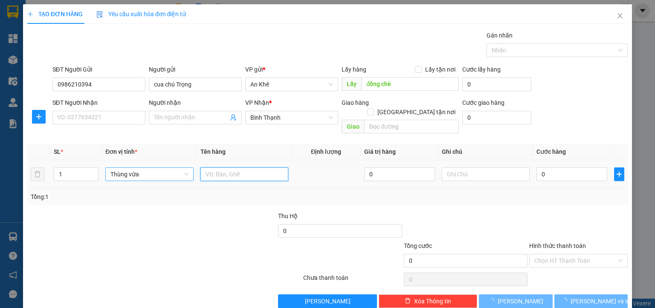
click at [235, 167] on input "text" at bounding box center [244, 174] width 88 height 14
type input "d"
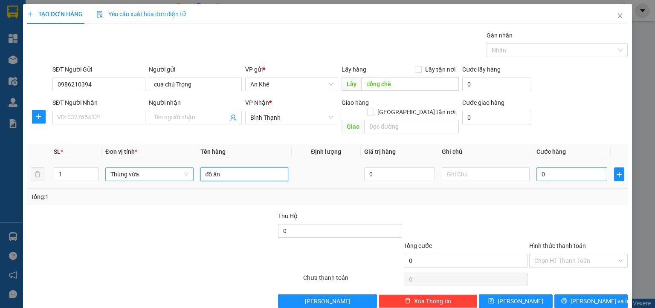
type input "đồ ăn"
click at [560, 167] on input "0" at bounding box center [571, 174] width 71 height 14
type input "6"
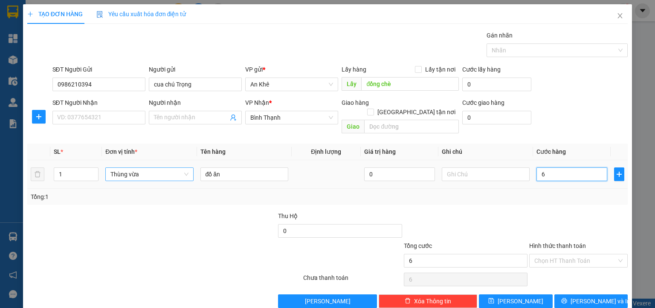
type input "60"
type input "600"
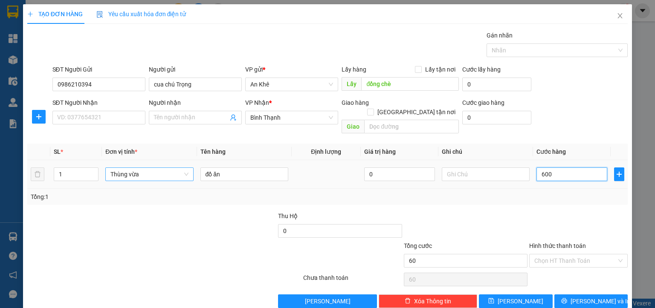
type input "600"
type input "6.000"
type input "60.000"
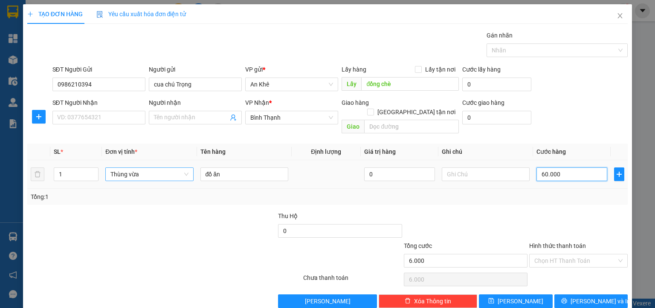
type input "60.000"
click at [457, 167] on input "text" at bounding box center [485, 174] width 88 height 14
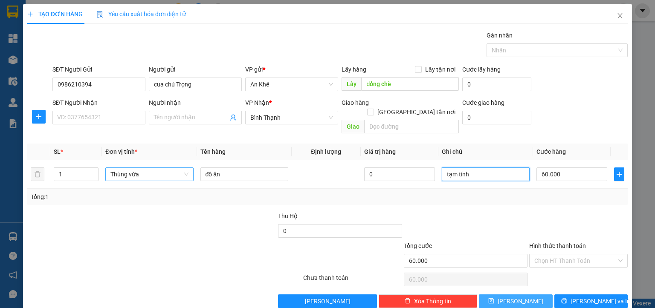
type input "tạm tính"
click at [513, 297] on span "[PERSON_NAME]" at bounding box center [520, 301] width 46 height 9
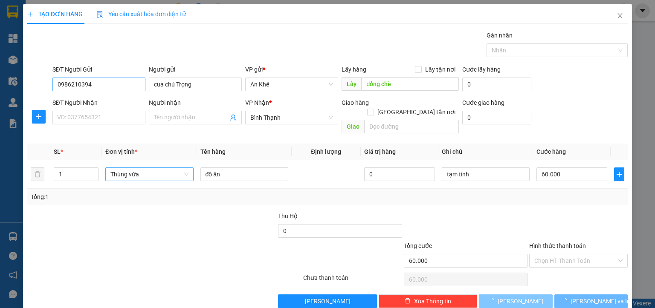
type input "0"
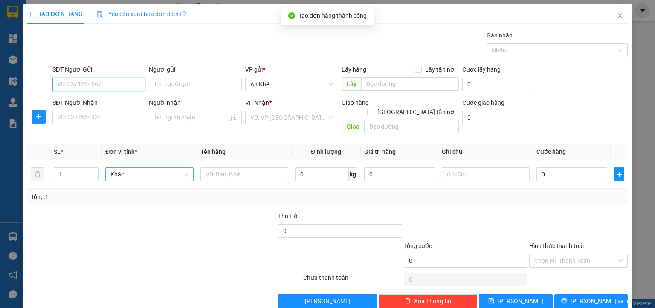
click at [115, 86] on input "SĐT Người Gửi" at bounding box center [98, 85] width 93 height 14
type input "0905366072"
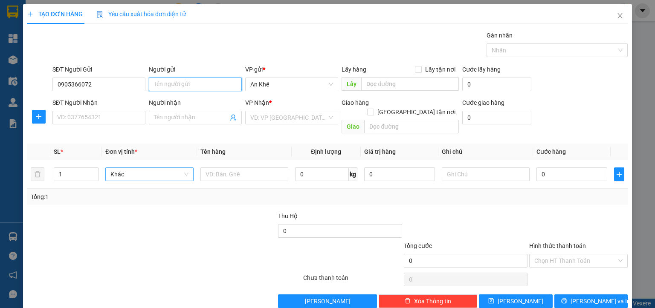
click at [170, 84] on input "Người gửi" at bounding box center [195, 85] width 93 height 14
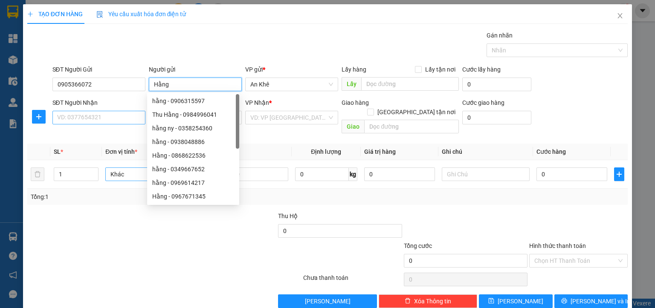
type input "Hằng"
click at [87, 118] on input "SĐT Người Nhận" at bounding box center [98, 118] width 93 height 14
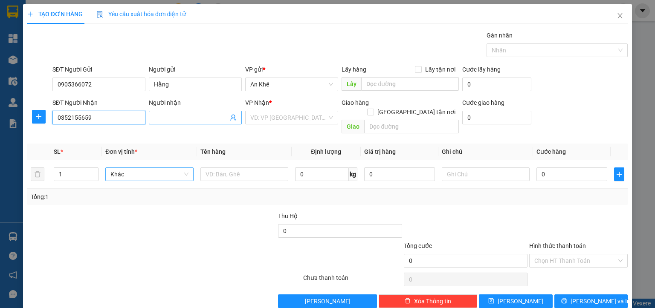
type input "0352155659"
click at [178, 113] on input "Người nhận" at bounding box center [191, 117] width 74 height 9
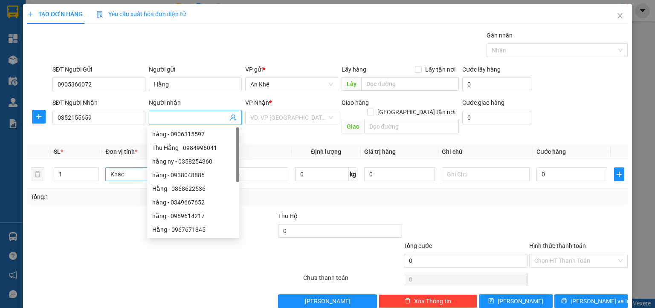
type input "D"
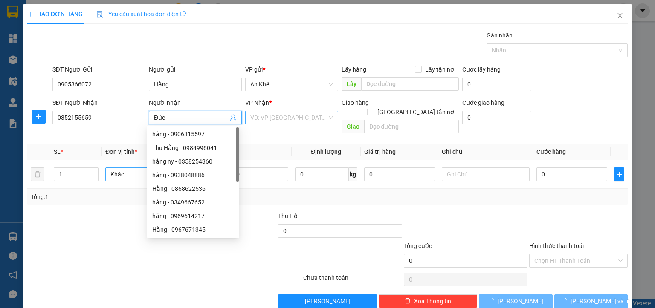
type input "Đức"
click at [272, 118] on input "search" at bounding box center [288, 117] width 77 height 13
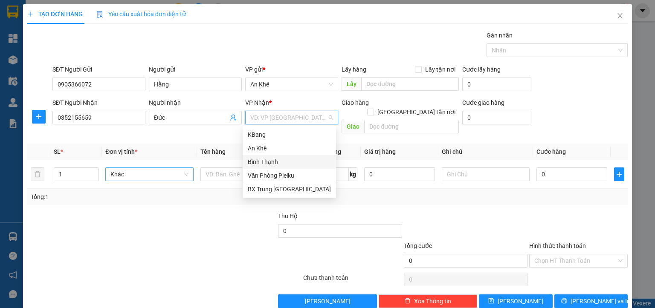
click at [267, 161] on div "Bình Thạnh" at bounding box center [289, 161] width 83 height 9
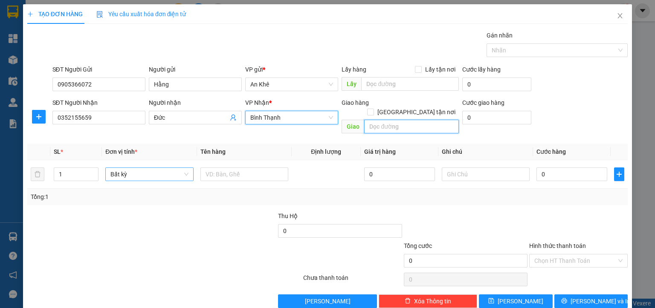
click at [383, 120] on input "text" at bounding box center [411, 127] width 95 height 14
click at [152, 168] on span "Bất kỳ" at bounding box center [149, 174] width 78 height 13
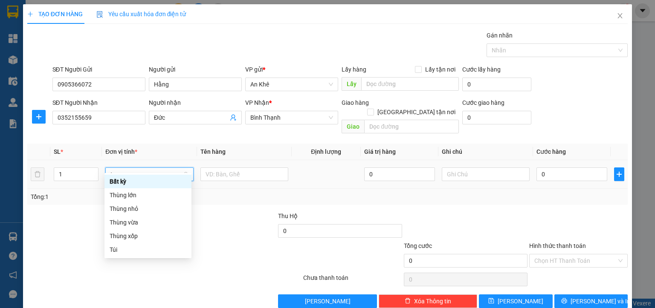
type input "th"
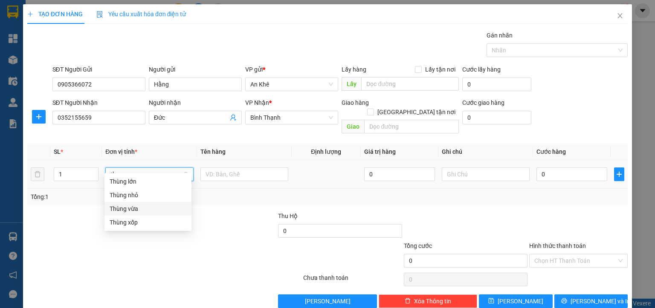
drag, startPoint x: 125, startPoint y: 210, endPoint x: 183, endPoint y: 181, distance: 65.4
click at [130, 209] on div "Thùng vừa" at bounding box center [148, 208] width 77 height 9
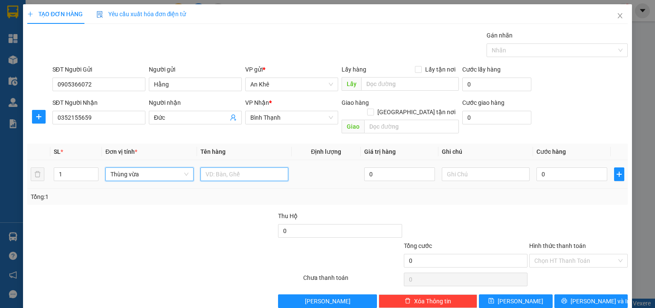
click at [217, 167] on input "text" at bounding box center [244, 174] width 88 height 14
type input "d"
type input "đồ ăn"
click at [545, 167] on input "0" at bounding box center [571, 174] width 71 height 14
type input "4"
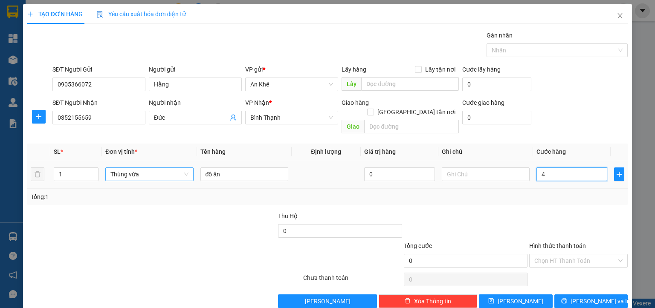
type input "4"
type input "40"
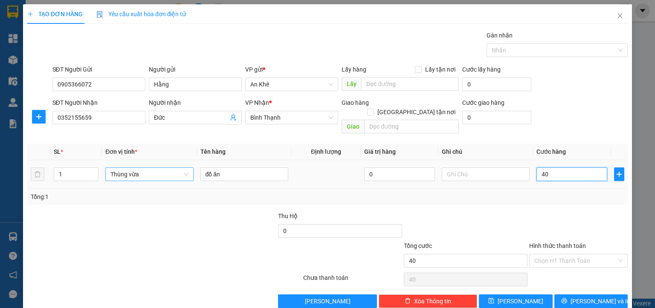
type input "400"
type input "4.000"
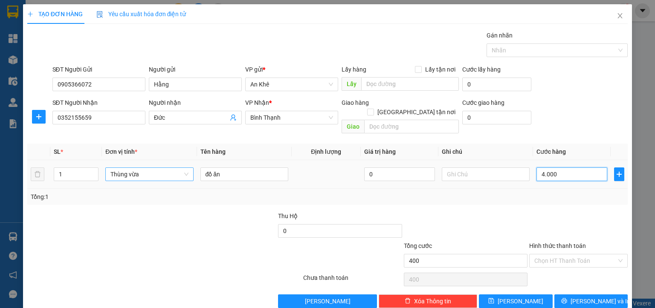
type input "4.000"
type input "40.000"
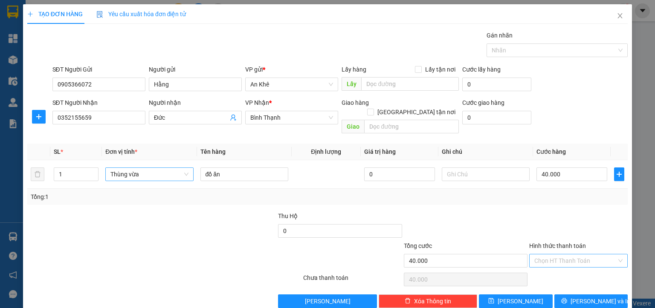
click at [546, 254] on input "Hình thức thanh toán" at bounding box center [575, 260] width 82 height 13
drag, startPoint x: 550, startPoint y: 268, endPoint x: 554, endPoint y: 272, distance: 5.7
click at [550, 268] on div "Tại văn phòng" at bounding box center [571, 267] width 87 height 9
type input "0"
click at [580, 297] on span "[PERSON_NAME] và In" at bounding box center [600, 301] width 60 height 9
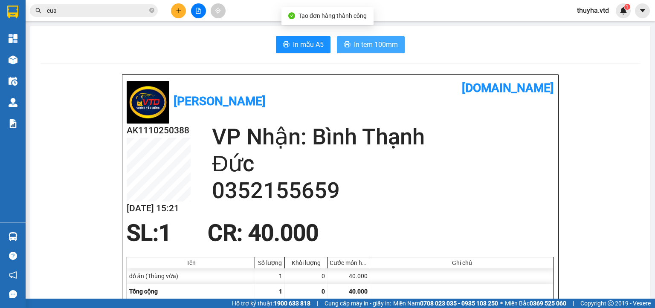
click at [363, 48] on span "In tem 100mm" at bounding box center [376, 44] width 44 height 11
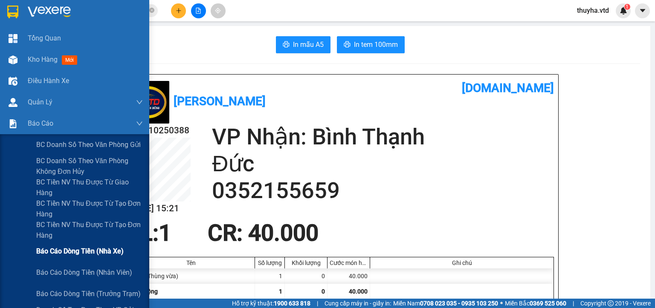
click at [80, 252] on span "Báo cáo dòng tiền (nhà xe)" at bounding box center [79, 251] width 87 height 11
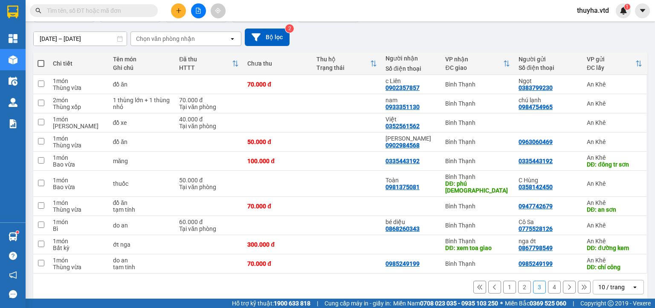
scroll to position [69, 0]
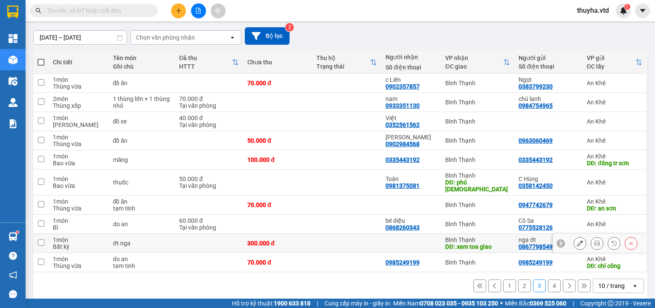
click at [577, 240] on icon at bounding box center [580, 243] width 6 height 6
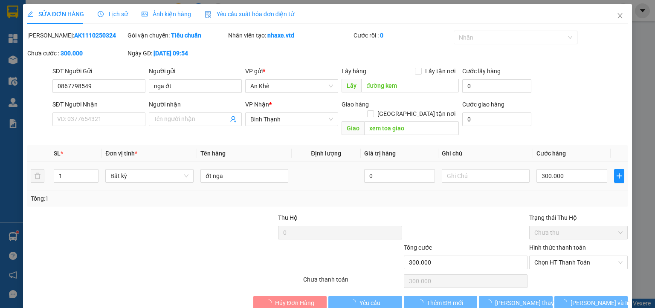
type input "0867798549"
type input "nga ớt"
type input "đường kem"
type input "xem toa giao"
type input "300.000"
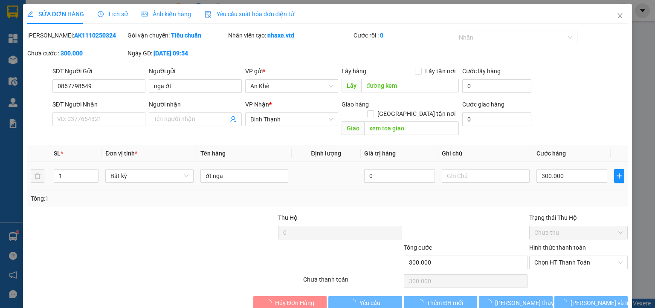
type input "300.000"
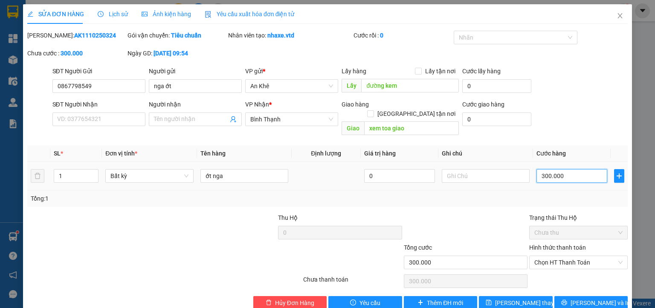
click at [551, 169] on input "300.000" at bounding box center [571, 176] width 71 height 14
type input "4"
type input "40"
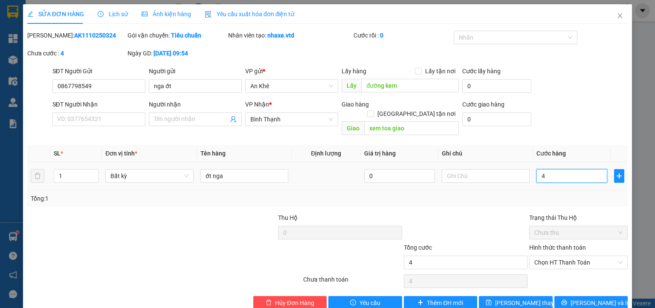
type input "40"
type input "400"
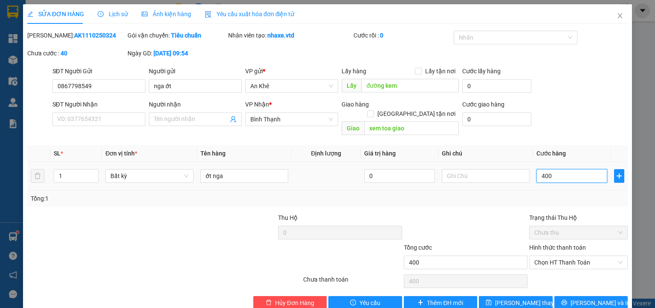
type input "4.000"
type input "40.000"
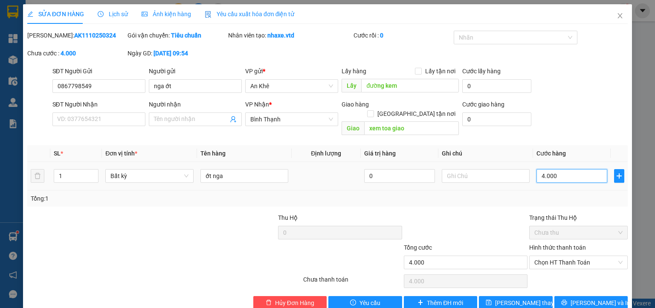
type input "40.000"
type input "400.000"
click at [513, 298] on span "[PERSON_NAME] thay đổi" at bounding box center [529, 302] width 68 height 9
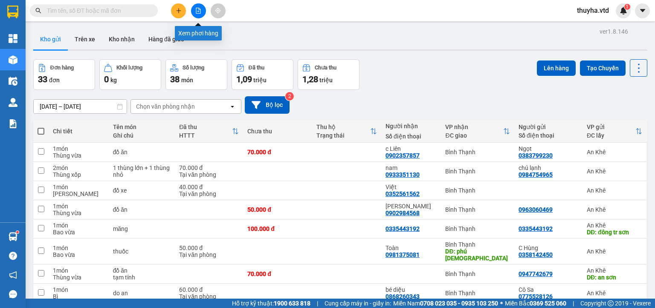
click at [198, 7] on button at bounding box center [198, 10] width 15 height 15
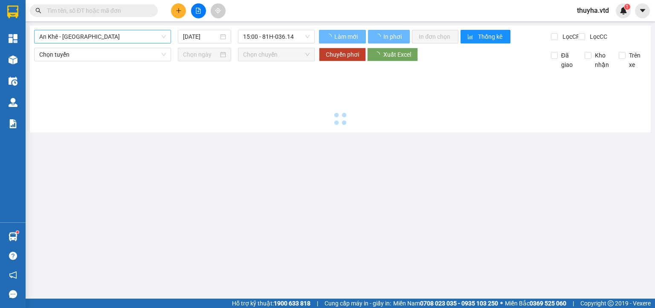
click at [48, 38] on span "An Khê - [GEOGRAPHIC_DATA]" at bounding box center [102, 36] width 127 height 13
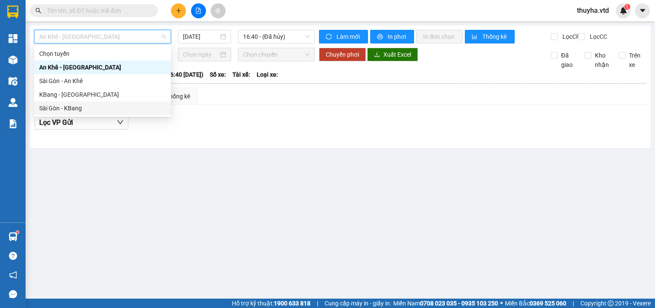
drag, startPoint x: 64, startPoint y: 110, endPoint x: 160, endPoint y: 74, distance: 102.1
click at [66, 110] on div "Sài Gòn - KBang" at bounding box center [102, 108] width 127 height 9
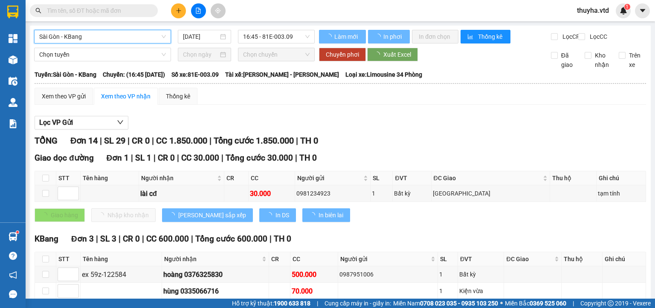
click at [202, 35] on input "[DATE]" at bounding box center [200, 36] width 35 height 9
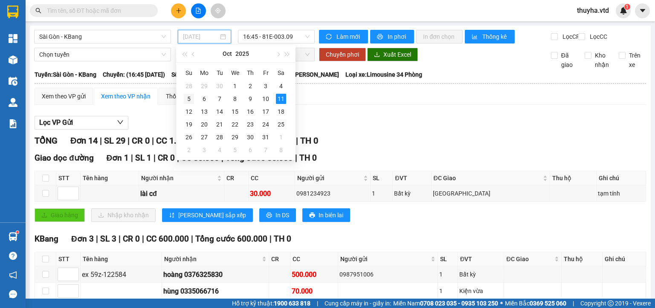
click at [188, 97] on div "5" at bounding box center [189, 99] width 10 height 10
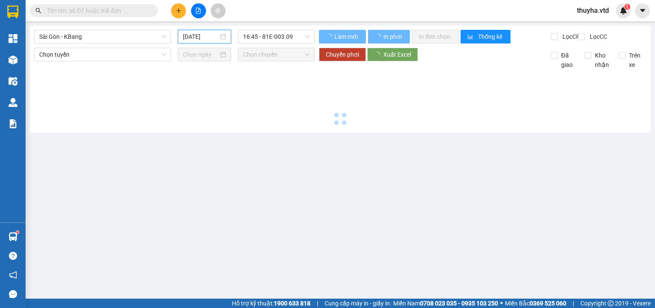
type input "05/10/2025"
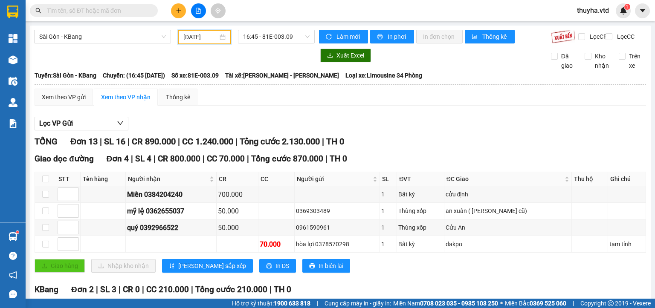
drag, startPoint x: 255, startPoint y: 34, endPoint x: 259, endPoint y: 42, distance: 8.6
click at [256, 34] on span "16:45 - 81E-003.09" at bounding box center [276, 36] width 67 height 13
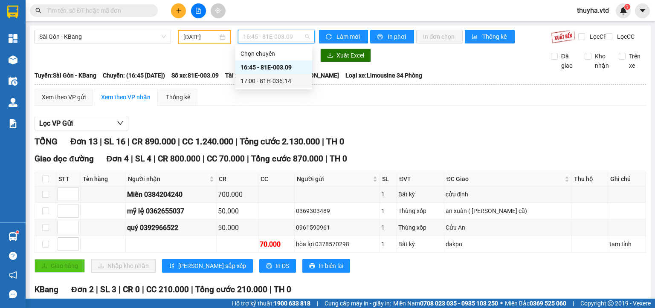
click at [262, 79] on div "17:00 - 81H-036.14" at bounding box center [273, 80] width 66 height 9
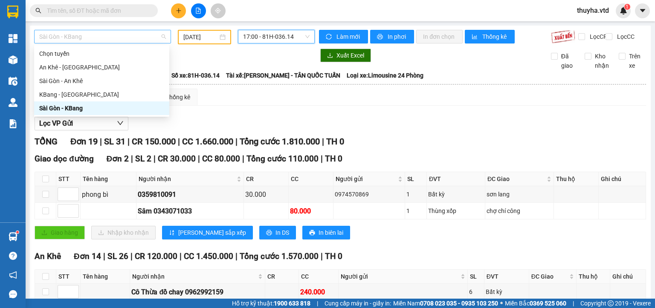
drag, startPoint x: 88, startPoint y: 38, endPoint x: 87, endPoint y: 49, distance: 10.7
click at [89, 40] on span "Sài Gòn - KBang" at bounding box center [102, 36] width 127 height 13
click at [75, 82] on div "Sài Gòn - An Khê" at bounding box center [101, 80] width 125 height 9
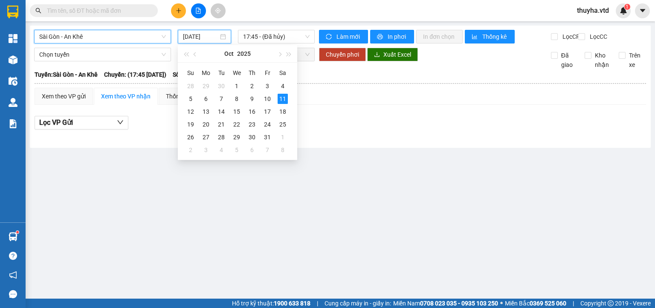
click at [199, 35] on input "[DATE]" at bounding box center [200, 36] width 35 height 9
click at [192, 96] on div "5" at bounding box center [190, 99] width 10 height 10
type input "05/10/2025"
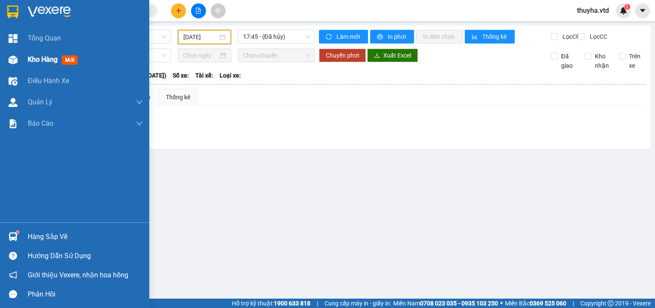
click at [28, 63] on span "Kho hàng" at bounding box center [43, 59] width 30 height 8
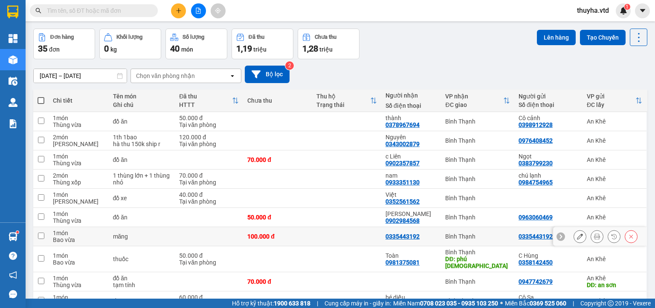
scroll to position [69, 0]
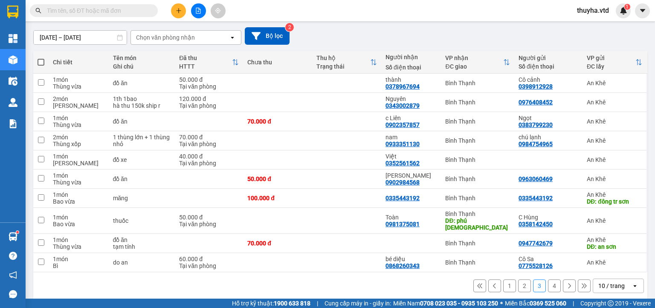
click at [503, 280] on button "1" at bounding box center [509, 286] width 13 height 13
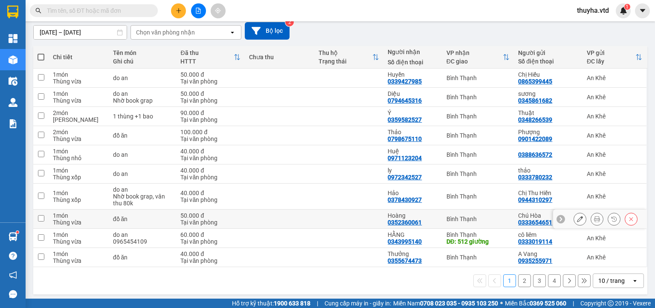
scroll to position [76, 0]
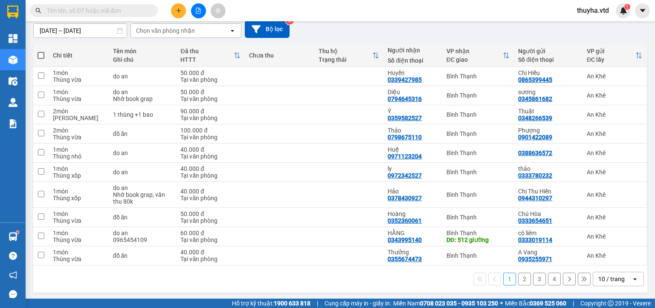
click at [519, 281] on button "2" at bounding box center [524, 279] width 13 height 13
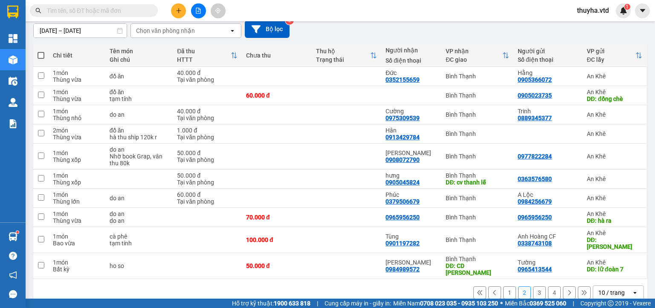
click at [534, 286] on button "3" at bounding box center [539, 292] width 13 height 13
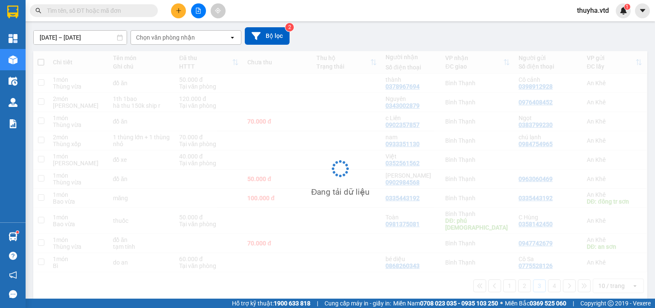
scroll to position [69, 0]
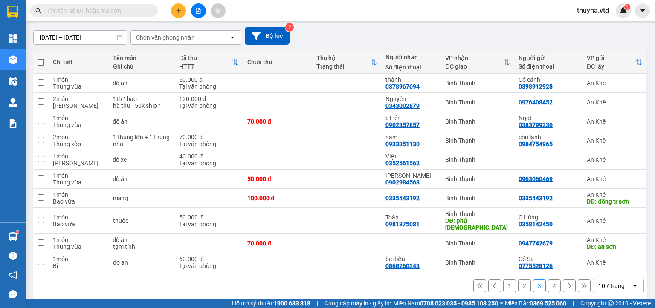
click at [548, 280] on button "4" at bounding box center [554, 286] width 13 height 13
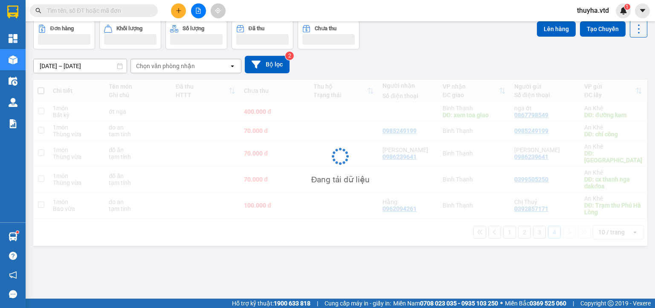
scroll to position [39, 0]
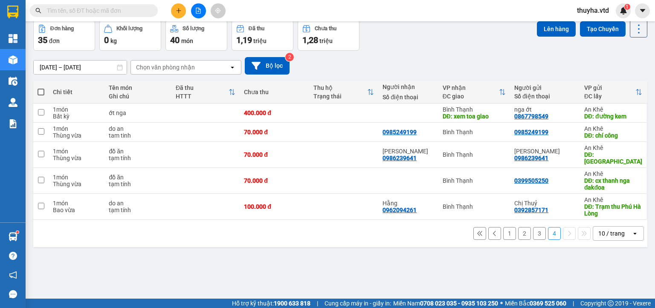
click at [73, 16] on span at bounding box center [94, 10] width 128 height 13
click at [73, 15] on span at bounding box center [94, 10] width 128 height 13
click at [73, 12] on input "text" at bounding box center [97, 10] width 101 height 9
type input "5"
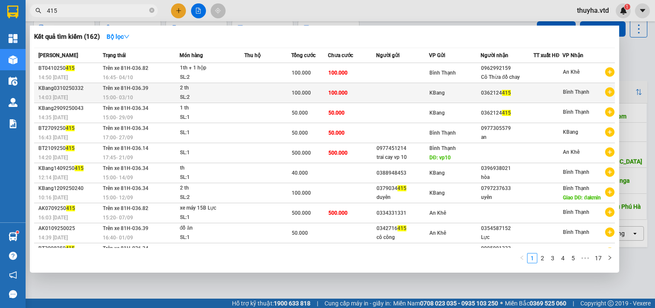
type input "415"
click at [167, 98] on div "15:00 - 03/10" at bounding box center [141, 97] width 76 height 9
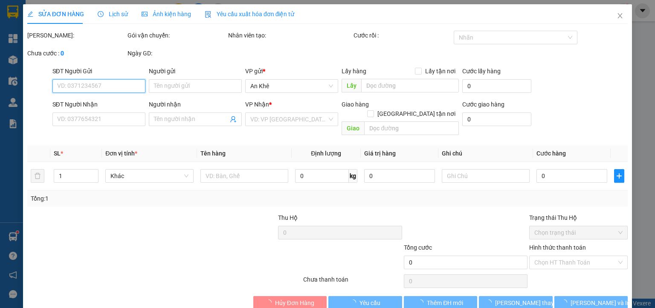
type input "0362124415"
type input "100.000"
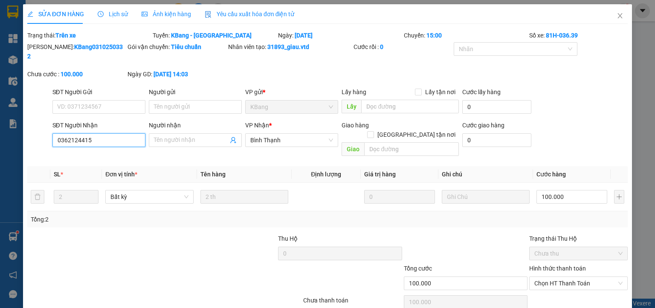
click at [81, 133] on input "0362124415" at bounding box center [98, 140] width 93 height 14
click at [617, 14] on icon "close" at bounding box center [619, 15] width 5 height 5
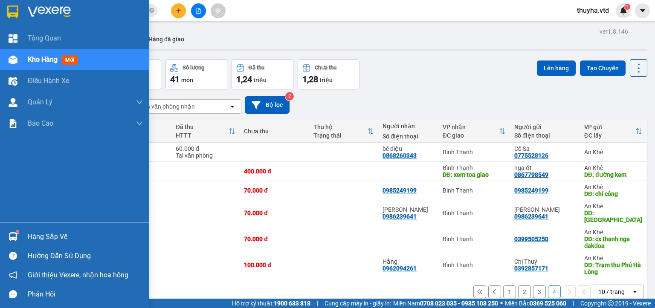
click at [17, 63] on div at bounding box center [13, 59] width 15 height 15
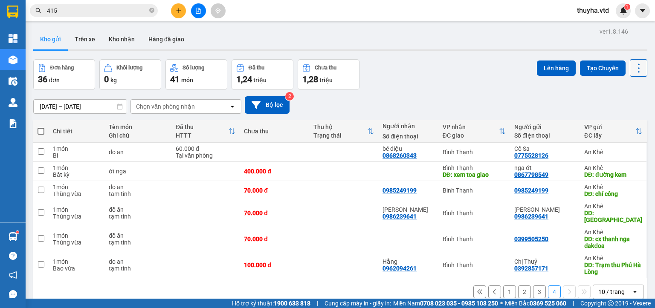
click at [632, 69] on icon at bounding box center [638, 68] width 12 height 12
click at [620, 119] on span "Làm mới" at bounding box center [618, 121] width 23 height 9
click at [41, 170] on input "checkbox" at bounding box center [41, 170] width 6 height 6
checkbox input "true"
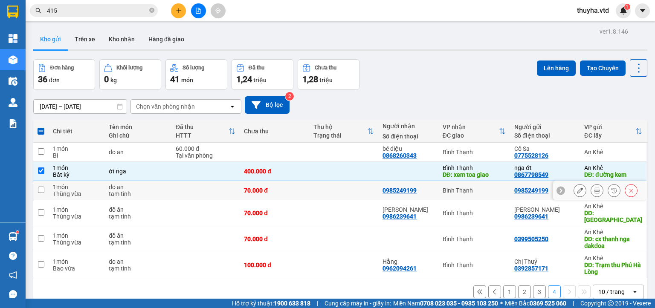
drag, startPoint x: 40, startPoint y: 190, endPoint x: 40, endPoint y: 202, distance: 11.5
click at [40, 192] on input "checkbox" at bounding box center [41, 190] width 6 height 6
checkbox input "true"
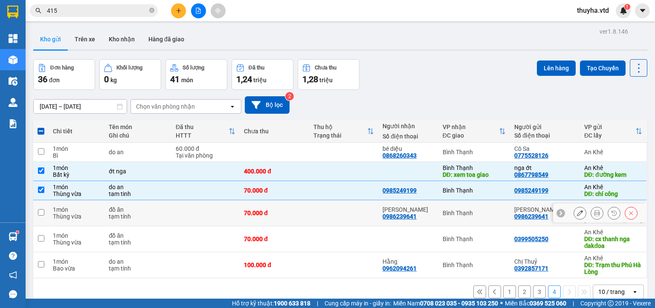
drag, startPoint x: 40, startPoint y: 208, endPoint x: 40, endPoint y: 221, distance: 12.4
click at [40, 212] on td at bounding box center [40, 213] width 15 height 26
checkbox input "true"
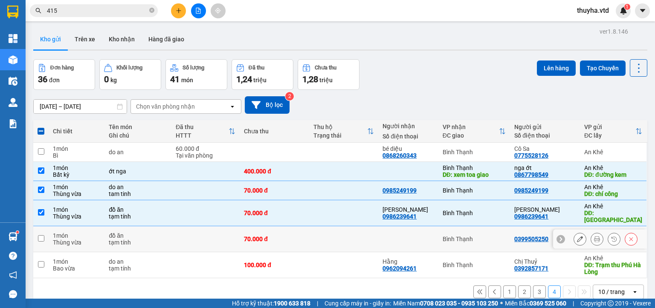
click at [40, 235] on input "checkbox" at bounding box center [41, 238] width 6 height 6
checkbox input "true"
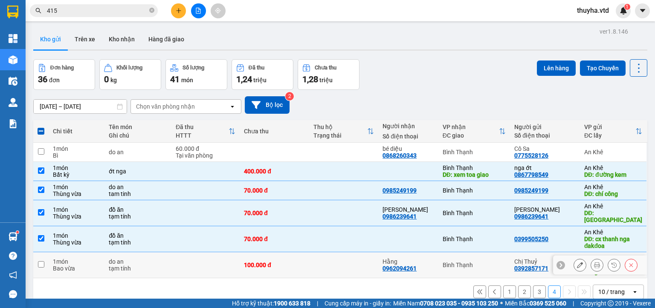
click at [40, 261] on input "checkbox" at bounding box center [41, 264] width 6 height 6
checkbox input "true"
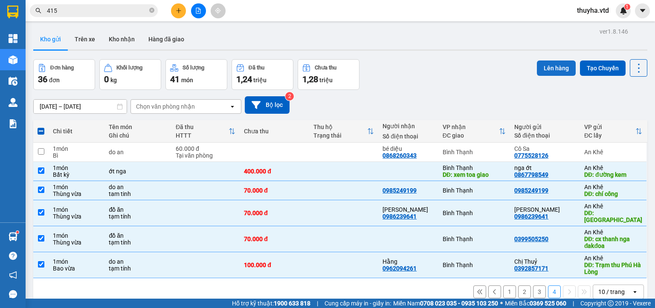
click at [549, 69] on button "Lên hàng" at bounding box center [555, 68] width 39 height 15
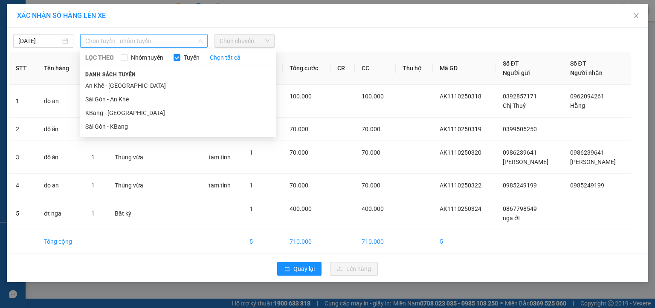
click at [92, 43] on span "Chọn tuyến - nhóm tuyến" at bounding box center [143, 41] width 117 height 13
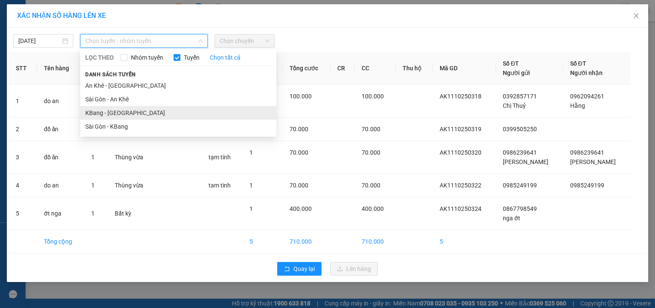
click at [98, 113] on li "KBang - [GEOGRAPHIC_DATA]" at bounding box center [178, 113] width 196 height 14
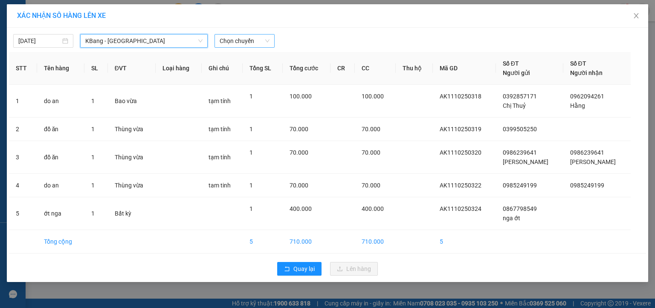
click at [233, 43] on span "Chọn chuyến" at bounding box center [244, 41] width 50 height 13
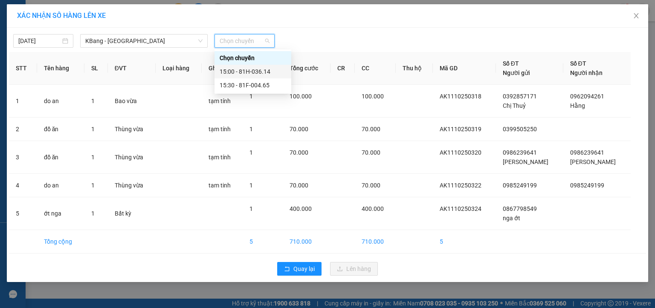
click at [250, 75] on div "15:00 - 81H-036.14" at bounding box center [252, 71] width 66 height 9
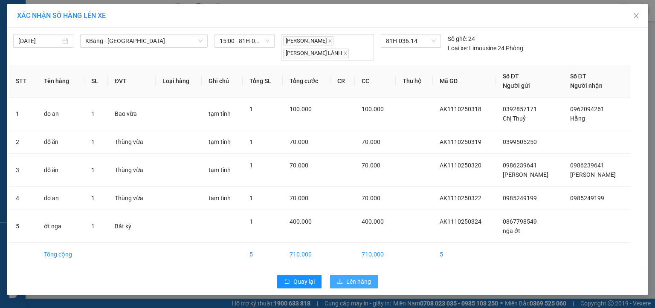
click at [349, 284] on span "Lên hàng" at bounding box center [358, 281] width 25 height 9
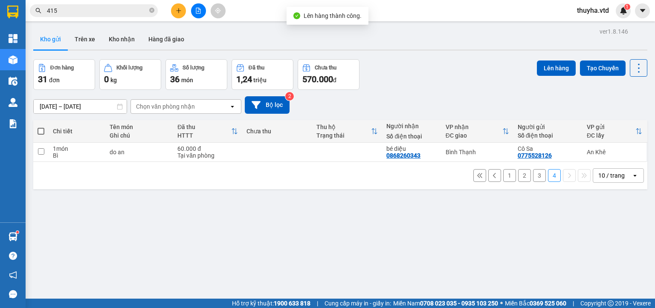
click at [533, 176] on button "3" at bounding box center [539, 175] width 13 height 13
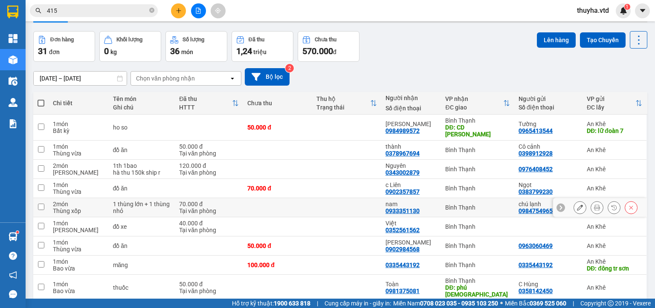
scroll to position [69, 0]
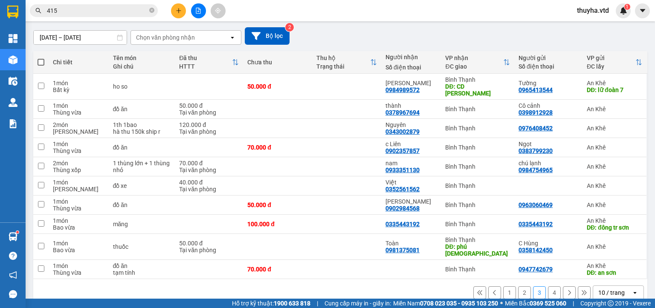
click at [518, 286] on button "2" at bounding box center [524, 292] width 13 height 13
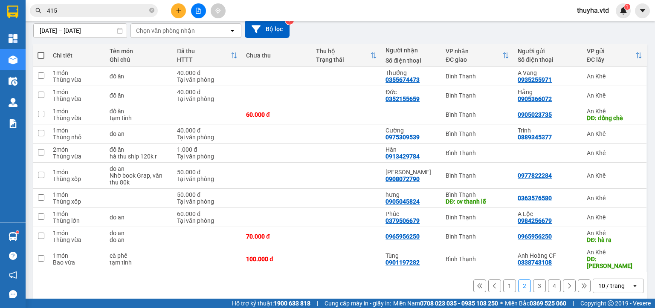
click at [503, 282] on button "1" at bounding box center [509, 286] width 13 height 13
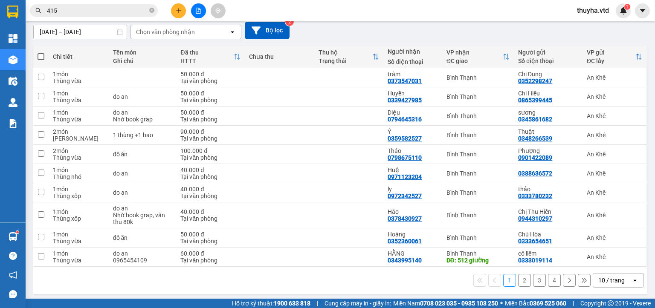
scroll to position [76, 0]
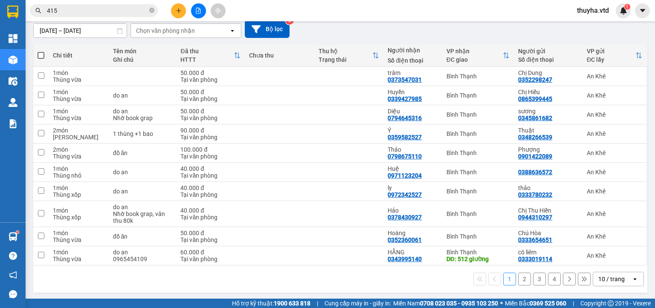
click at [518, 280] on button "2" at bounding box center [524, 279] width 13 height 13
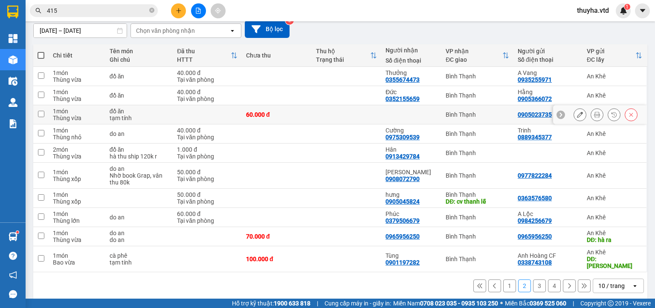
click at [43, 113] on input "checkbox" at bounding box center [41, 114] width 6 height 6
checkbox input "true"
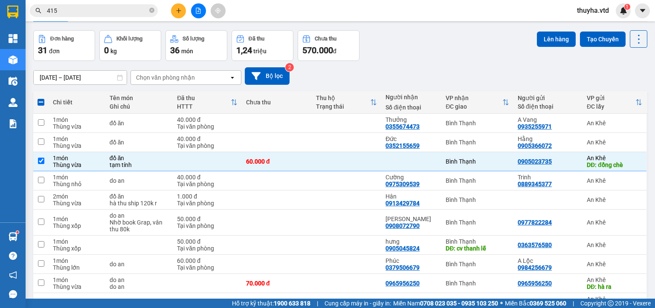
scroll to position [0, 0]
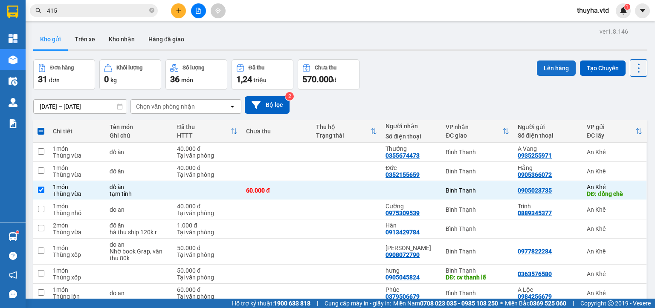
click at [544, 74] on button "Lên hàng" at bounding box center [555, 68] width 39 height 15
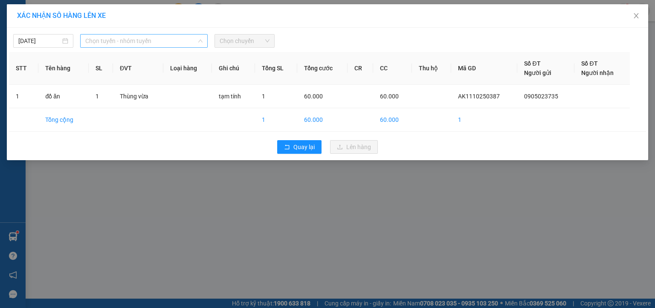
click at [135, 46] on span "Chọn tuyến - nhóm tuyến" at bounding box center [143, 41] width 117 height 13
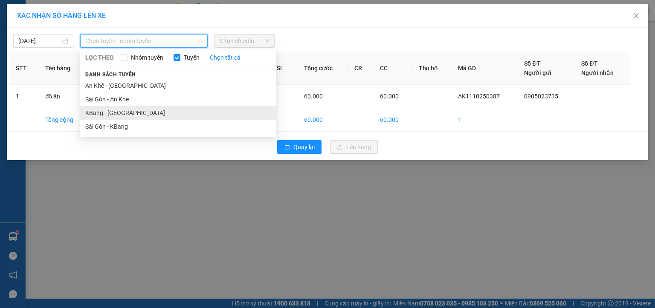
click at [107, 110] on li "KBang - [GEOGRAPHIC_DATA]" at bounding box center [178, 113] width 196 height 14
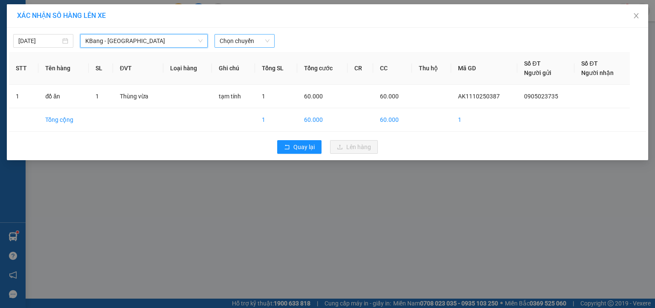
click at [254, 38] on span "Chọn chuyến" at bounding box center [244, 41] width 50 height 13
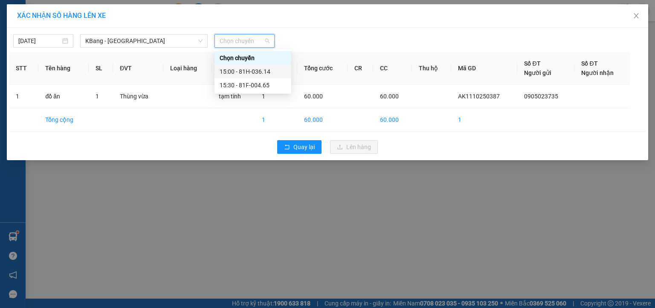
click at [253, 73] on div "15:00 - 81H-036.14" at bounding box center [252, 71] width 66 height 9
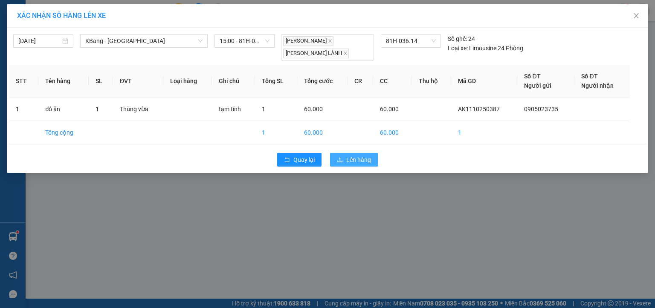
click at [370, 163] on span "Lên hàng" at bounding box center [358, 159] width 25 height 9
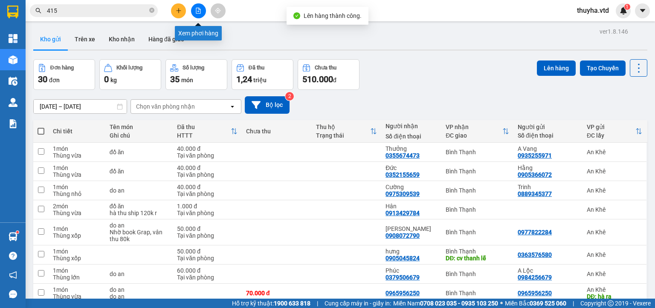
click at [200, 9] on icon "file-add" at bounding box center [198, 11] width 5 height 6
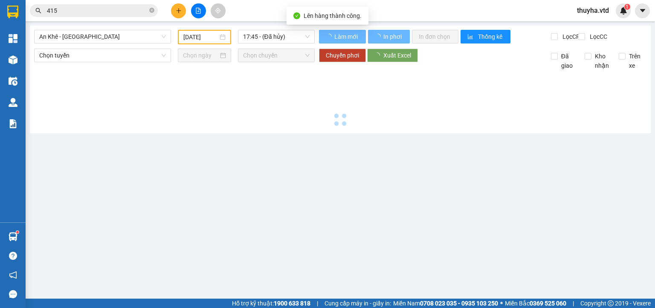
type input "[DATE]"
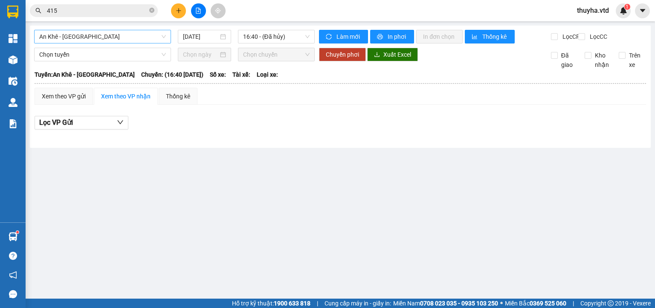
click at [82, 37] on span "An Khê - [GEOGRAPHIC_DATA]" at bounding box center [102, 36] width 127 height 13
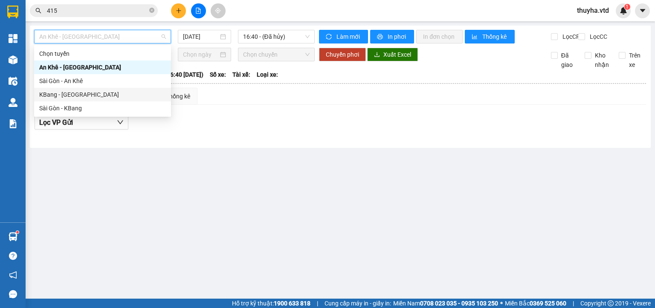
click at [58, 93] on div "KBang - [GEOGRAPHIC_DATA]" at bounding box center [102, 94] width 127 height 9
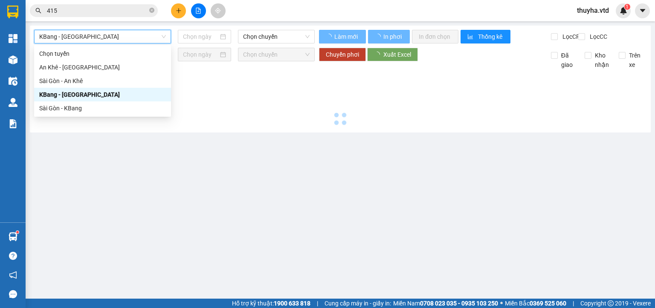
type input "[DATE]"
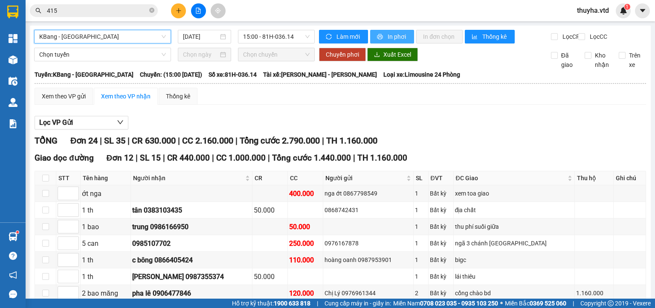
click at [397, 35] on span "In phơi" at bounding box center [397, 36] width 20 height 9
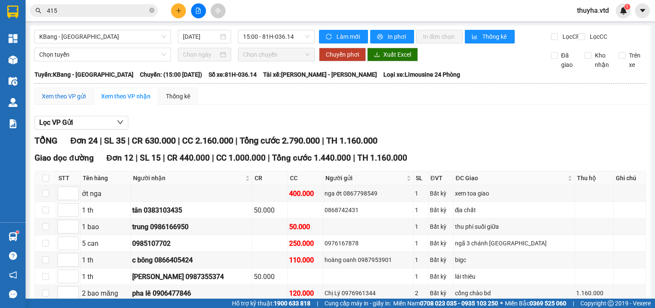
click at [64, 101] on div "Xem theo VP gửi" at bounding box center [64, 96] width 44 height 9
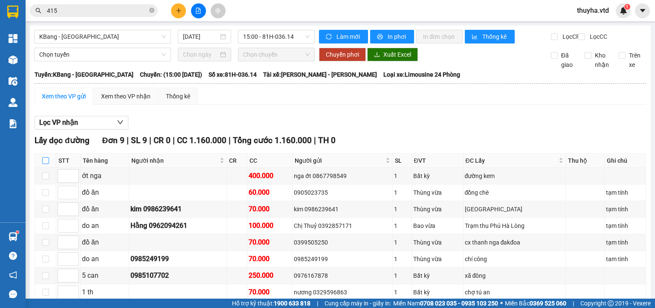
click at [46, 164] on input "checkbox" at bounding box center [45, 160] width 7 height 7
checkbox input "true"
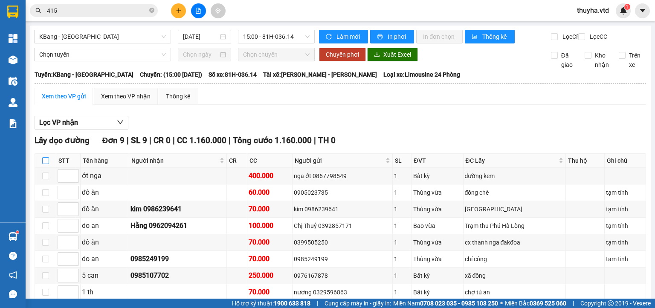
checkbox input "true"
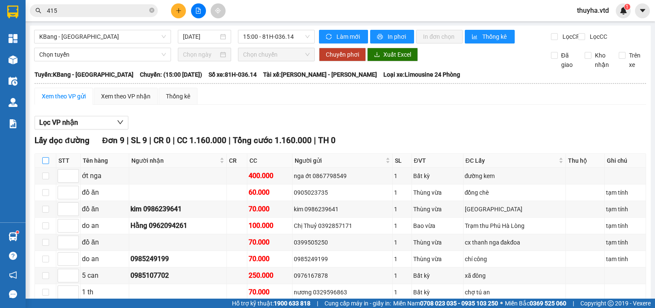
checkbox input "true"
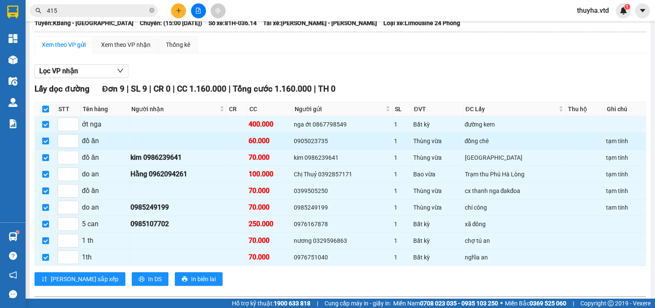
scroll to position [85, 0]
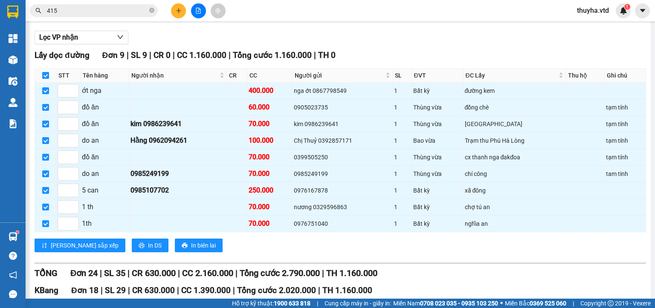
click at [47, 78] on label at bounding box center [45, 75] width 7 height 9
click at [47, 78] on input "checkbox" at bounding box center [45, 75] width 7 height 7
checkbox input "false"
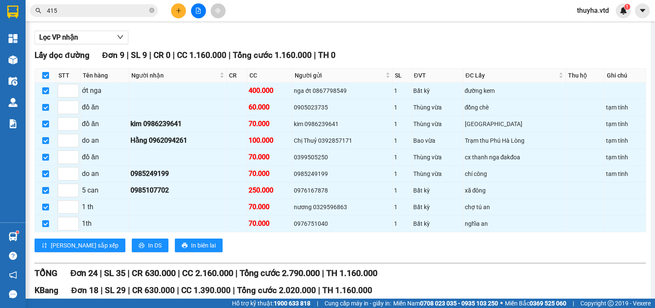
checkbox input "false"
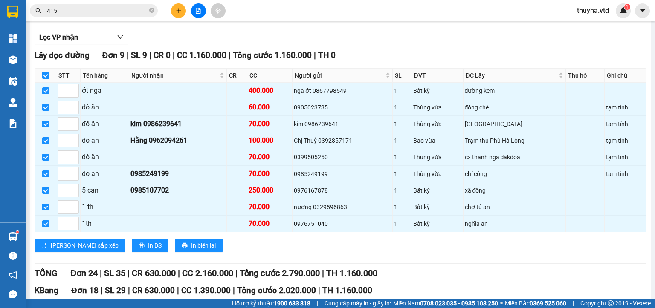
checkbox input "false"
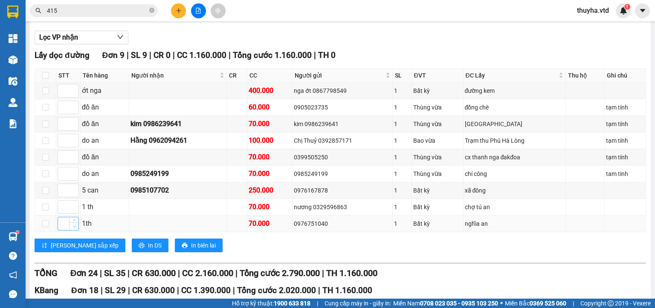
type input "1"
drag, startPoint x: 72, startPoint y: 231, endPoint x: 67, endPoint y: 229, distance: 4.4
click at [71, 230] on span "Decrease Value" at bounding box center [73, 227] width 9 height 6
click at [66, 212] on input at bounding box center [68, 207] width 20 height 13
type input "2"
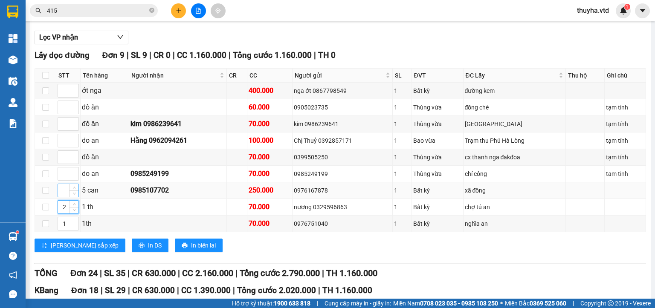
click at [66, 196] on input at bounding box center [68, 190] width 20 height 13
type input "3"
click at [65, 95] on input at bounding box center [68, 90] width 20 height 13
type input "4"
click at [63, 180] on input at bounding box center [68, 173] width 20 height 13
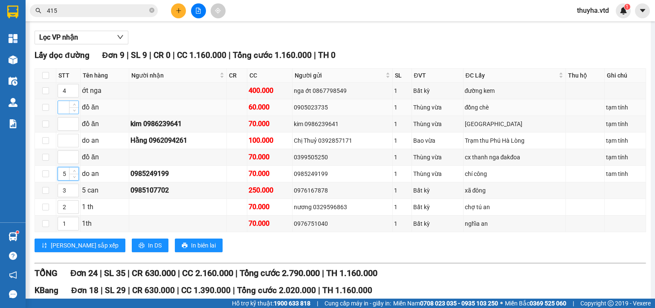
type input "5"
click at [65, 114] on input at bounding box center [68, 107] width 20 height 13
type input "6"
click at [64, 130] on input at bounding box center [68, 124] width 20 height 13
type input "7"
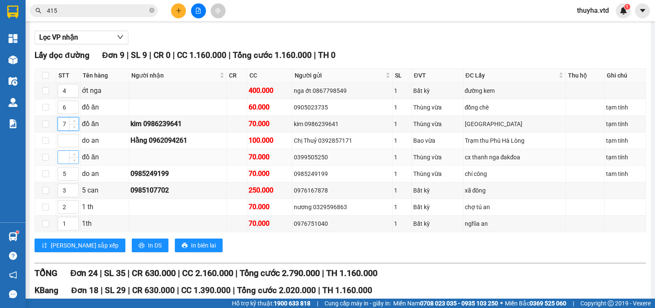
click at [63, 164] on input at bounding box center [68, 157] width 20 height 13
type input "8"
click at [62, 147] on input at bounding box center [68, 140] width 20 height 13
type input "9"
click at [59, 249] on span "[PERSON_NAME] sắp xếp" at bounding box center [85, 245] width 68 height 9
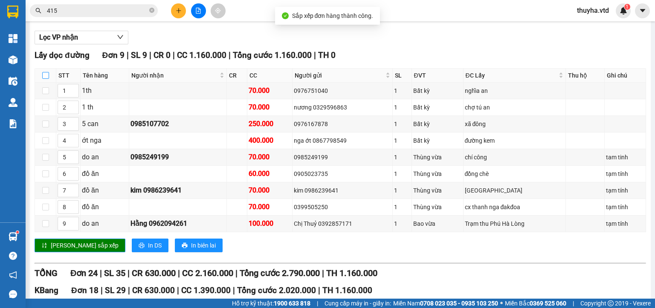
click at [44, 79] on input "checkbox" at bounding box center [45, 75] width 7 height 7
checkbox input "true"
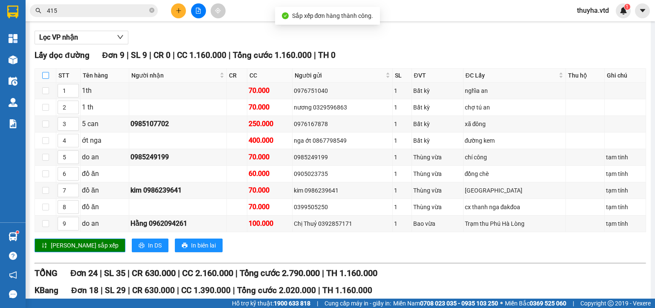
checkbox input "true"
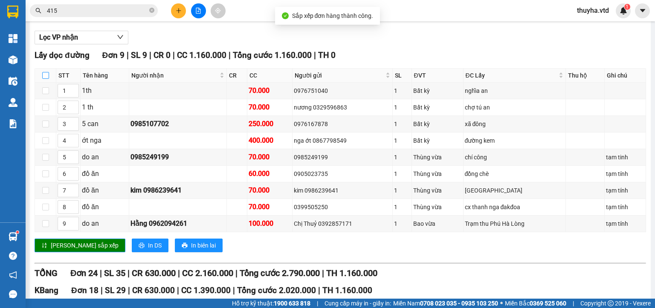
checkbox input "true"
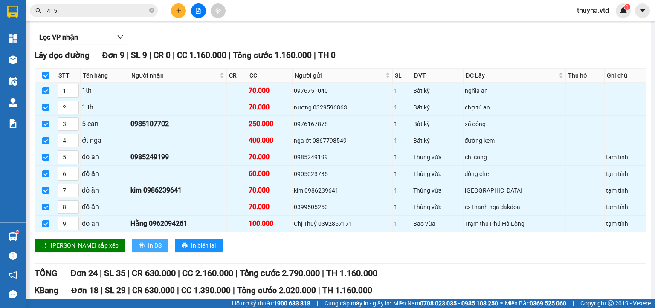
click at [148, 248] on span "In DS" at bounding box center [155, 245] width 14 height 9
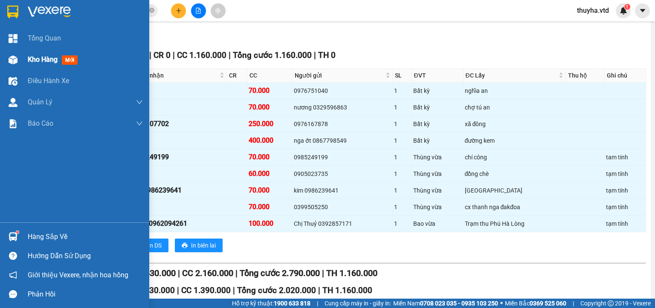
click at [55, 58] on span "Kho hàng" at bounding box center [43, 59] width 30 height 8
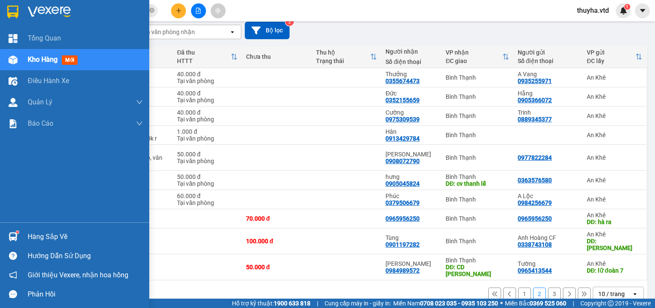
scroll to position [76, 0]
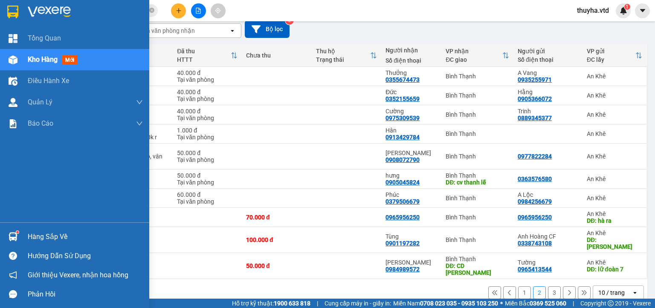
click at [23, 59] on div "Kho hàng mới" at bounding box center [74, 59] width 149 height 21
click at [24, 57] on div "Kho hàng mới" at bounding box center [74, 59] width 149 height 21
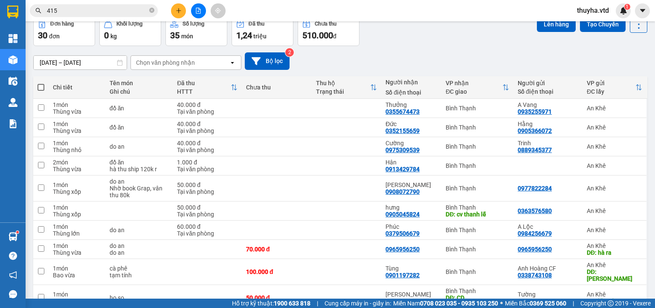
scroll to position [0, 0]
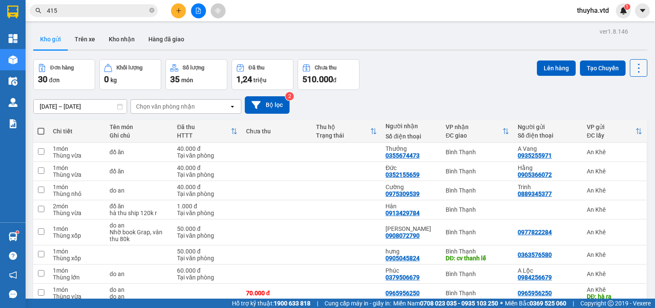
click at [632, 71] on icon at bounding box center [638, 68] width 12 height 12
click at [614, 124] on span "Làm mới" at bounding box center [618, 121] width 23 height 9
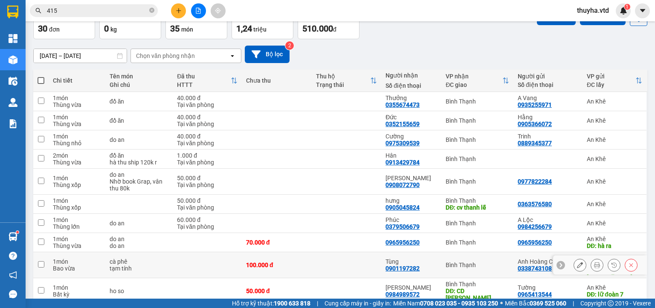
scroll to position [76, 0]
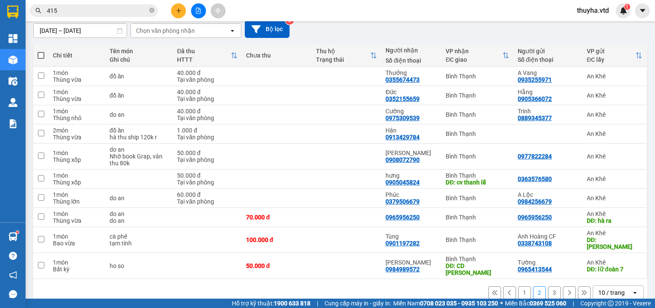
click at [548, 286] on button "3" at bounding box center [554, 292] width 13 height 13
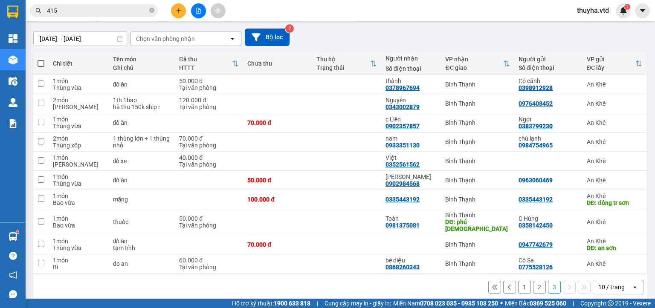
scroll to position [69, 0]
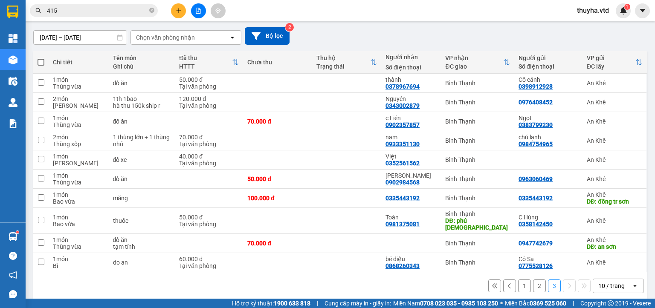
click at [518, 282] on button "1" at bounding box center [524, 286] width 13 height 13
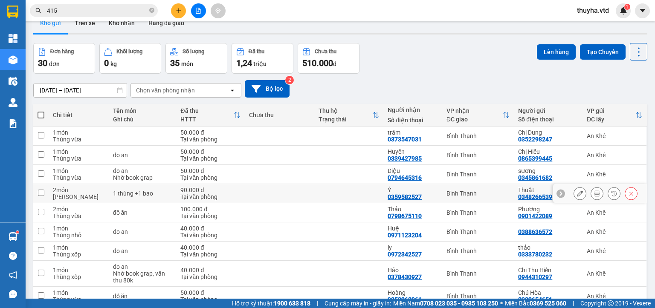
scroll to position [0, 0]
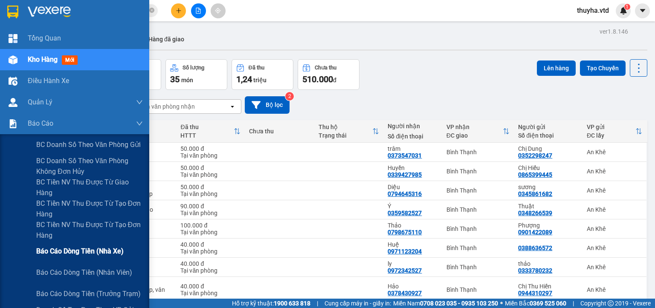
click at [84, 249] on span "Báo cáo dòng tiền (nhà xe)" at bounding box center [79, 251] width 87 height 11
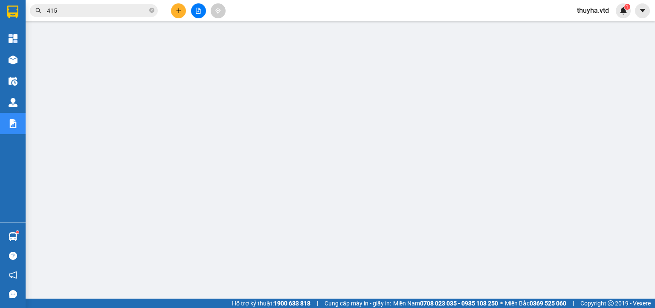
click at [199, 11] on icon "file-add" at bounding box center [198, 11] width 6 height 6
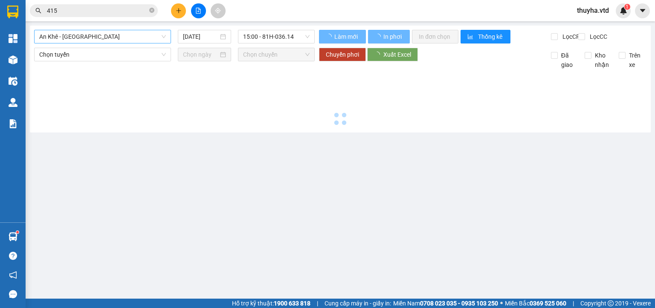
click at [75, 39] on span "An Khê - [GEOGRAPHIC_DATA]" at bounding box center [102, 36] width 127 height 13
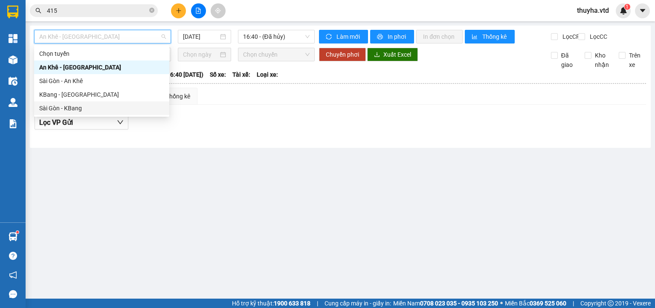
click at [63, 110] on div "Sài Gòn - KBang" at bounding box center [101, 108] width 125 height 9
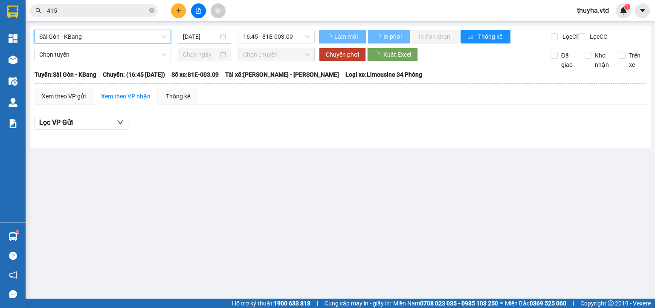
click at [194, 40] on input "[DATE]" at bounding box center [200, 36] width 35 height 9
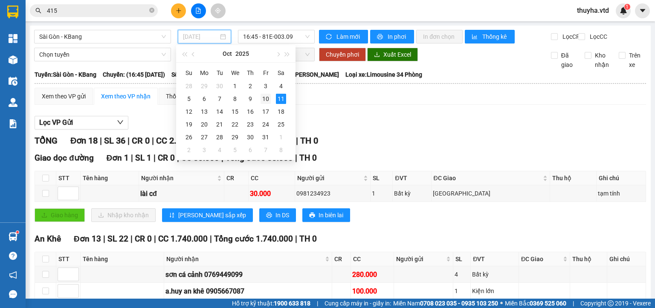
click at [267, 98] on div "10" at bounding box center [265, 99] width 10 height 10
type input "[DATE]"
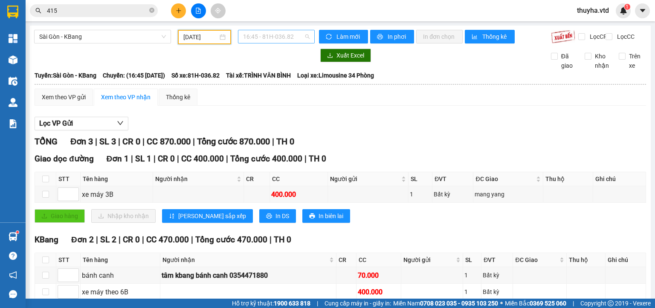
drag, startPoint x: 273, startPoint y: 35, endPoint x: 274, endPoint y: 40, distance: 5.0
click at [273, 35] on span "16:45 - 81H-036.82" at bounding box center [276, 36] width 67 height 13
click at [275, 81] on div "17:00 - 81H-036.39" at bounding box center [273, 80] width 66 height 9
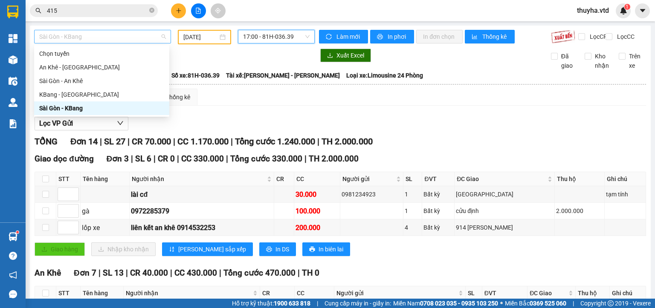
click at [87, 41] on span "Sài Gòn - KBang" at bounding box center [102, 36] width 127 height 13
click at [47, 99] on div "KBang - [GEOGRAPHIC_DATA]" at bounding box center [101, 95] width 135 height 14
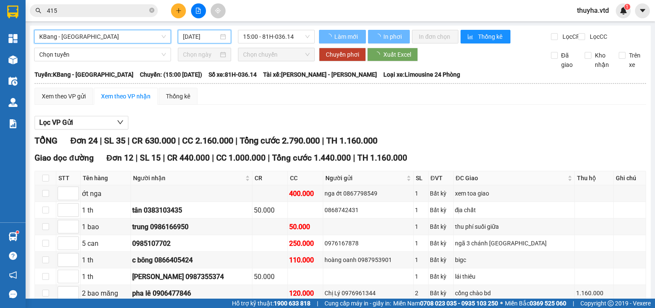
click at [195, 40] on input "[DATE]" at bounding box center [200, 36] width 35 height 9
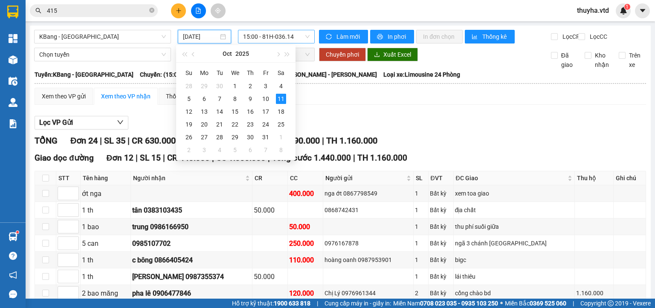
click at [283, 37] on span "15:00 - 81H-036.14" at bounding box center [276, 36] width 67 height 13
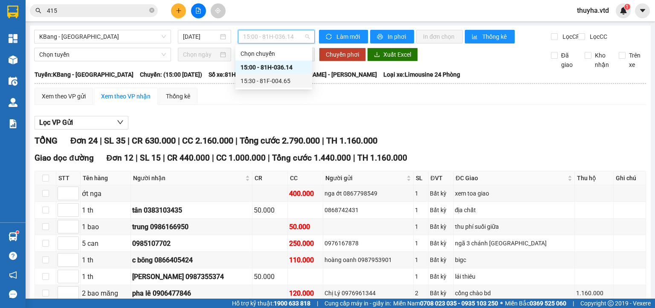
click at [279, 82] on div "15:30 - 81F-004.65" at bounding box center [273, 80] width 66 height 9
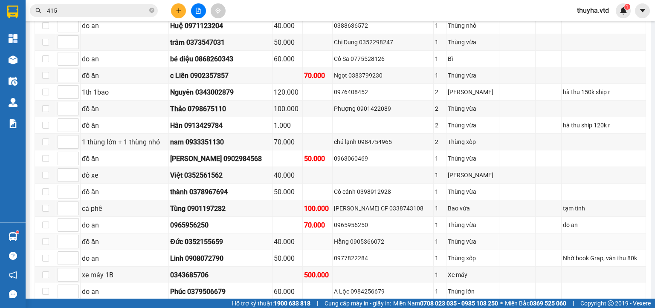
scroll to position [341, 0]
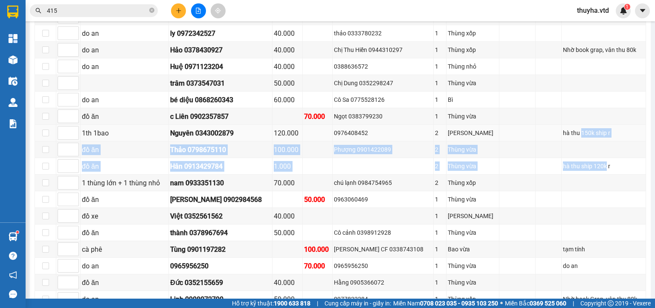
drag, startPoint x: 588, startPoint y: 173, endPoint x: 564, endPoint y: 141, distance: 40.1
click at [564, 141] on tbody "đồ ăn 70.000 0947742679 1 Thùng vừa tạm tính đồ ăn Hoàng 0352360061 50.000 Chú …" at bounding box center [340, 257] width 611 height 565
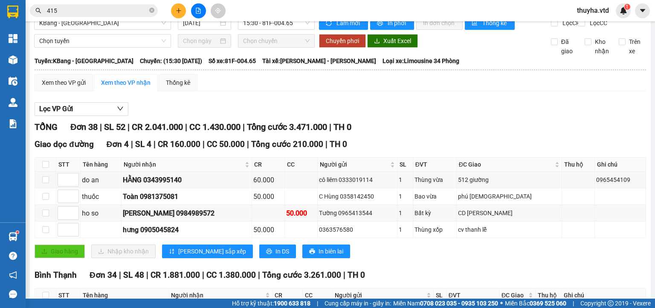
scroll to position [0, 0]
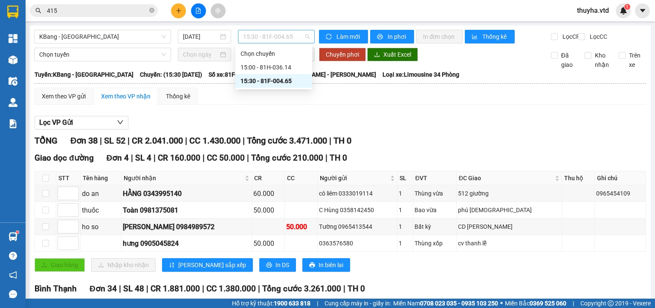
click at [272, 40] on span "15:30 - 81F-004.65" at bounding box center [276, 36] width 67 height 13
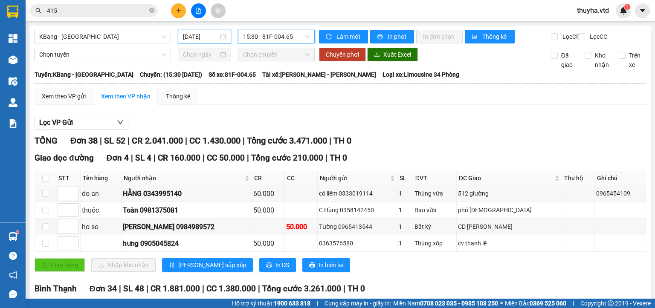
click at [199, 37] on input "[DATE]" at bounding box center [200, 36] width 35 height 9
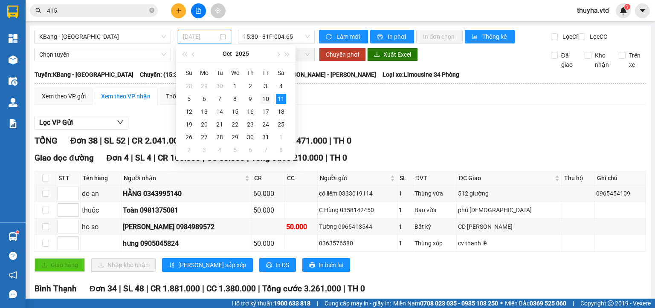
click at [266, 101] on div "10" at bounding box center [265, 99] width 10 height 10
type input "[DATE]"
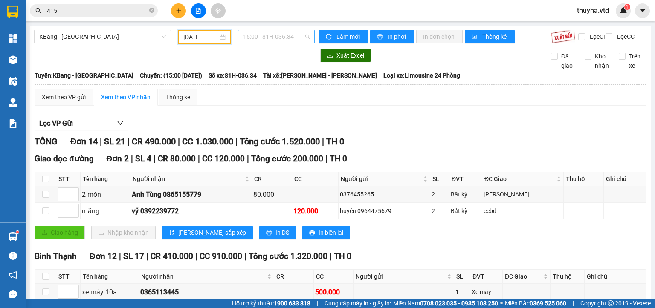
click at [266, 36] on span "15:00 - 81H-036.34" at bounding box center [276, 36] width 67 height 13
click at [281, 80] on div "15:30 - 81E-003.09" at bounding box center [273, 80] width 66 height 9
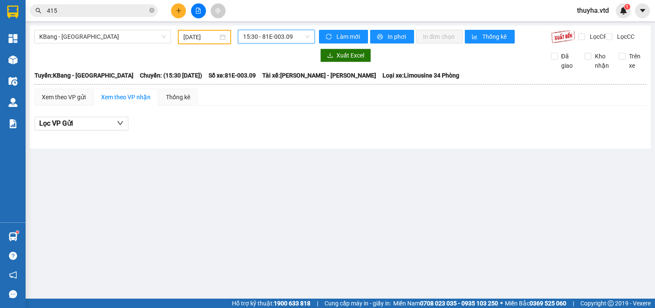
click at [266, 44] on div "KBang - Sài Gòn 10/10/2025 15:30 15:30 - 81E-003.09" at bounding box center [174, 37] width 280 height 14
click at [265, 42] on span "15:30 - 81E-003.09" at bounding box center [276, 36] width 67 height 13
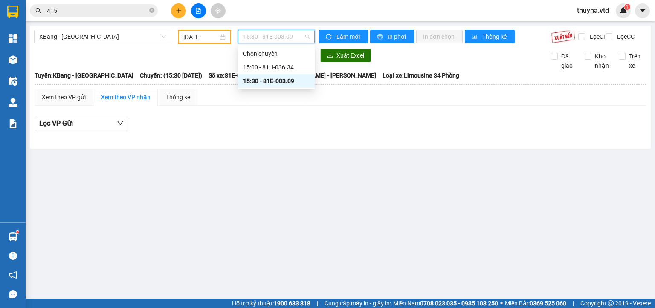
click at [210, 41] on input "[DATE]" at bounding box center [200, 36] width 34 height 9
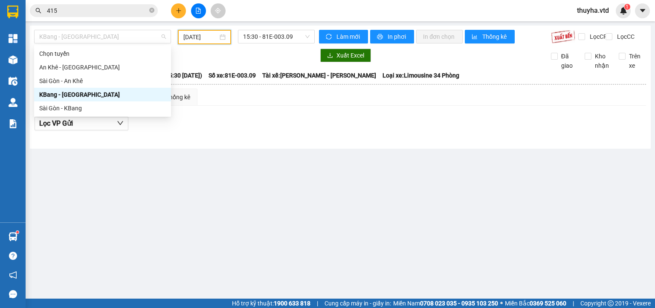
drag, startPoint x: 88, startPoint y: 36, endPoint x: 74, endPoint y: 79, distance: 45.1
click at [88, 37] on span "KBang - [GEOGRAPHIC_DATA]" at bounding box center [102, 36] width 127 height 13
drag, startPoint x: 55, startPoint y: 67, endPoint x: 179, endPoint y: 49, distance: 126.3
click at [60, 67] on div "An Khê - [GEOGRAPHIC_DATA]" at bounding box center [102, 67] width 127 height 9
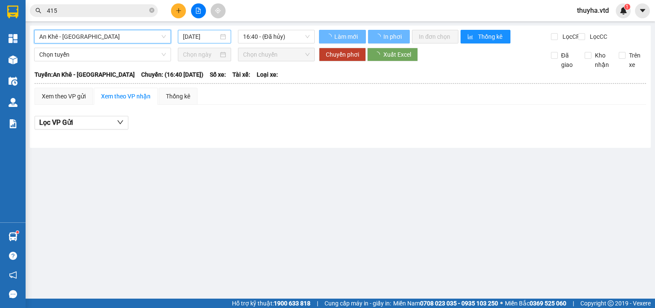
click at [199, 37] on input "[DATE]" at bounding box center [200, 36] width 35 height 9
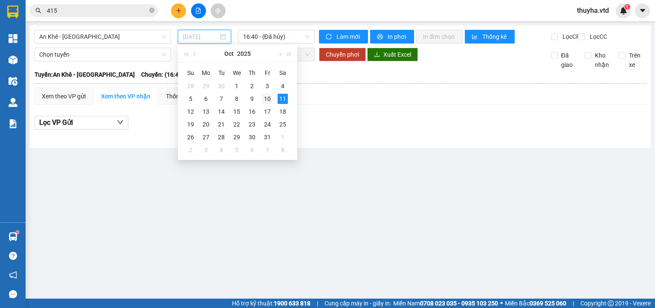
click at [266, 99] on div "10" at bounding box center [267, 99] width 10 height 10
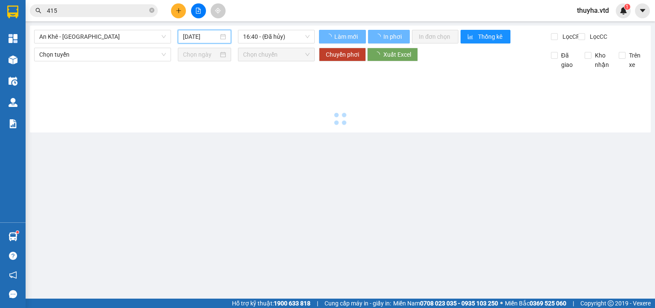
type input "[DATE]"
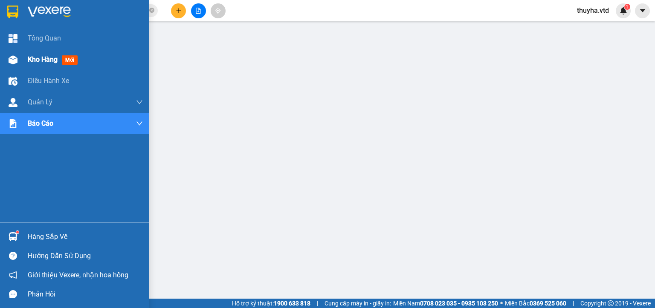
click at [14, 55] on div at bounding box center [13, 59] width 15 height 15
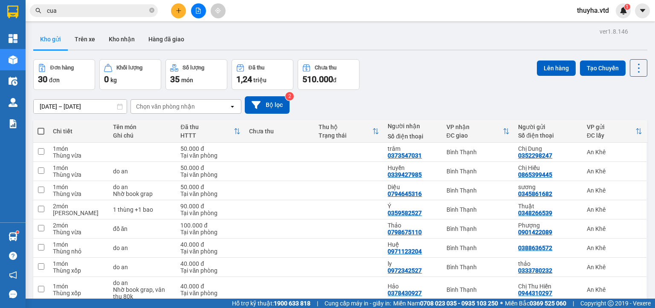
click at [39, 130] on span at bounding box center [40, 131] width 7 height 7
click at [41, 127] on input "checkbox" at bounding box center [41, 127] width 0 height 0
checkbox input "true"
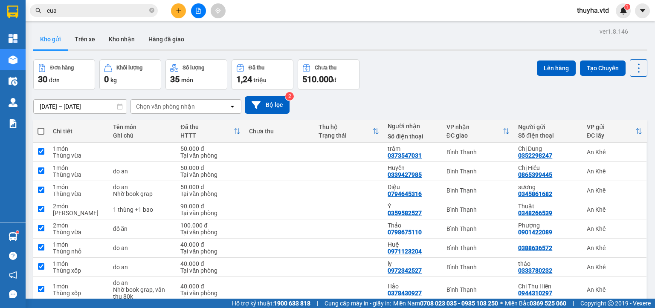
checkbox input "true"
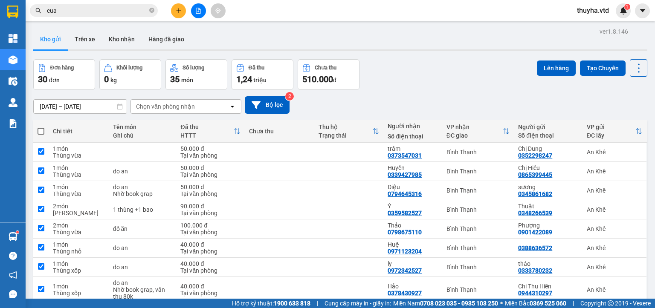
checkbox input "true"
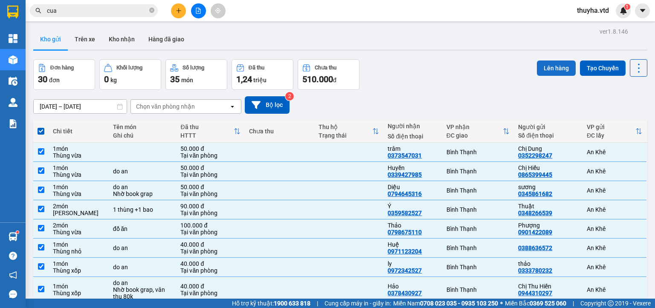
click at [547, 63] on button "Lên hàng" at bounding box center [555, 68] width 39 height 15
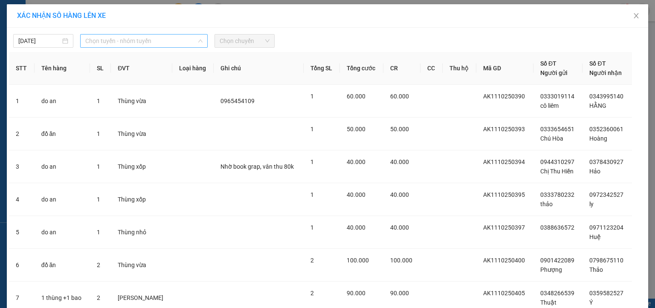
click at [102, 39] on span "Chọn tuyến - nhóm tuyến" at bounding box center [143, 41] width 117 height 13
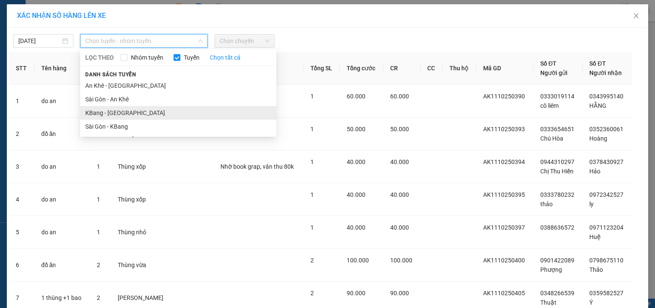
click at [94, 110] on li "KBang - [GEOGRAPHIC_DATA]" at bounding box center [178, 113] width 196 height 14
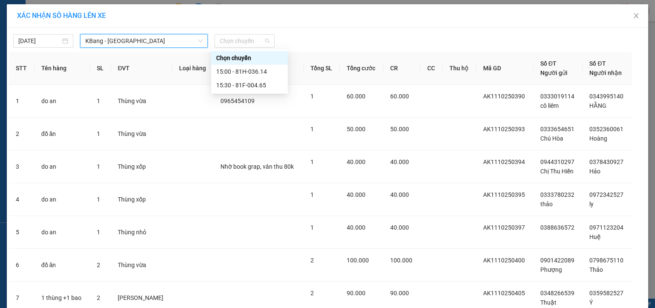
drag, startPoint x: 235, startPoint y: 42, endPoint x: 256, endPoint y: 50, distance: 22.4
click at [235, 41] on span "Chọn chuyến" at bounding box center [244, 41] width 50 height 13
click at [260, 82] on div "15:30 - 81F-004.65" at bounding box center [249, 85] width 66 height 9
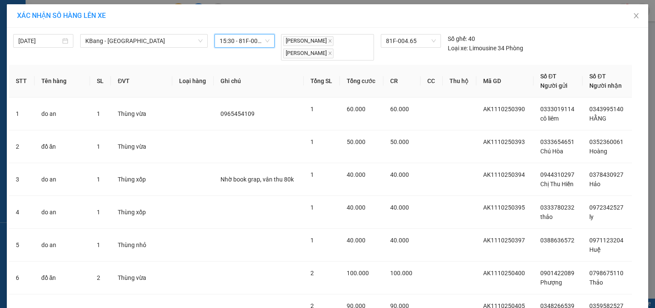
scroll to position [178, 0]
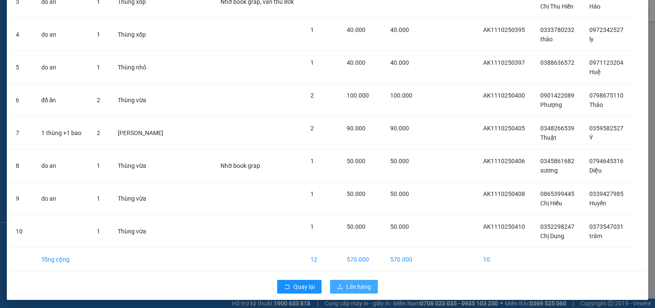
click at [348, 282] on span "Lên hàng" at bounding box center [358, 286] width 25 height 9
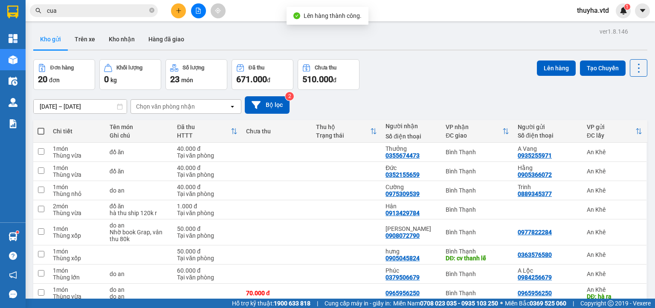
click at [43, 129] on span at bounding box center [40, 131] width 7 height 7
click at [41, 127] on input "checkbox" at bounding box center [41, 127] width 0 height 0
checkbox input "true"
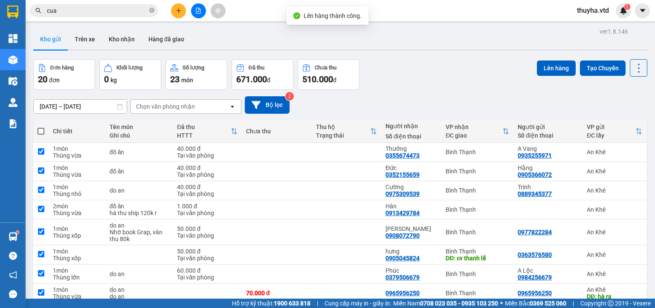
checkbox input "true"
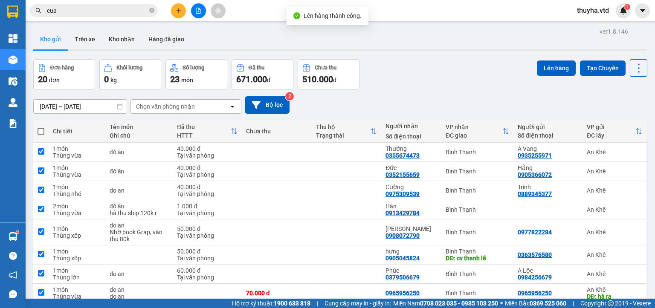
checkbox input "true"
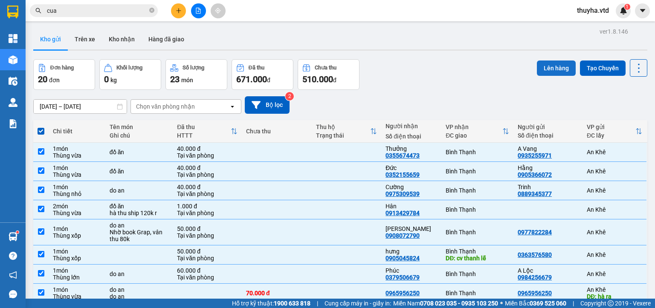
click at [548, 69] on button "Lên hàng" at bounding box center [555, 68] width 39 height 15
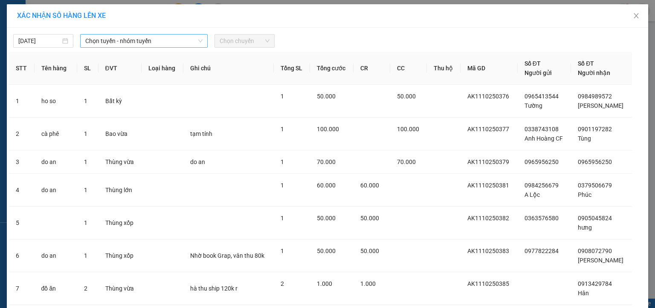
click at [103, 40] on span "Chọn tuyến - nhóm tuyến" at bounding box center [143, 41] width 117 height 13
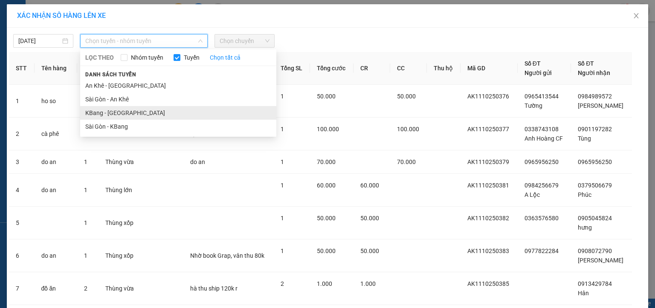
click at [92, 110] on li "KBang - [GEOGRAPHIC_DATA]" at bounding box center [178, 113] width 196 height 14
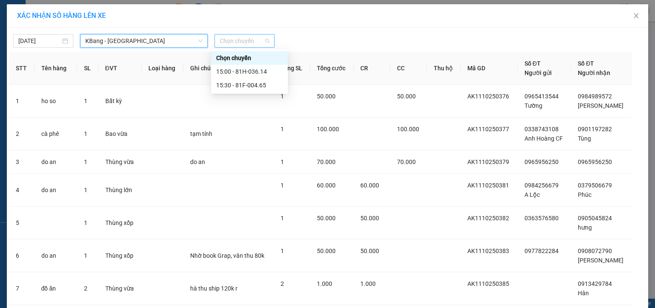
click at [230, 38] on span "Chọn chuyến" at bounding box center [244, 41] width 50 height 13
click at [251, 84] on div "15:30 - 81F-004.65" at bounding box center [249, 85] width 66 height 9
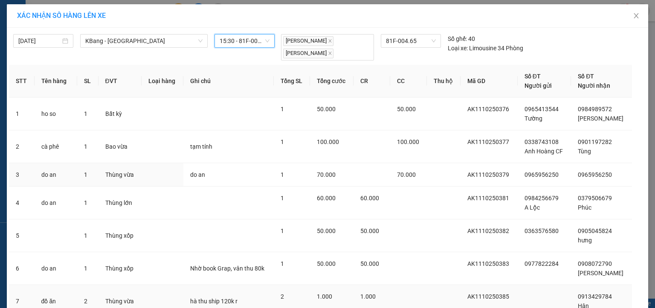
scroll to position [169, 0]
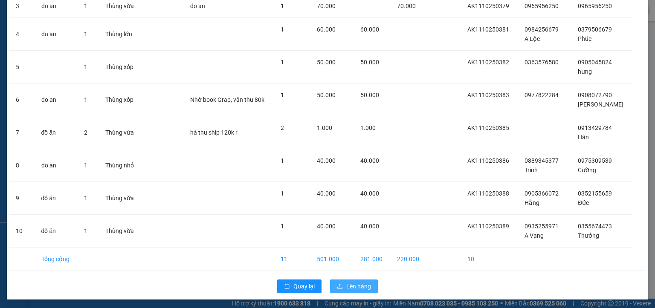
click at [358, 291] on button "Lên hàng" at bounding box center [354, 287] width 48 height 14
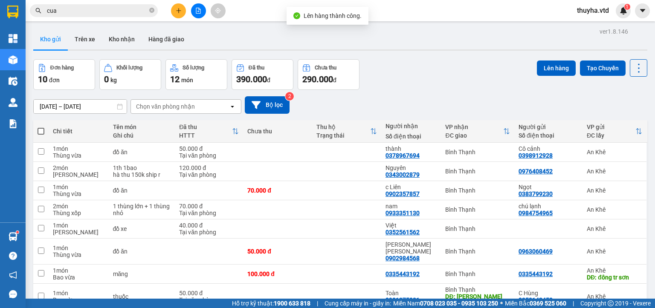
click at [42, 127] on label at bounding box center [40, 131] width 7 height 9
click at [41, 127] on input "checkbox" at bounding box center [41, 127] width 0 height 0
checkbox input "true"
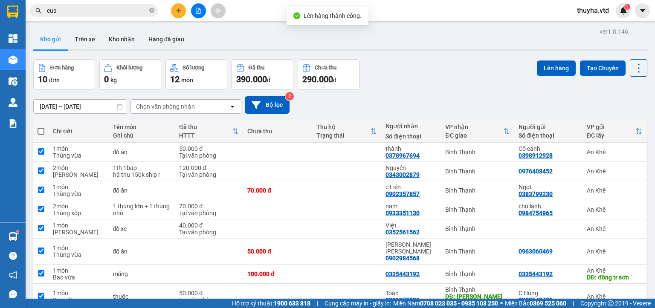
checkbox input "true"
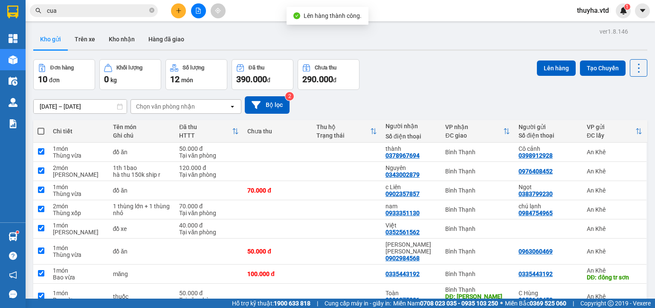
checkbox input "true"
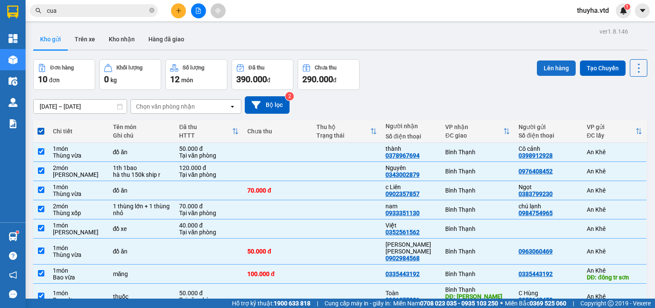
click at [541, 66] on button "Lên hàng" at bounding box center [555, 68] width 39 height 15
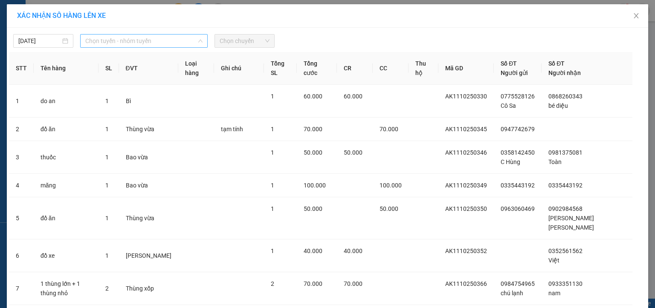
click at [96, 39] on span "Chọn tuyến - nhóm tuyến" at bounding box center [143, 41] width 117 height 13
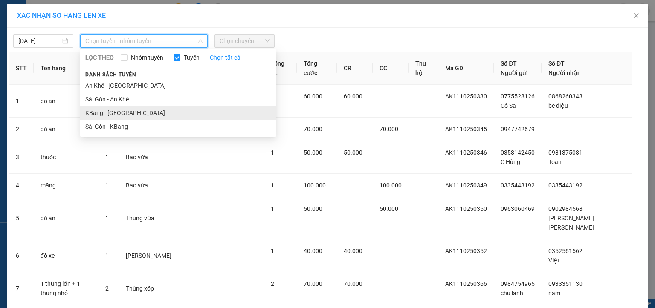
click at [104, 112] on li "KBang - [GEOGRAPHIC_DATA]" at bounding box center [178, 113] width 196 height 14
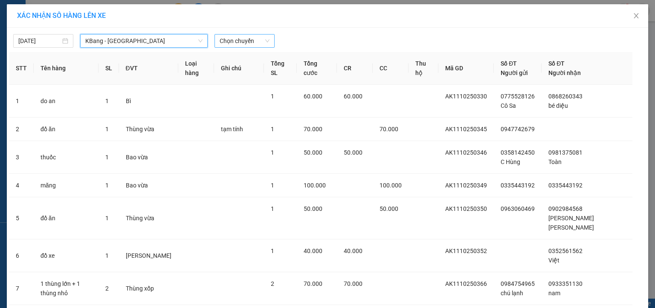
click at [249, 40] on span "Chọn chuyến" at bounding box center [244, 41] width 50 height 13
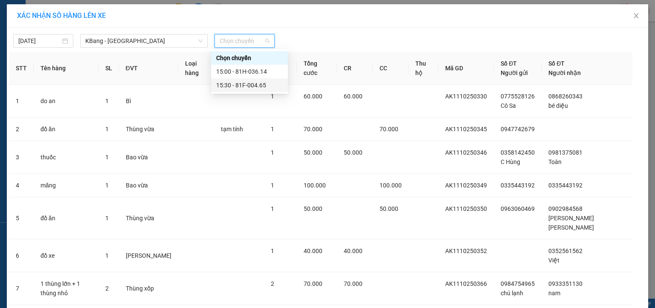
click at [252, 84] on div "15:30 - 81F-004.65" at bounding box center [249, 85] width 66 height 9
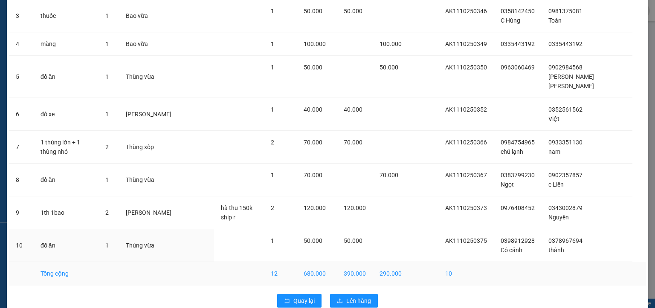
scroll to position [159, 0]
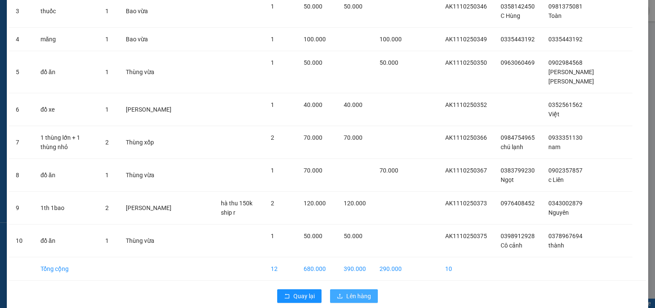
click at [355, 291] on span "Lên hàng" at bounding box center [358, 295] width 25 height 9
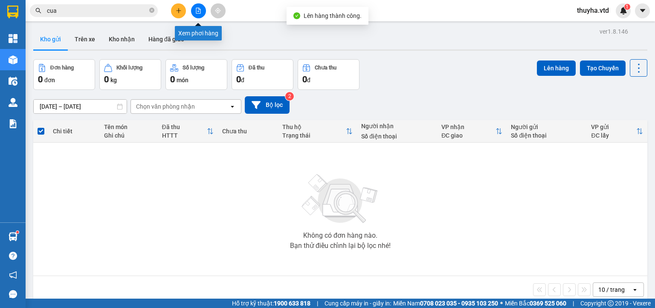
click at [198, 11] on icon "file-add" at bounding box center [198, 11] width 5 height 6
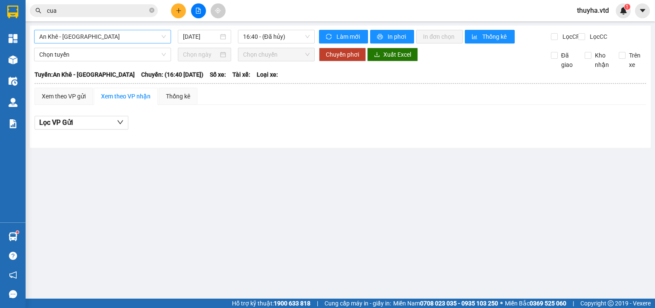
click at [82, 38] on span "An Khê - [GEOGRAPHIC_DATA]" at bounding box center [102, 36] width 127 height 13
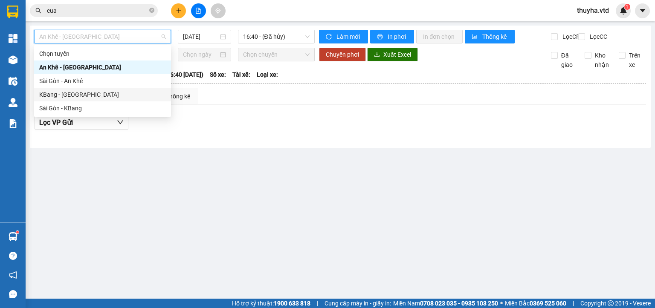
click at [75, 91] on div "KBang - [GEOGRAPHIC_DATA]" at bounding box center [102, 94] width 127 height 9
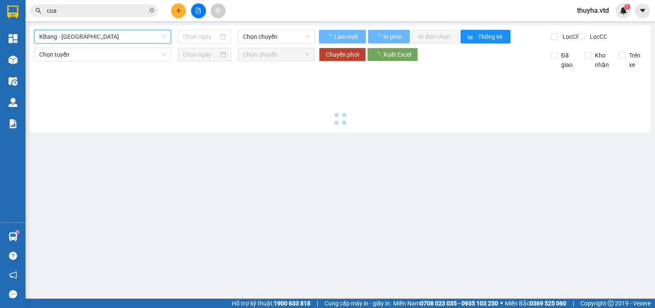
type input "[DATE]"
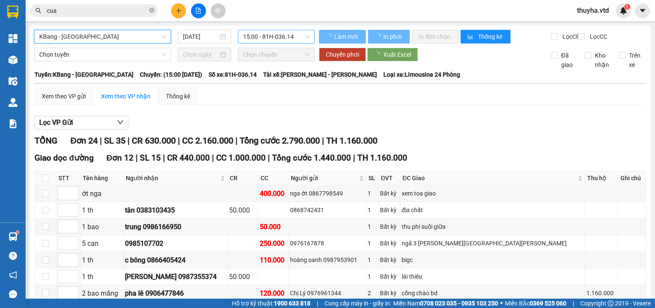
click at [262, 35] on span "15:00 - 81H-036.14" at bounding box center [276, 36] width 67 height 13
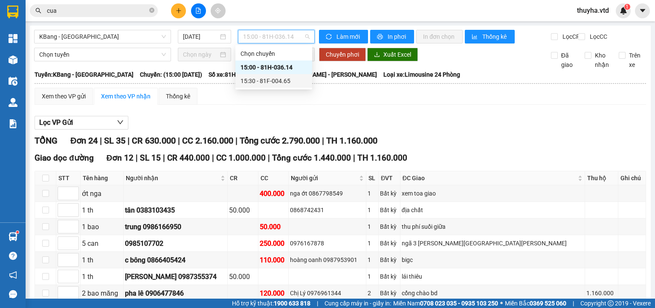
click at [275, 78] on div "15:30 - 81F-004.65" at bounding box center [273, 80] width 66 height 9
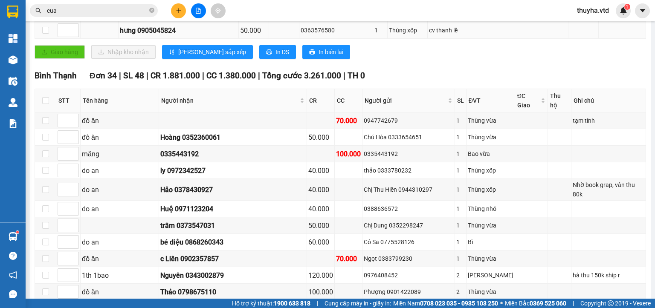
scroll to position [85, 0]
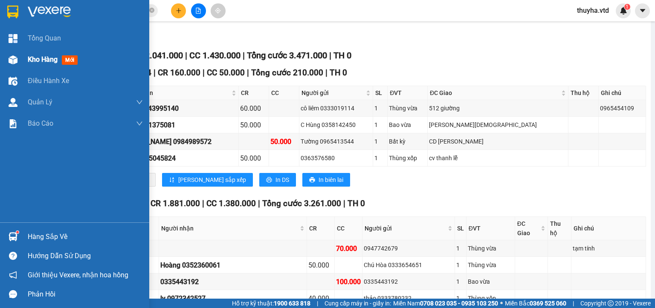
click at [21, 60] on div "Kho hàng mới" at bounding box center [74, 59] width 149 height 21
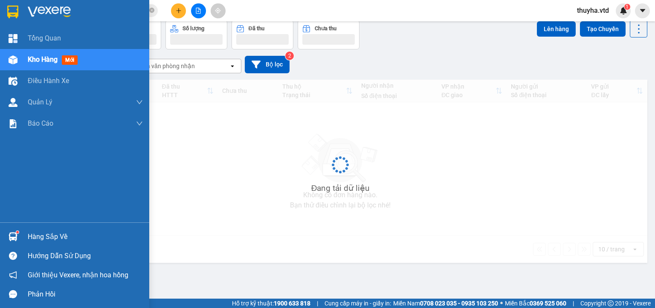
scroll to position [39, 0]
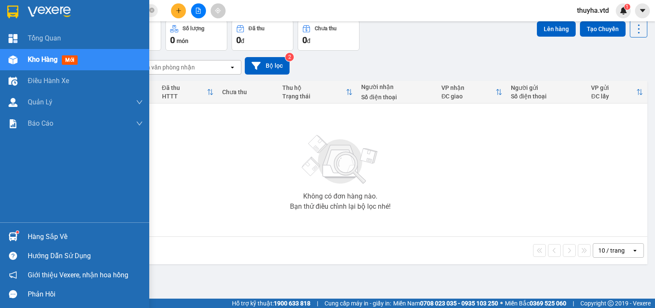
click at [34, 61] on span "Kho hàng" at bounding box center [43, 59] width 30 height 8
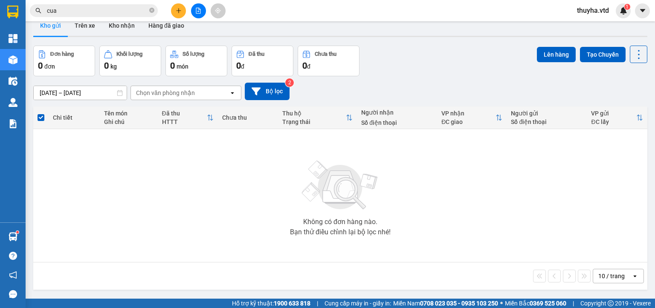
scroll to position [0, 0]
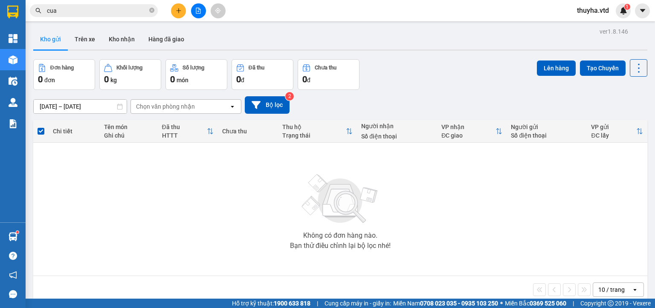
click at [198, 12] on icon "file-add" at bounding box center [198, 11] width 6 height 6
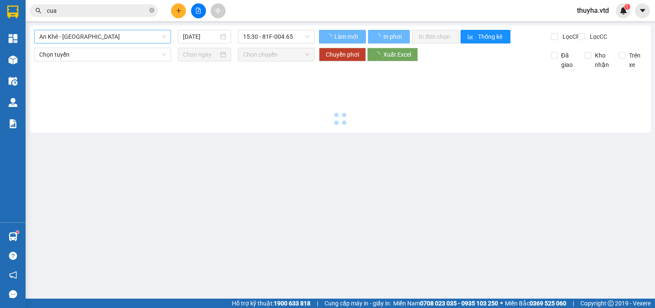
click at [58, 34] on span "An Khê - [GEOGRAPHIC_DATA]" at bounding box center [102, 36] width 127 height 13
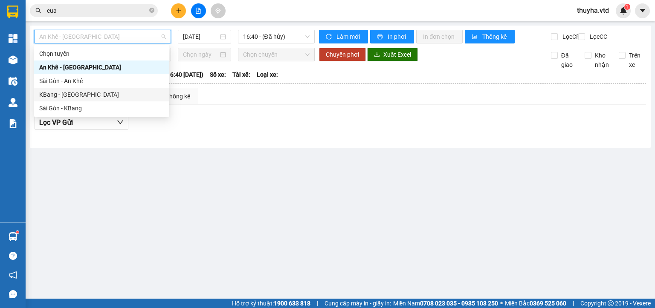
click at [60, 96] on div "KBang - [GEOGRAPHIC_DATA]" at bounding box center [101, 94] width 125 height 9
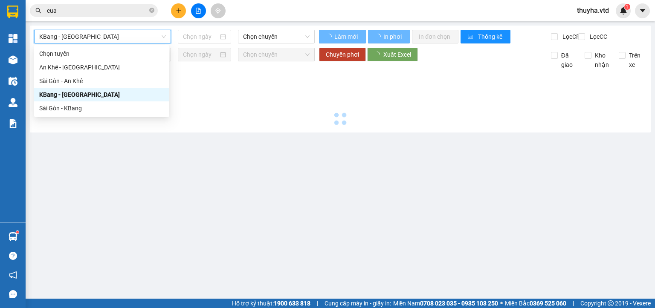
type input "[DATE]"
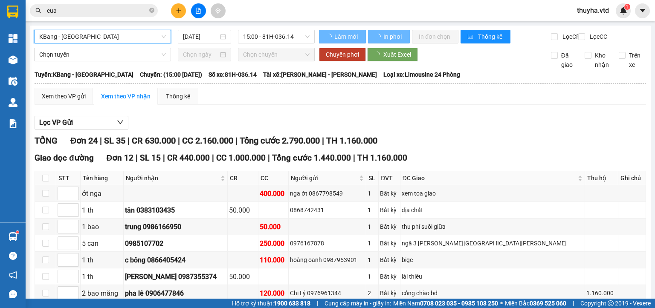
click at [291, 38] on span "15:00 - 81H-036.14" at bounding box center [276, 36] width 67 height 13
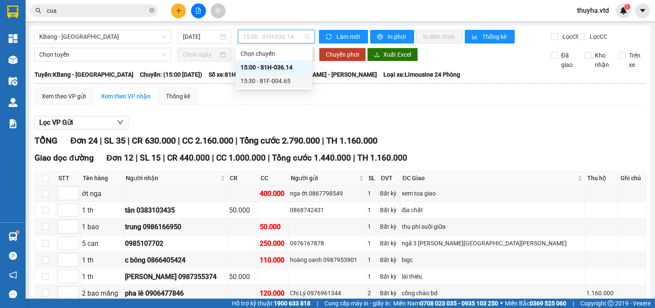
click at [283, 79] on div "15:30 - 81F-004.65" at bounding box center [273, 80] width 66 height 9
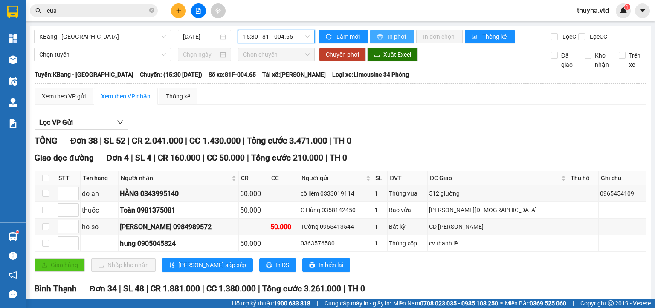
click at [387, 38] on span "In phơi" at bounding box center [397, 36] width 20 height 9
click at [63, 101] on div "Xem theo VP gửi" at bounding box center [64, 96] width 44 height 9
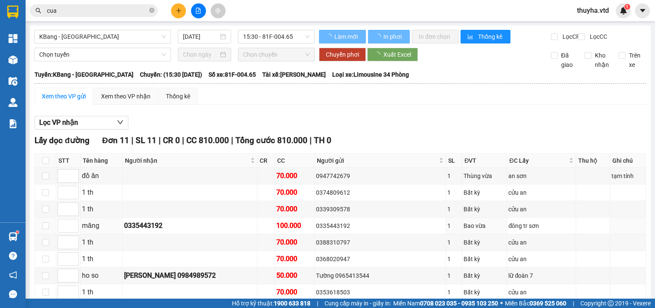
scroll to position [85, 0]
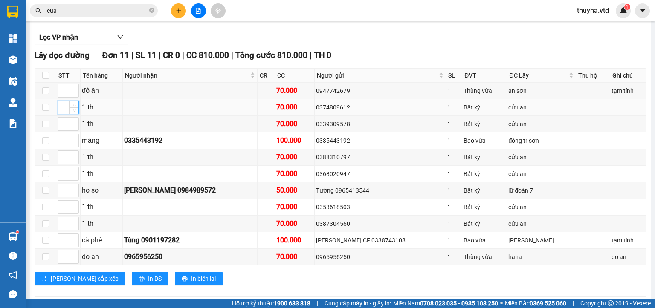
click at [66, 114] on input at bounding box center [68, 107] width 20 height 13
type input "1"
click at [64, 130] on input at bounding box center [68, 124] width 20 height 13
type input "2"
click at [63, 164] on input at bounding box center [68, 157] width 20 height 13
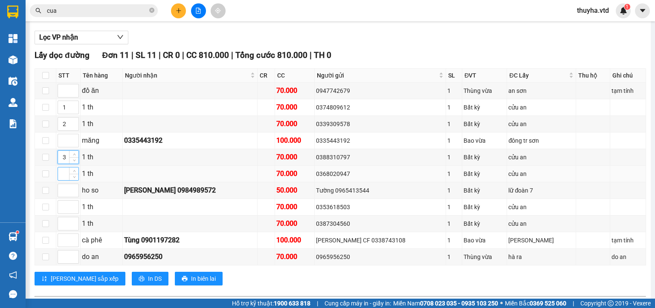
type input "3"
click at [65, 180] on input at bounding box center [68, 173] width 20 height 13
type input "4"
click at [68, 212] on input at bounding box center [68, 207] width 20 height 13
type input "5"
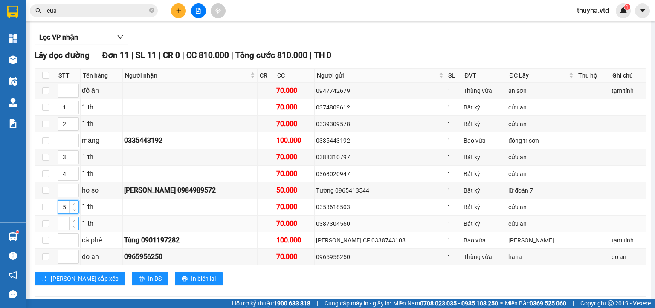
click at [63, 229] on input at bounding box center [68, 223] width 20 height 13
type input "6"
click at [65, 97] on input at bounding box center [68, 90] width 20 height 13
type input "7"
click at [59, 245] on input at bounding box center [68, 240] width 20 height 13
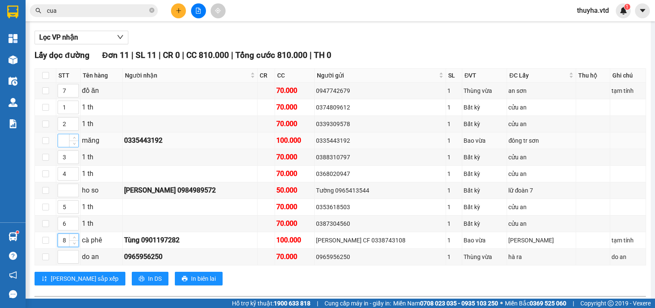
type input "8"
click at [66, 144] on input at bounding box center [68, 140] width 20 height 13
type input "9"
click at [63, 195] on input at bounding box center [68, 190] width 20 height 13
type input "10"
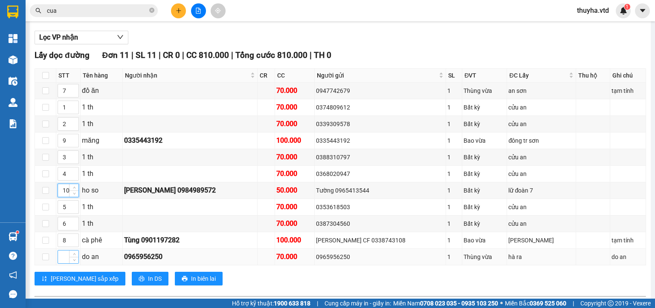
click at [63, 260] on input at bounding box center [68, 257] width 20 height 13
type input "11"
click at [64, 282] on span "[PERSON_NAME] sắp xếp" at bounding box center [85, 278] width 68 height 9
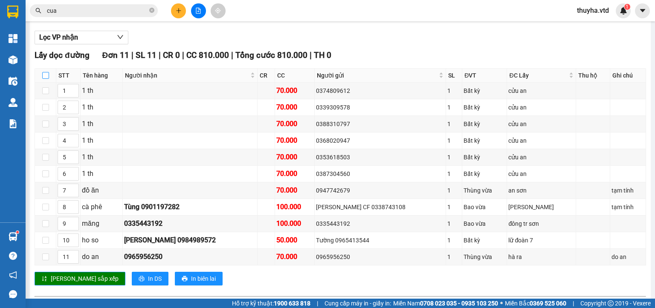
click at [46, 79] on input "checkbox" at bounding box center [45, 75] width 7 height 7
checkbox input "true"
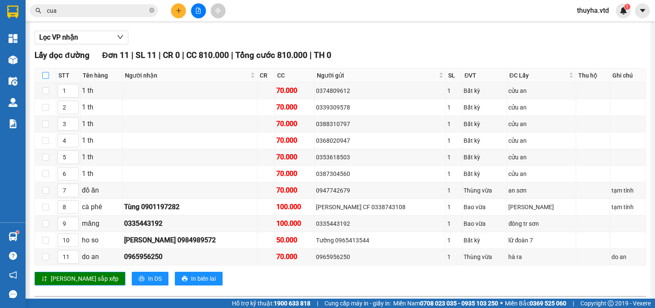
checkbox input "true"
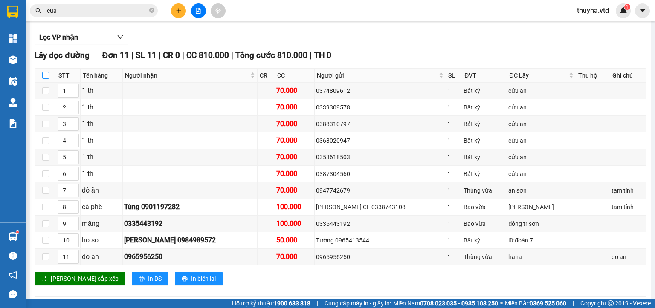
checkbox input "true"
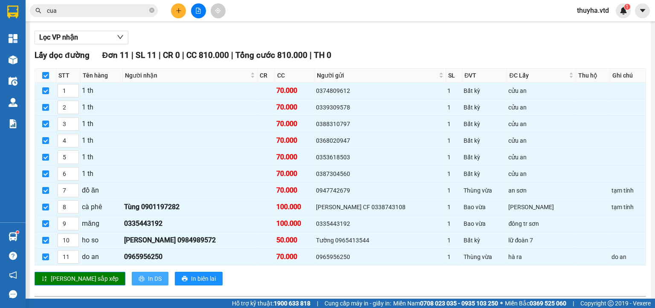
click at [132, 284] on button "In DS" at bounding box center [150, 279] width 37 height 14
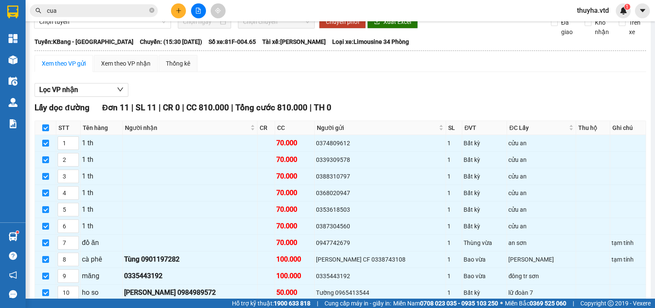
scroll to position [0, 0]
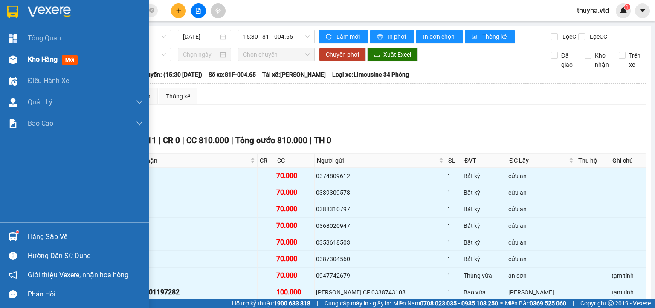
click at [17, 52] on div at bounding box center [13, 59] width 15 height 15
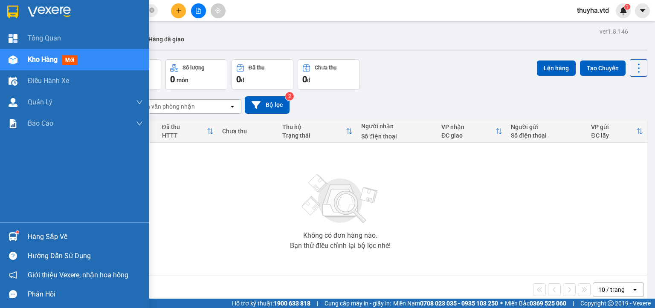
click at [19, 60] on div at bounding box center [13, 59] width 15 height 15
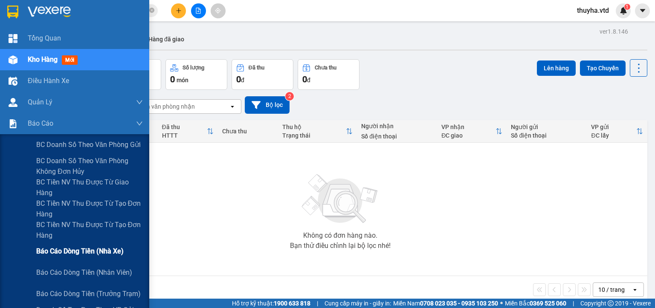
click at [89, 245] on div "Báo cáo dòng tiền (nhà xe)" at bounding box center [89, 251] width 107 height 21
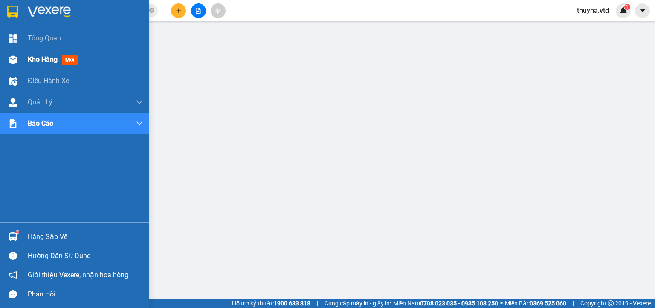
click at [34, 62] on span "Kho hàng" at bounding box center [43, 59] width 30 height 8
